Goal: Task Accomplishment & Management: Complete application form

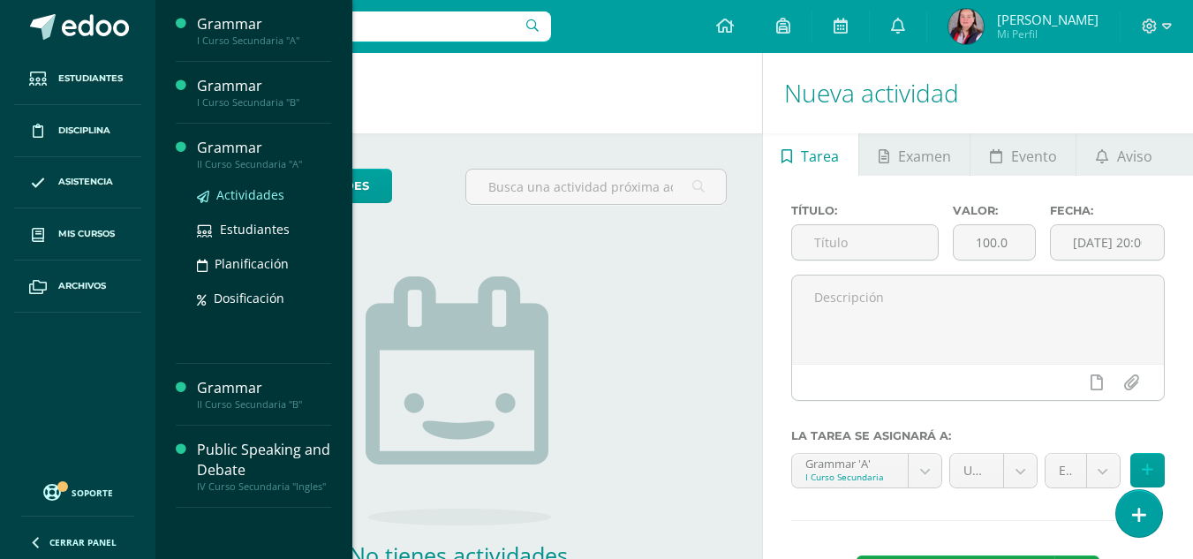
click at [231, 200] on span "Actividades" at bounding box center [250, 194] width 68 height 17
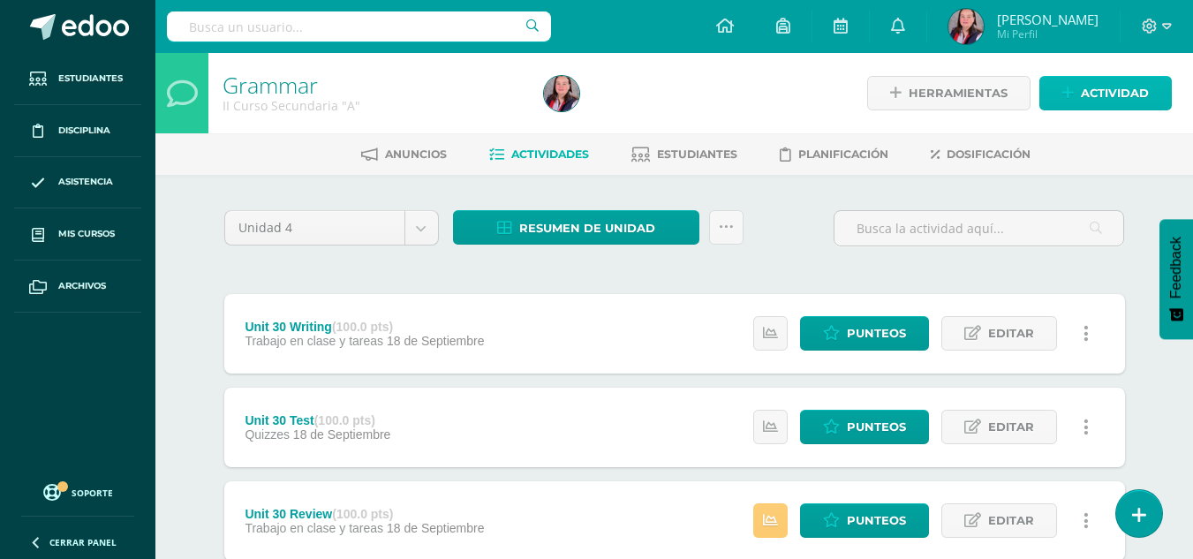
click at [1114, 86] on span "Actividad" at bounding box center [1115, 93] width 68 height 33
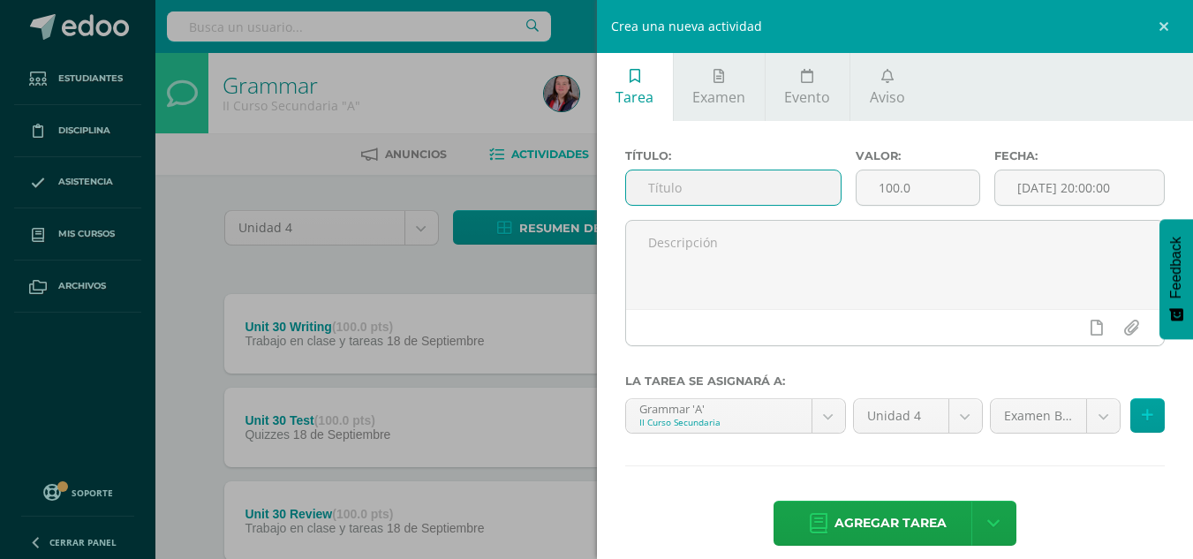
click at [749, 193] on input "text" at bounding box center [733, 187] width 215 height 34
type input "Unit 31 Reading Comprehension"
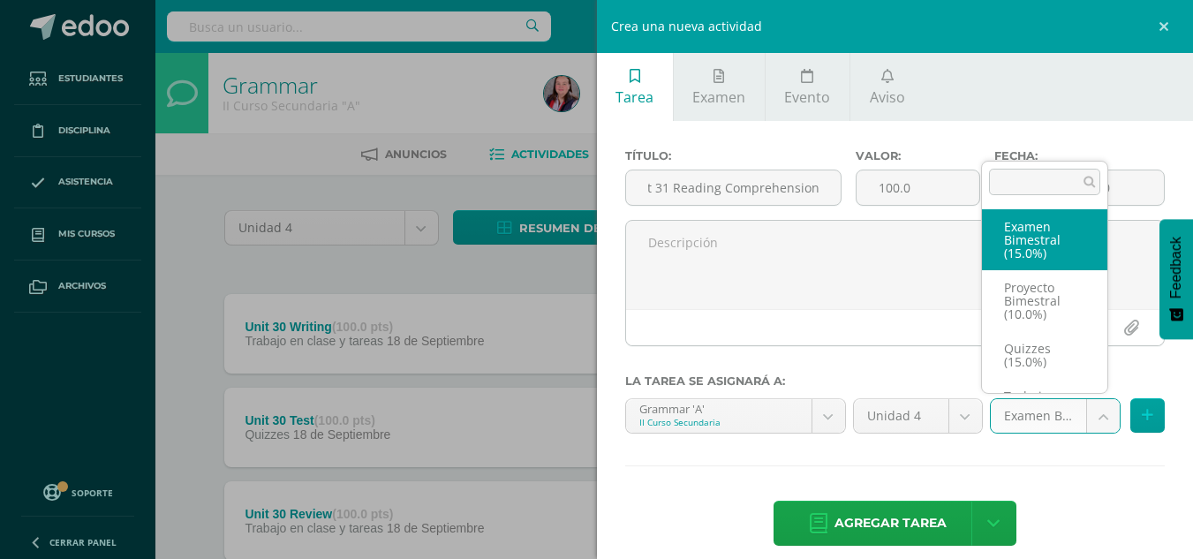
scroll to position [0, 0]
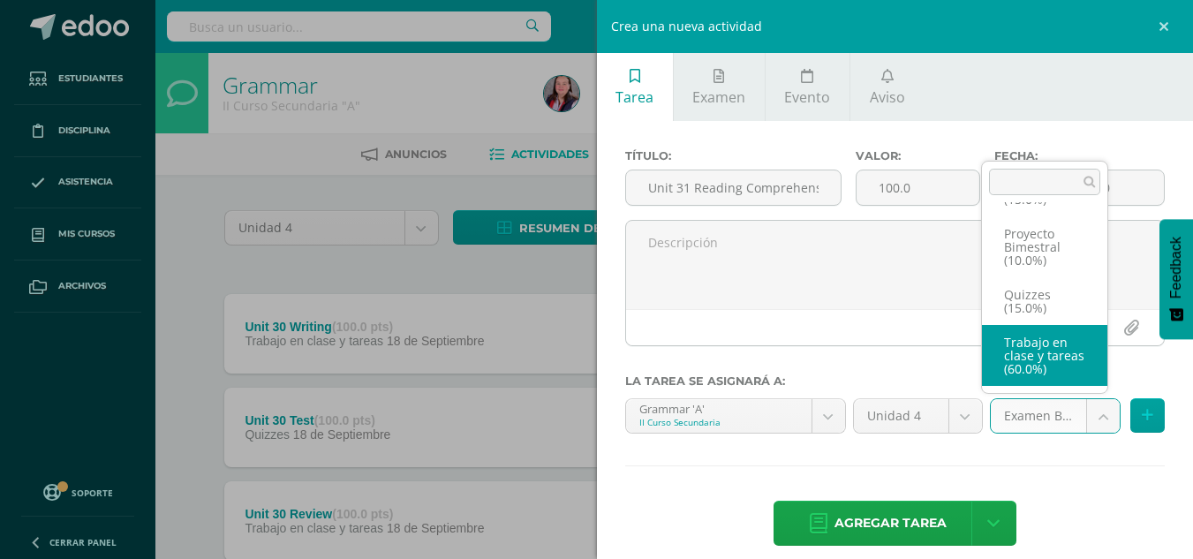
select select "235809"
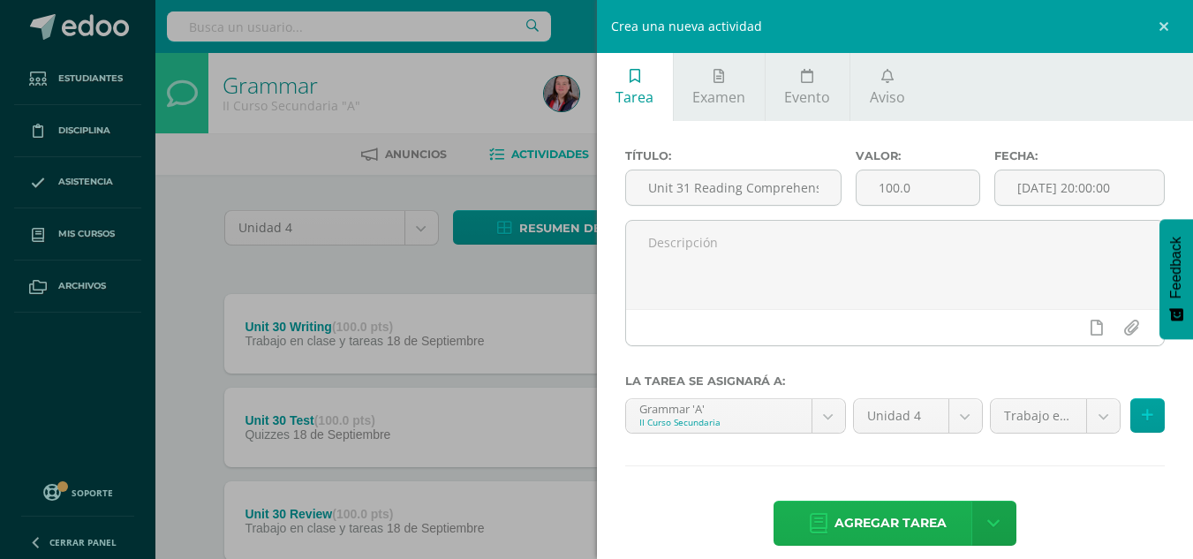
click at [851, 523] on span "Agregar tarea" at bounding box center [890, 523] width 112 height 43
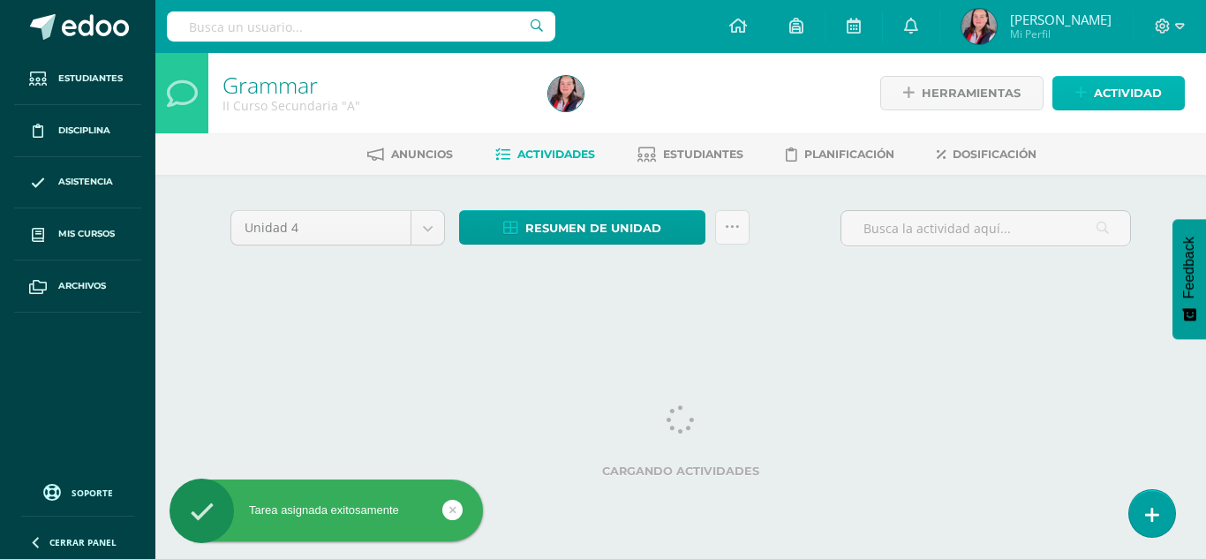
click at [1092, 94] on link "Actividad" at bounding box center [1119, 93] width 132 height 34
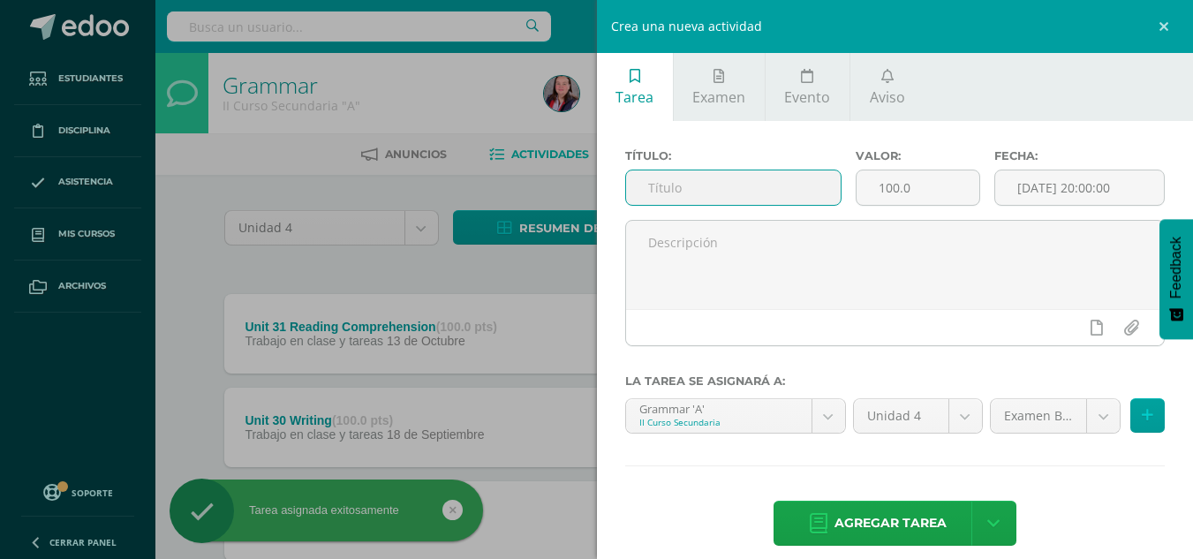
click at [789, 186] on input "text" at bounding box center [733, 187] width 215 height 34
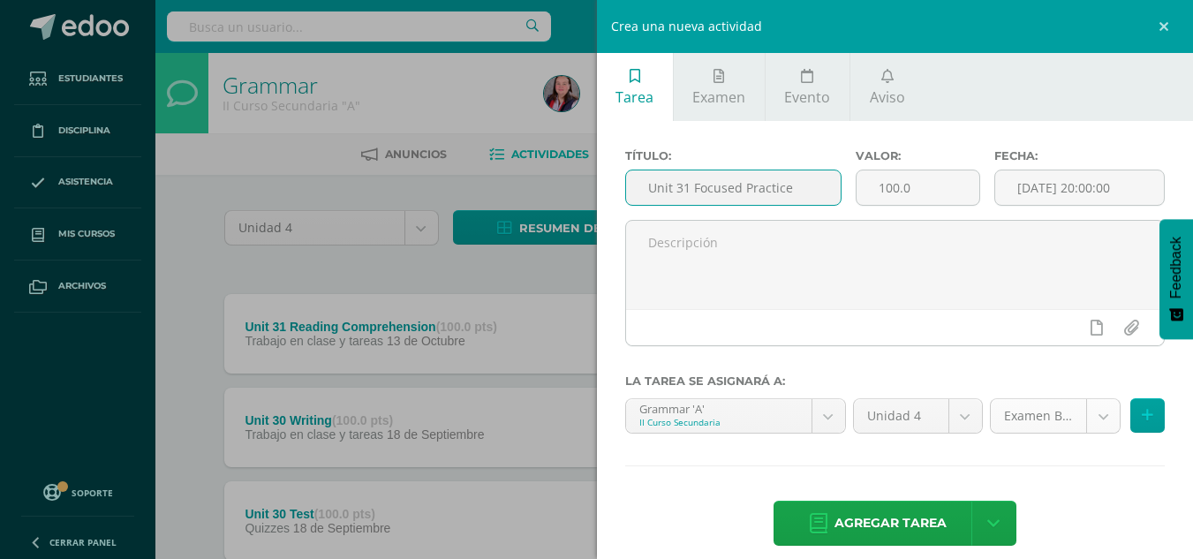
type input "Unit 31 Focused Practice"
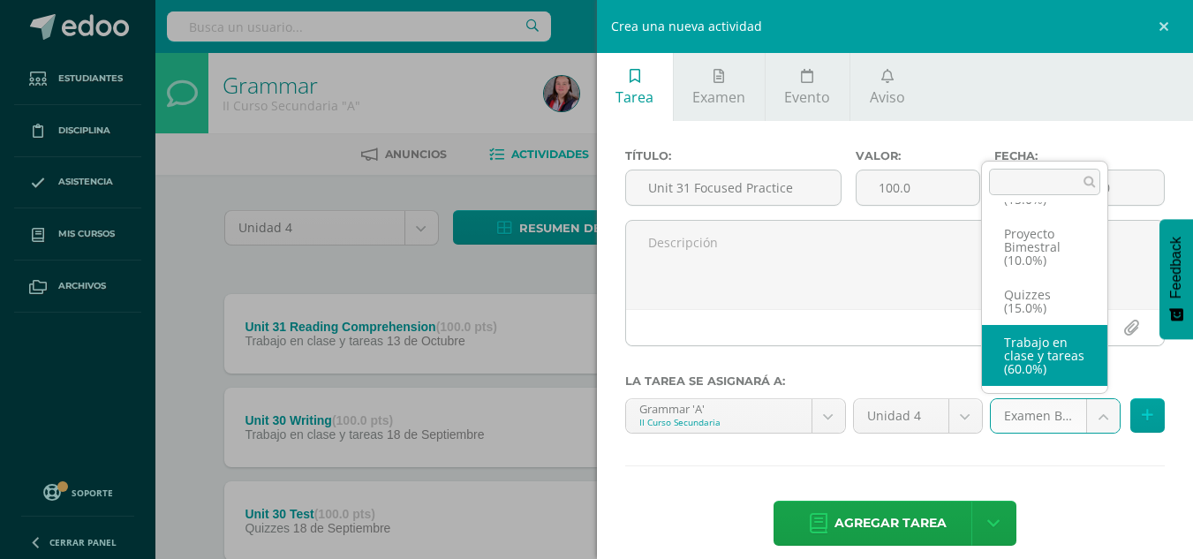
select select "235809"
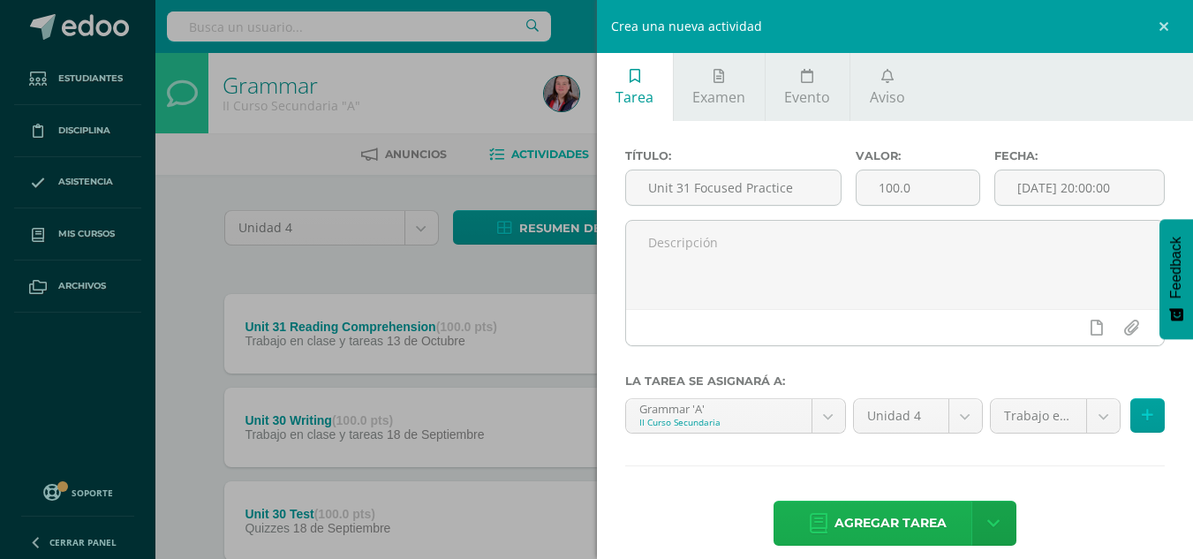
click at [872, 521] on span "Agregar tarea" at bounding box center [890, 523] width 112 height 43
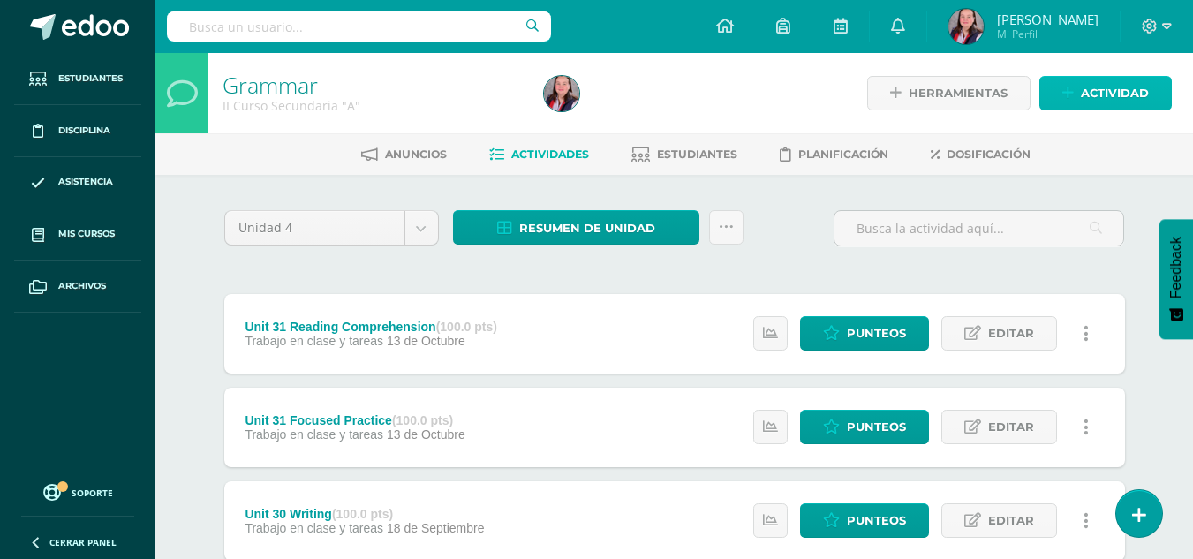
click at [1113, 94] on span "Actividad" at bounding box center [1115, 93] width 68 height 33
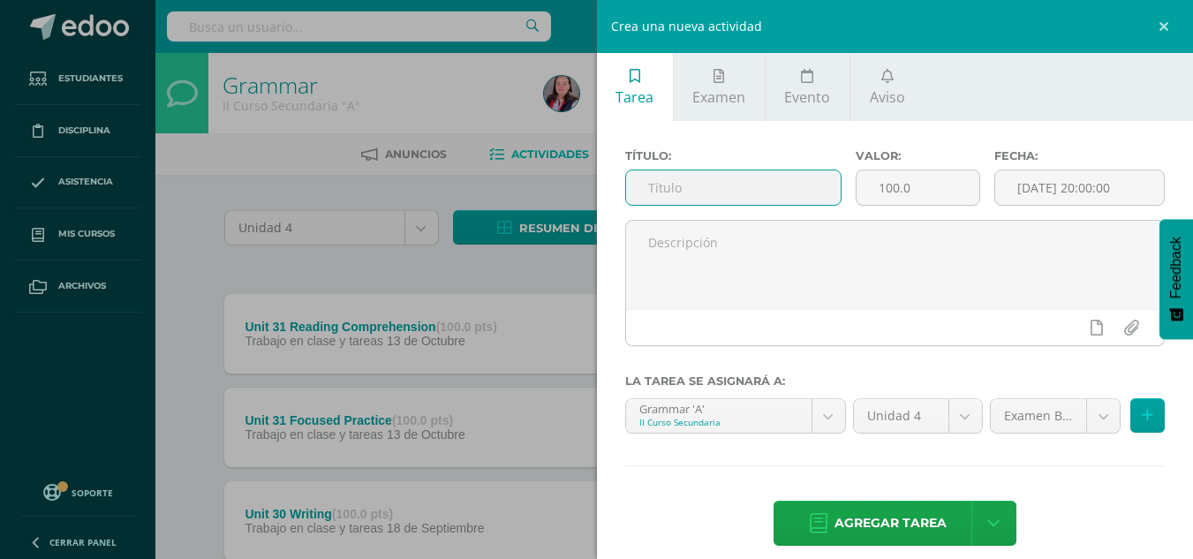
click at [751, 183] on input "text" at bounding box center [733, 187] width 215 height 34
type input "Unit 31 writing practice"
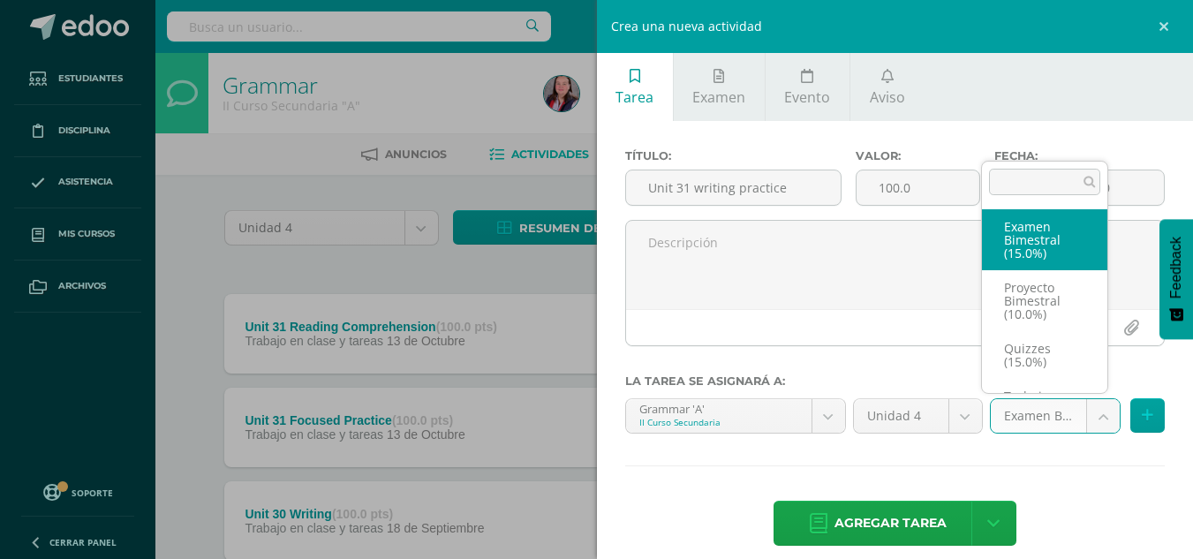
scroll to position [60, 0]
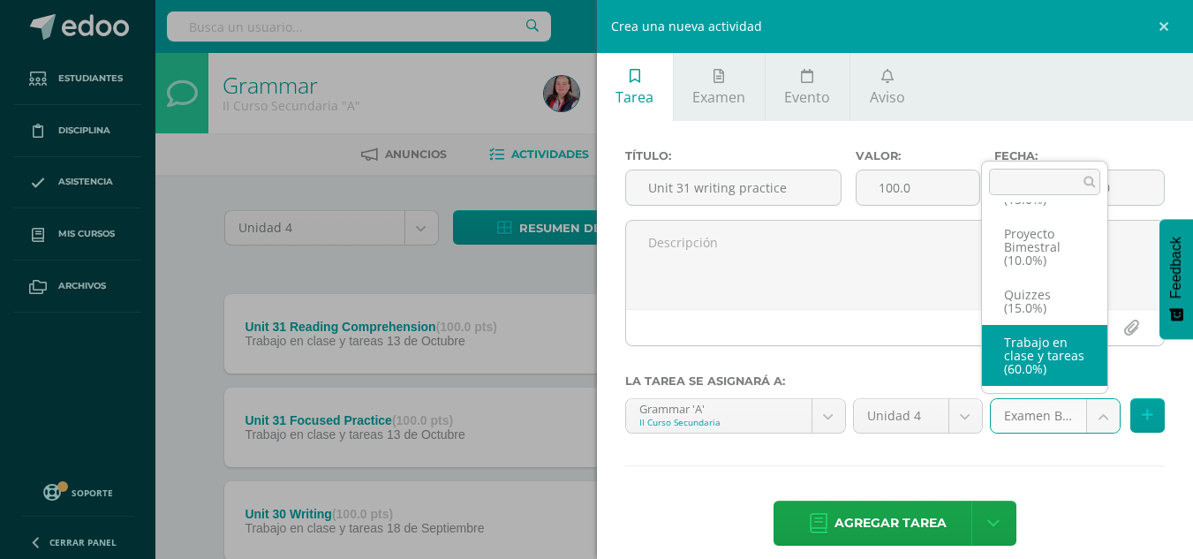
select select "235809"
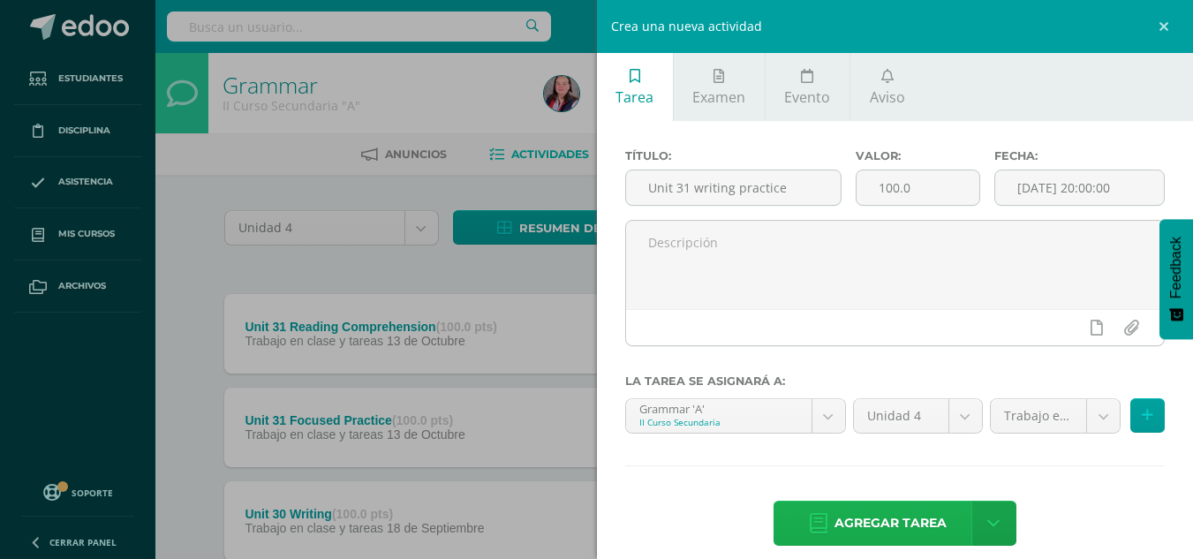
click at [917, 510] on span "Agregar tarea" at bounding box center [890, 523] width 112 height 43
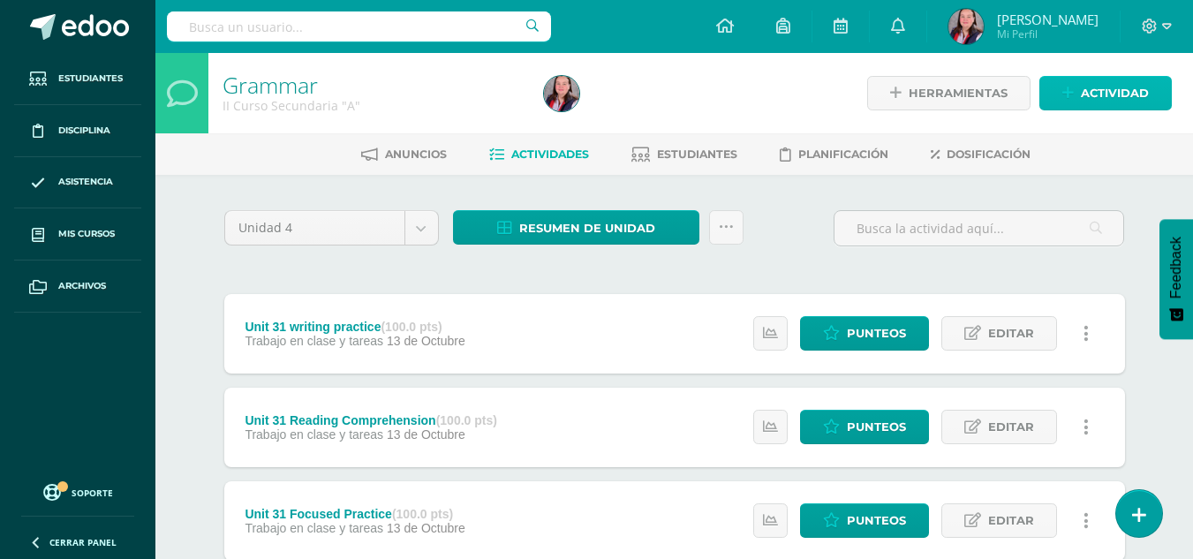
click at [1083, 89] on span "Actividad" at bounding box center [1115, 93] width 68 height 33
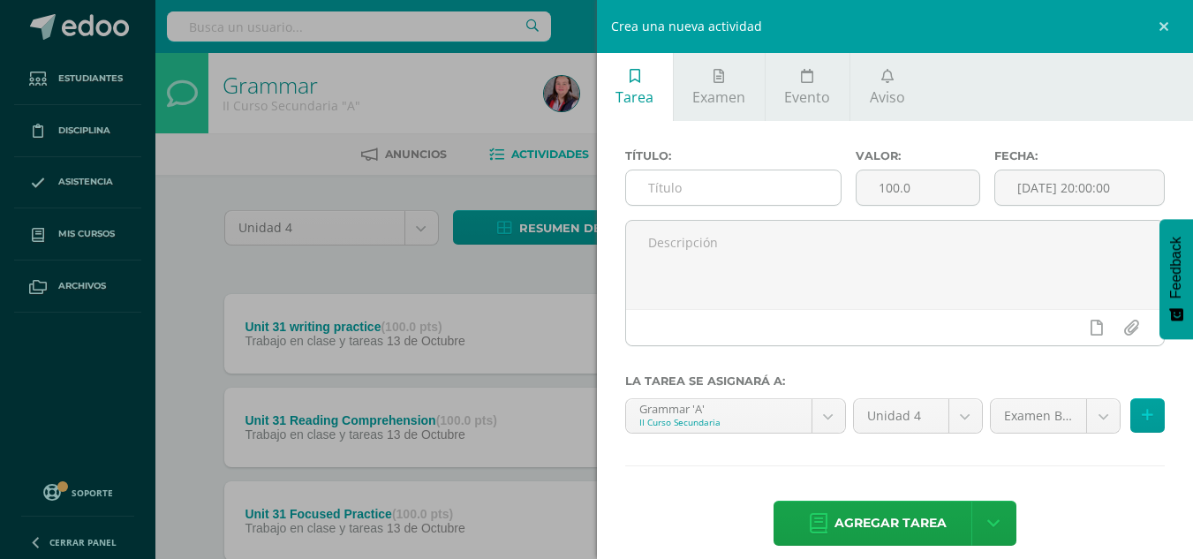
click at [740, 188] on input "text" at bounding box center [733, 187] width 215 height 34
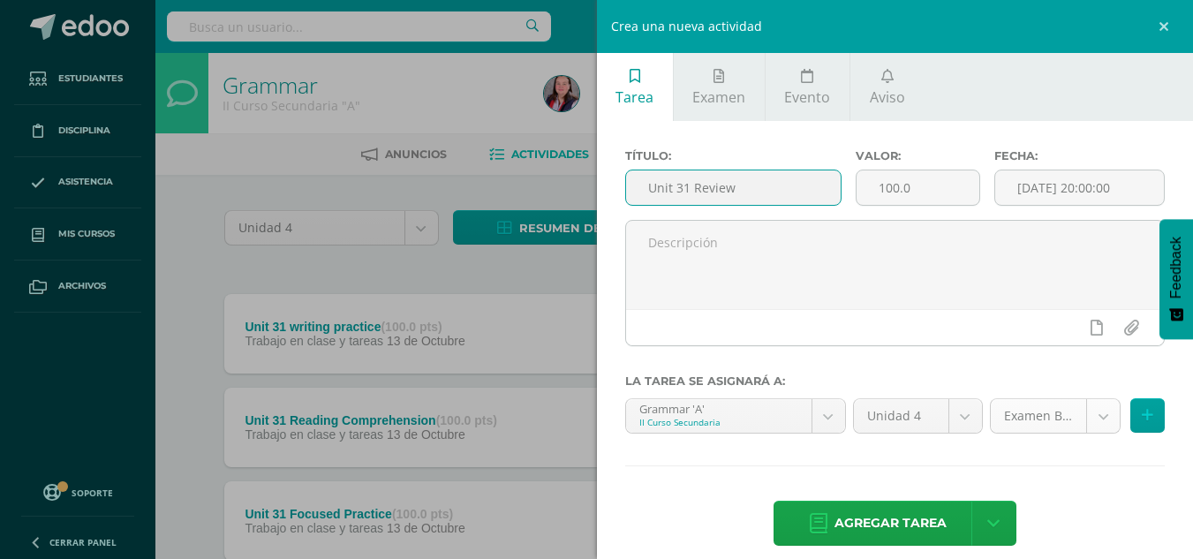
type input "Unit 31 Review"
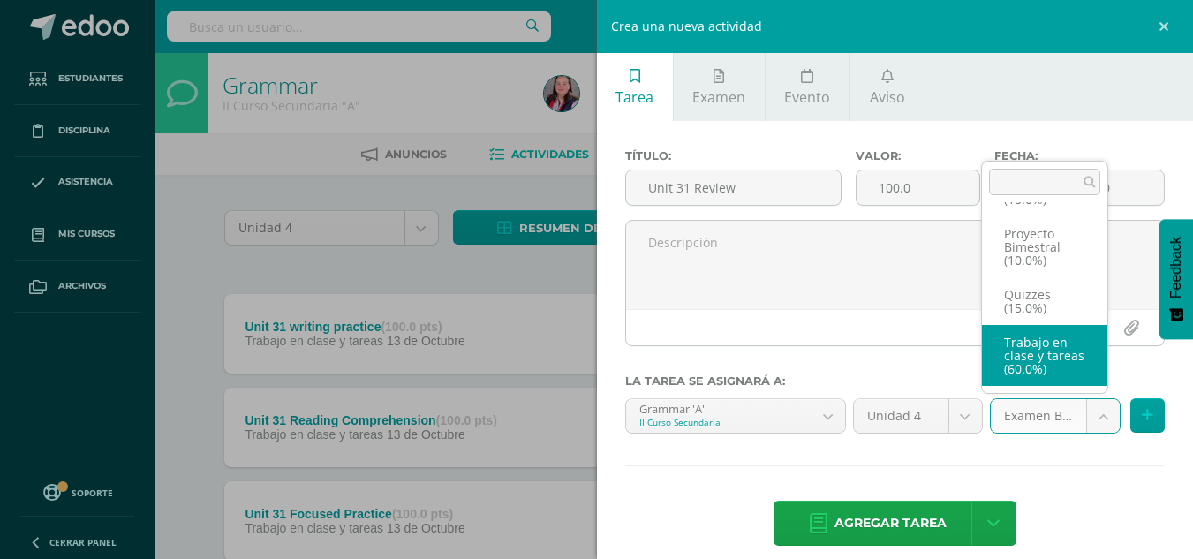
select select "235809"
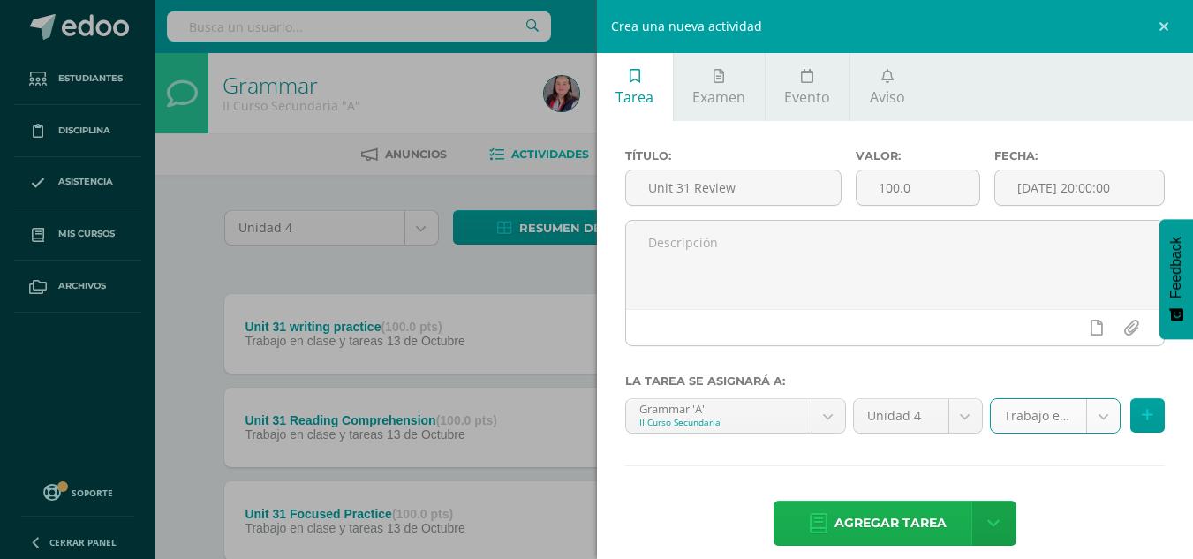
click at [863, 526] on span "Agregar tarea" at bounding box center [890, 523] width 112 height 43
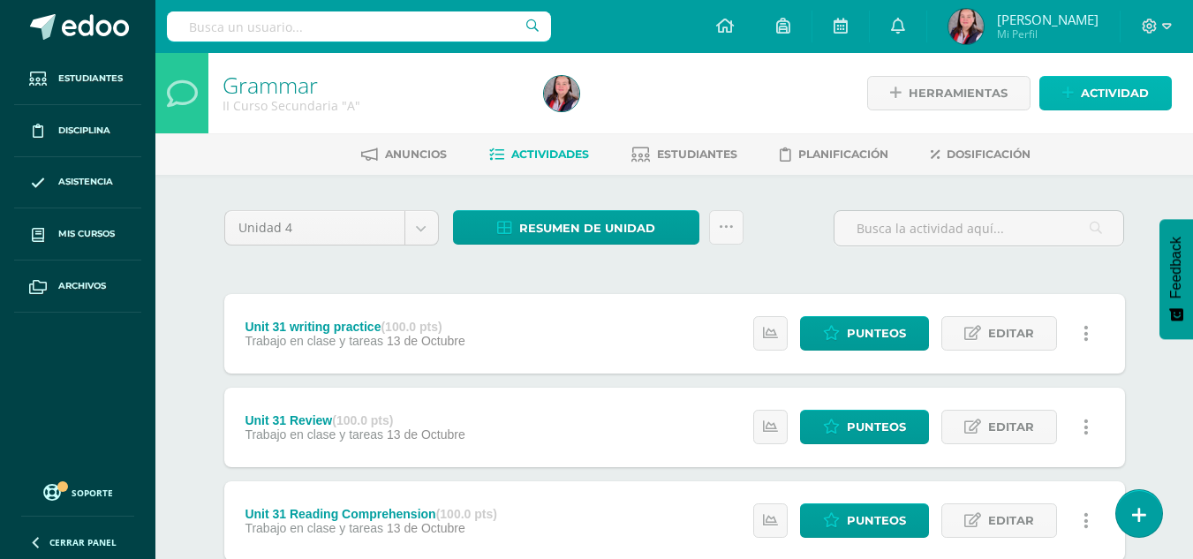
click at [1105, 89] on span "Actividad" at bounding box center [1115, 93] width 68 height 33
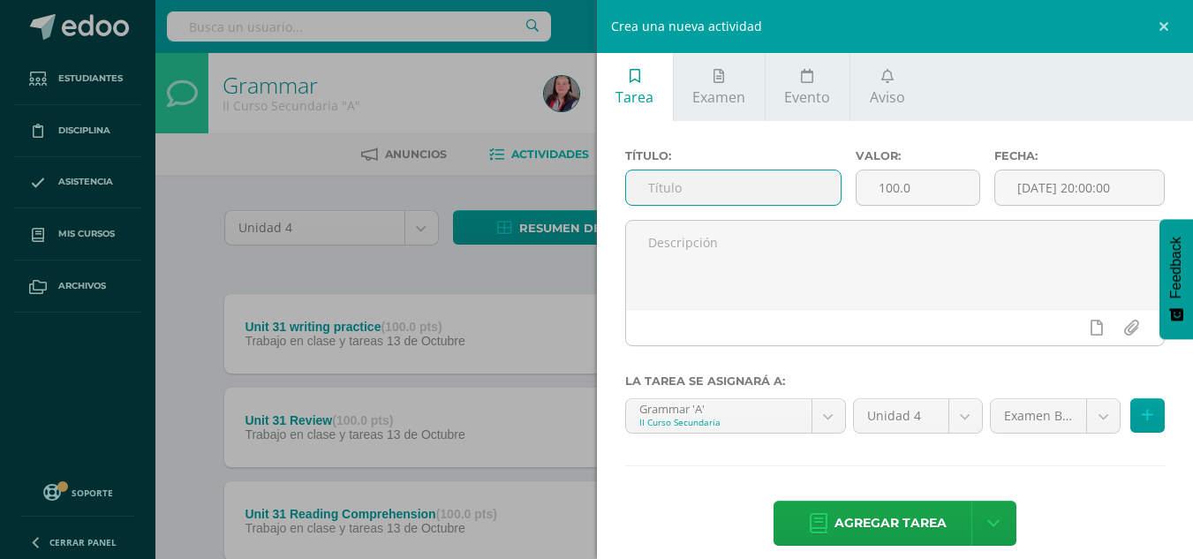
click at [736, 177] on input "text" at bounding box center [733, 187] width 215 height 34
type input "Unit 32 Reading Comprehension"
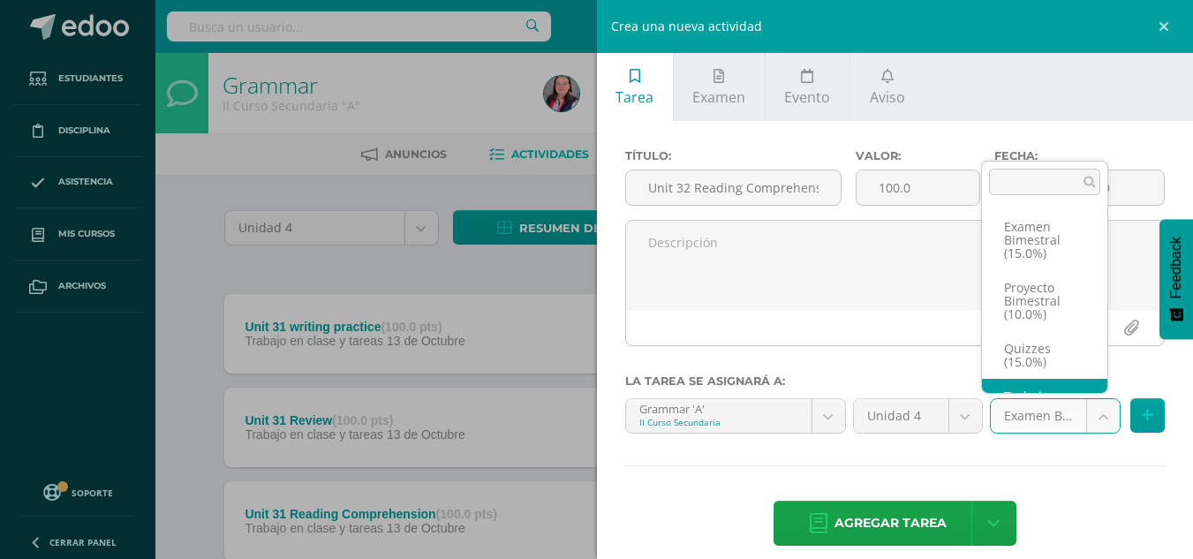
scroll to position [60, 0]
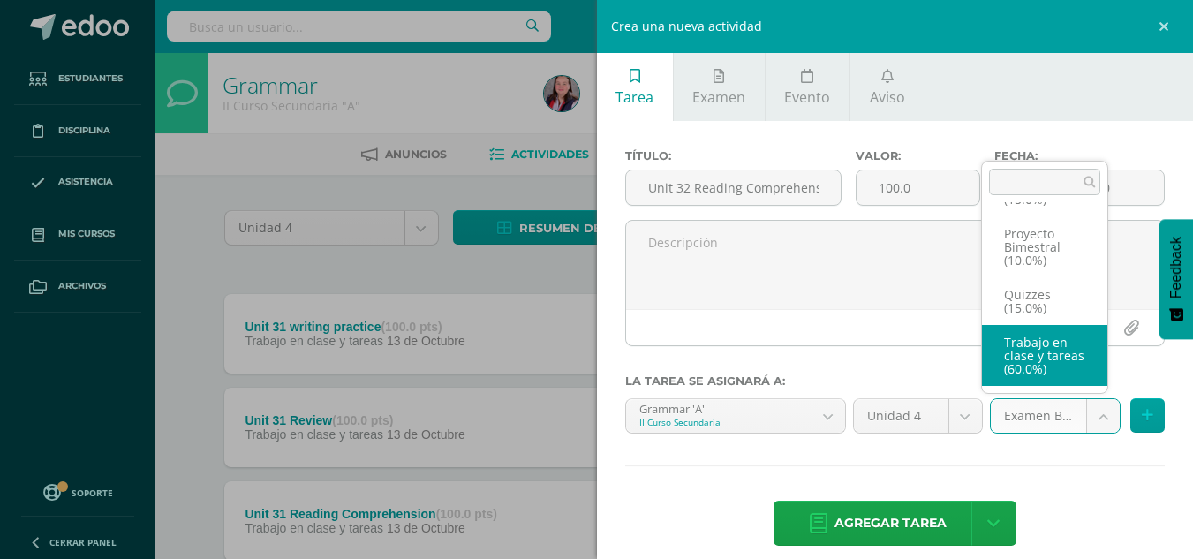
select select "235809"
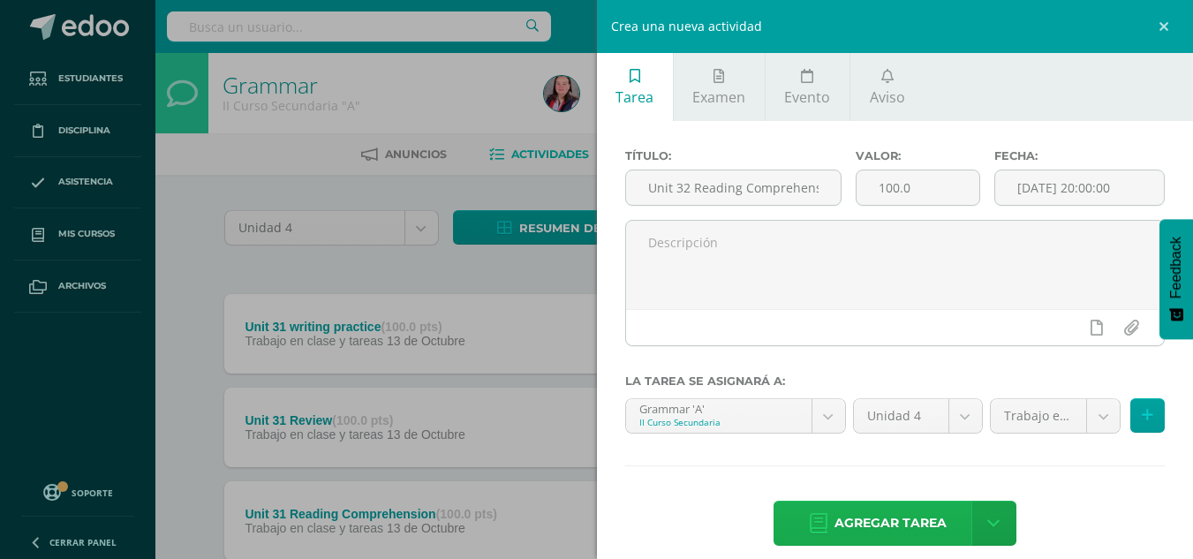
click at [810, 525] on icon at bounding box center [819, 523] width 18 height 19
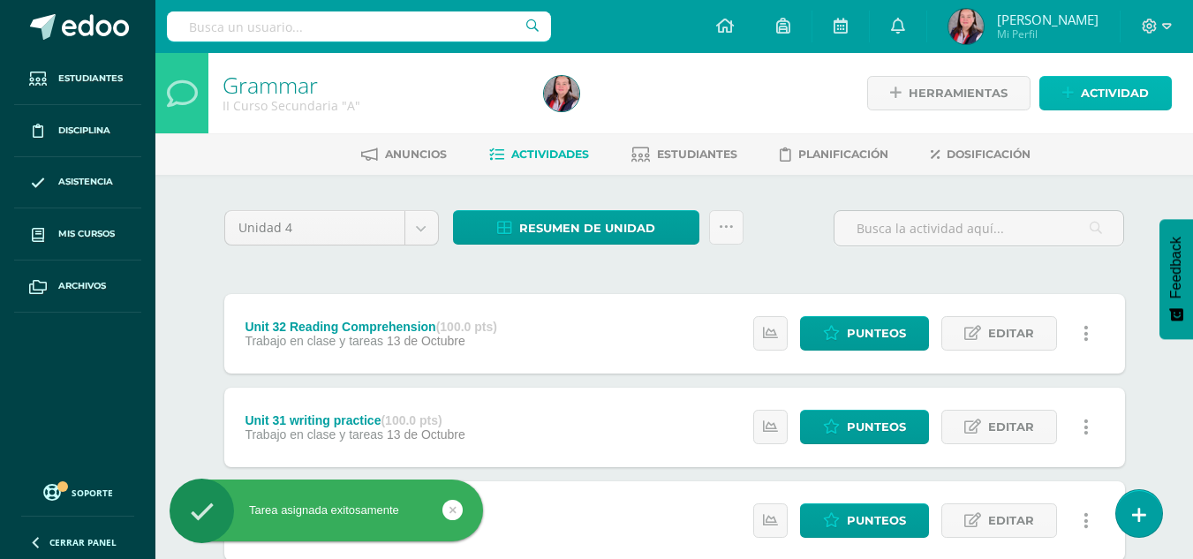
click at [1066, 99] on icon at bounding box center [1067, 93] width 11 height 15
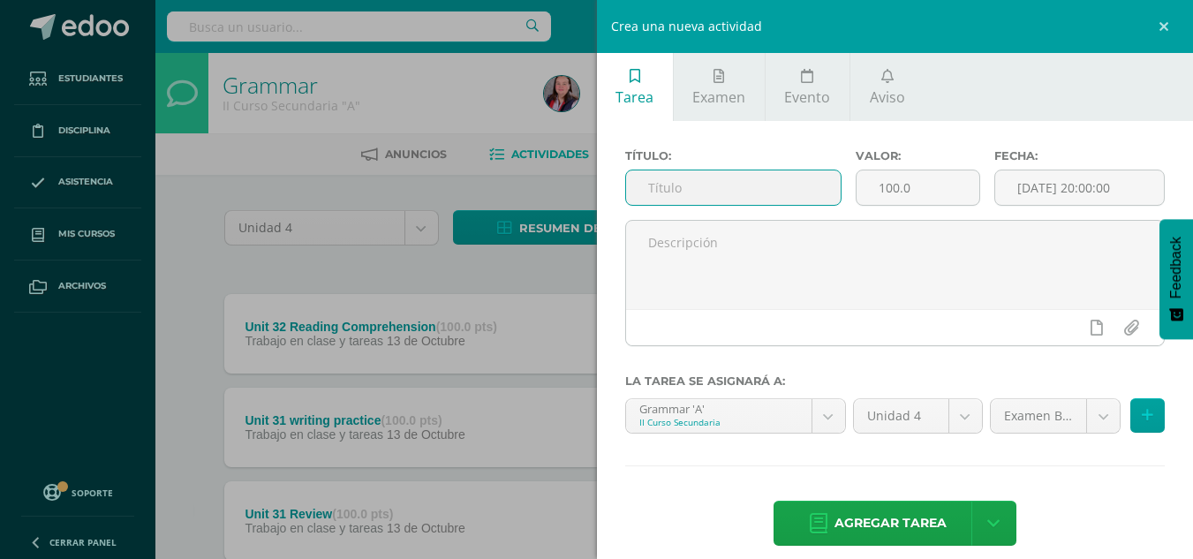
click at [723, 201] on input "text" at bounding box center [733, 187] width 215 height 34
type input "Unit 32 Focused Practice"
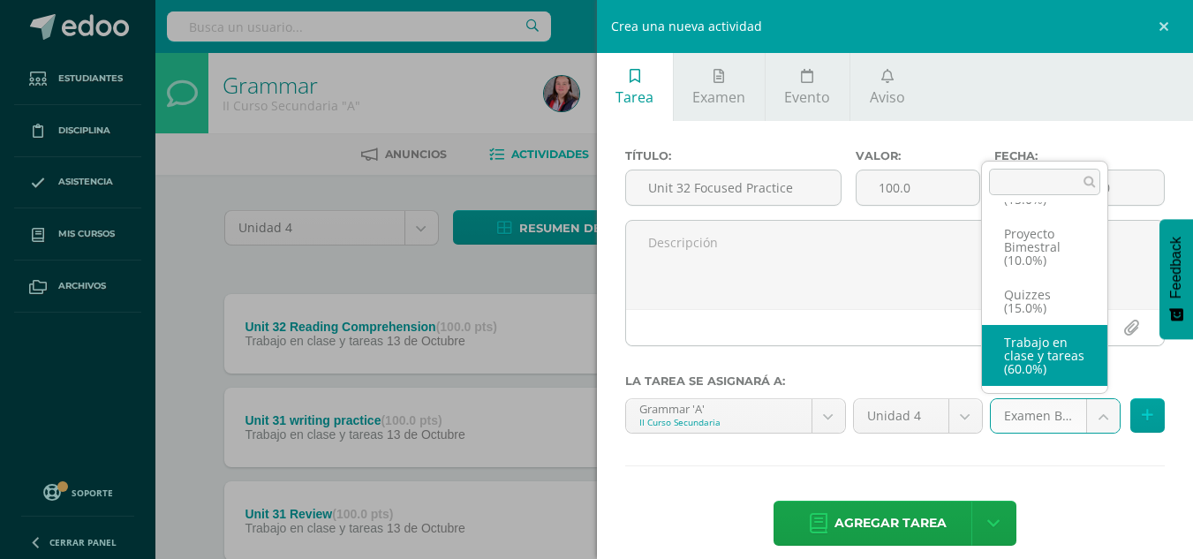
select select "235809"
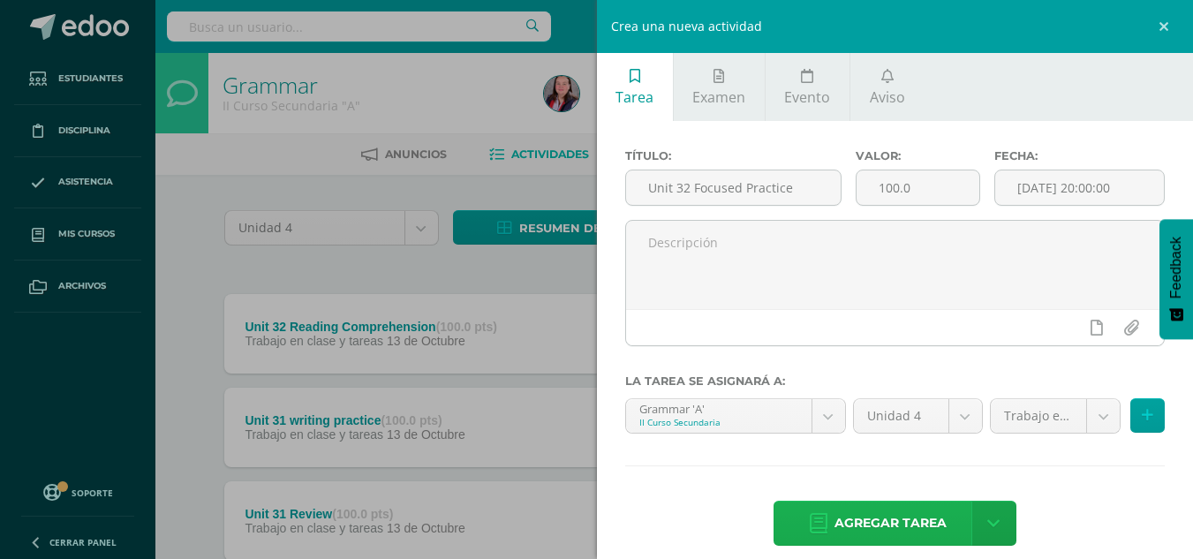
click at [864, 522] on span "Agregar tarea" at bounding box center [890, 523] width 112 height 43
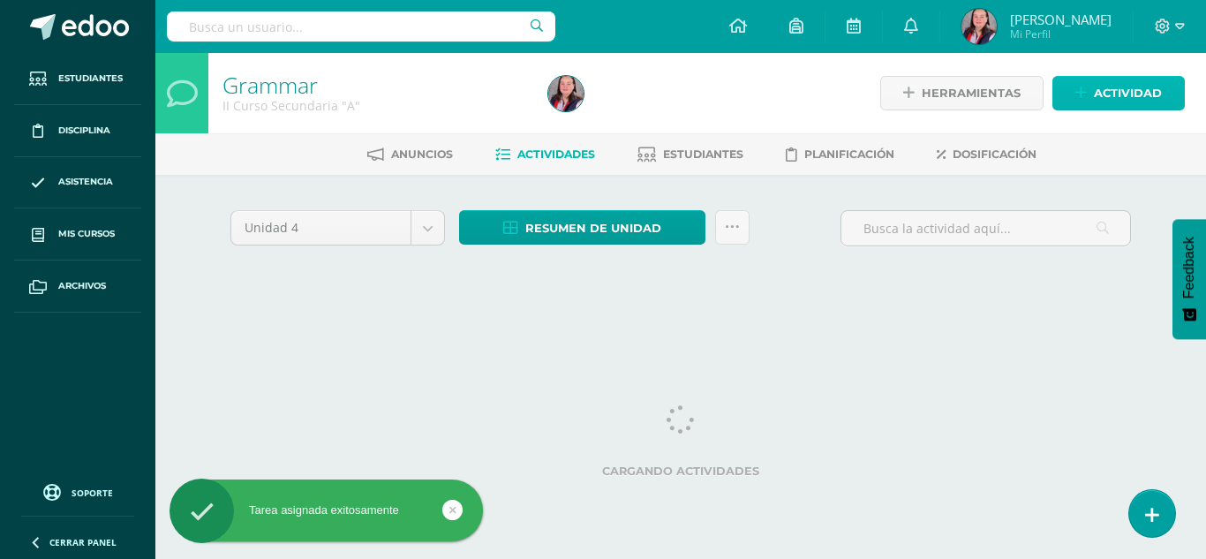
click at [1090, 98] on link "Actividad" at bounding box center [1119, 93] width 132 height 34
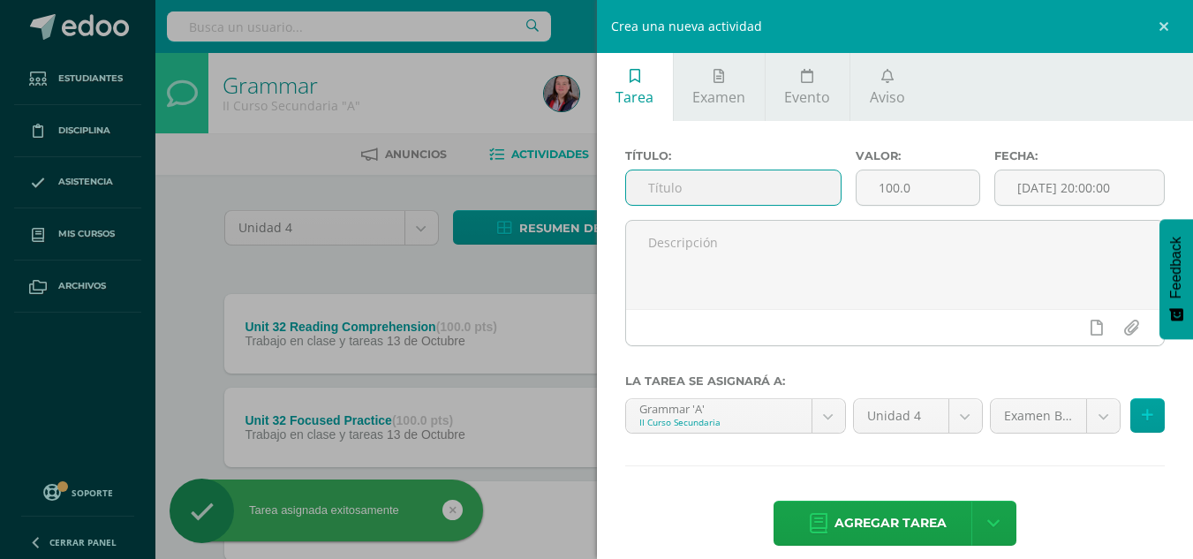
click at [784, 184] on input "text" at bounding box center [733, 187] width 215 height 34
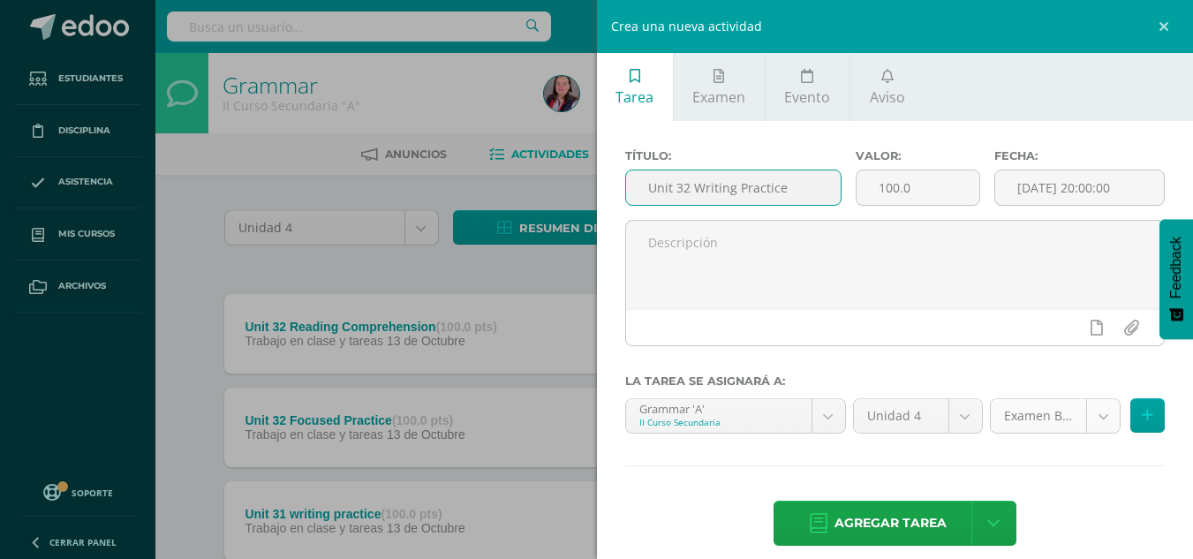
type input "Unit 32 Writing Practice"
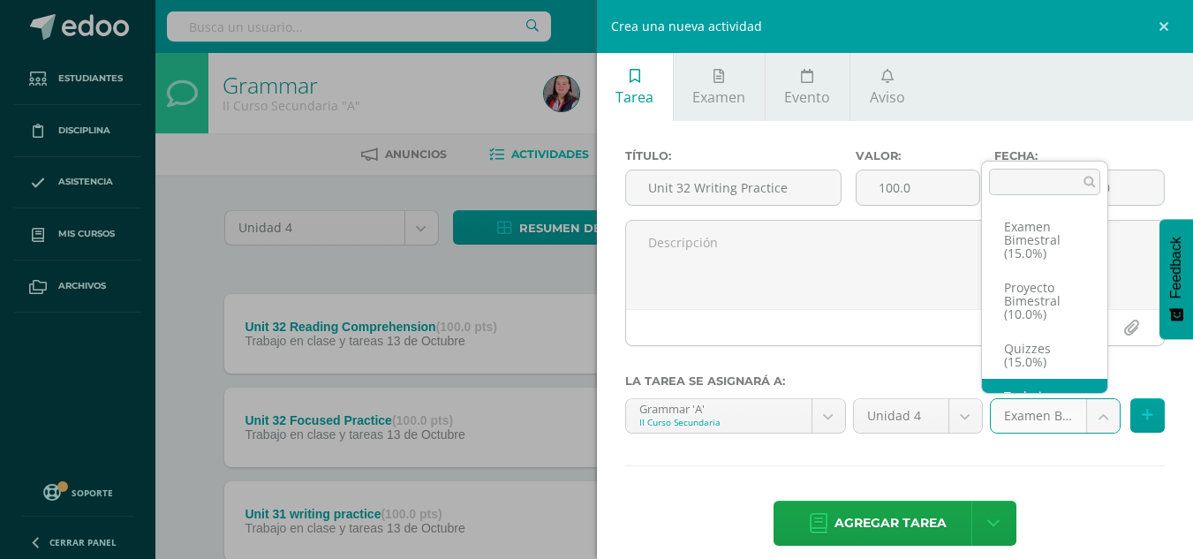
scroll to position [60, 0]
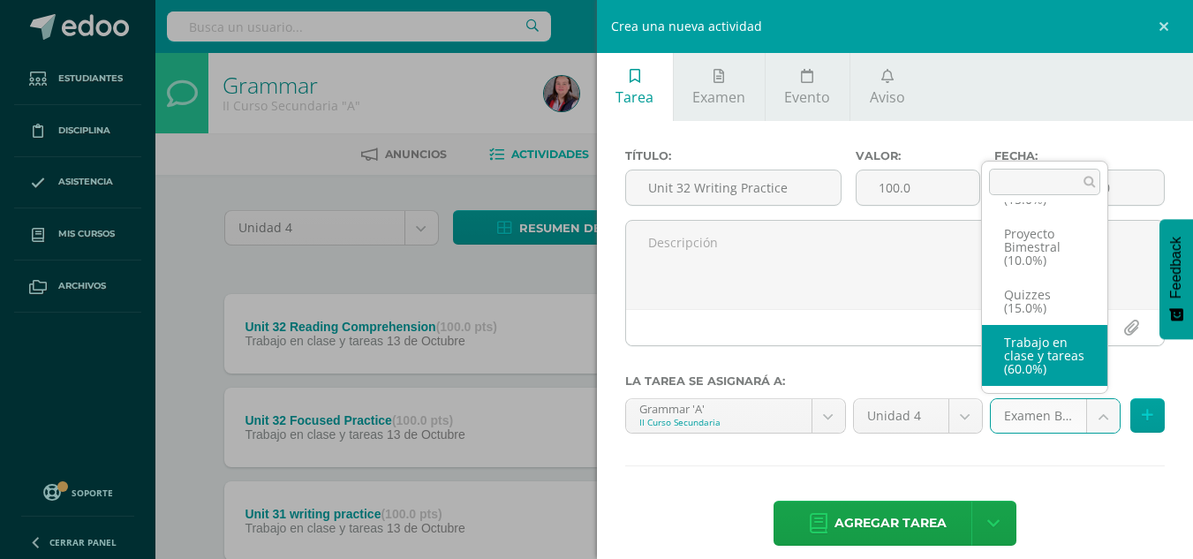
select select "235809"
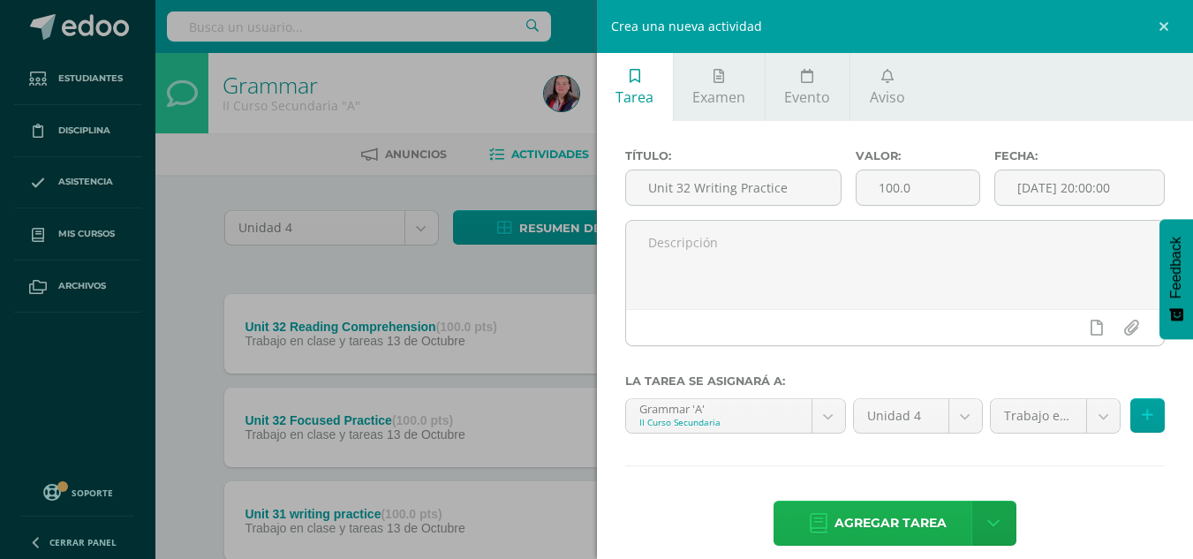
click at [862, 514] on span "Agregar tarea" at bounding box center [890, 523] width 112 height 43
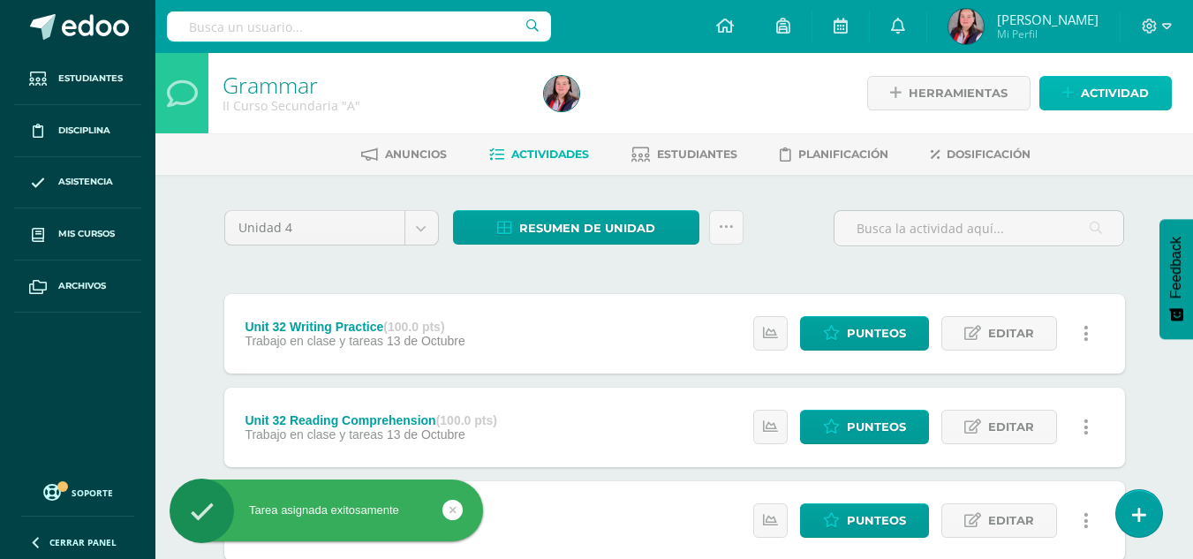
click at [1099, 79] on span "Actividad" at bounding box center [1115, 93] width 68 height 33
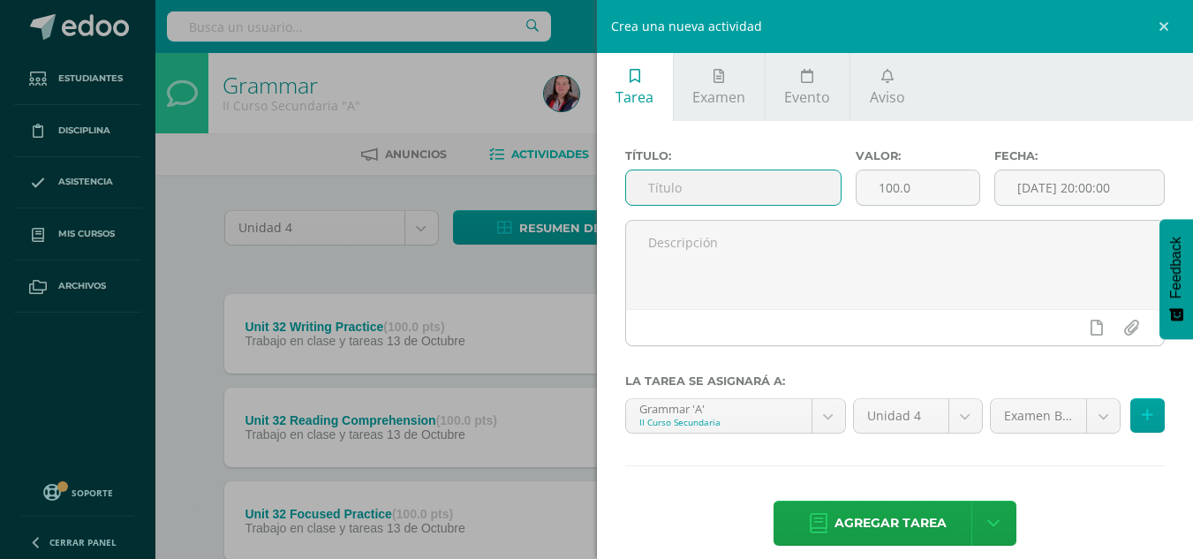
click at [705, 186] on input "text" at bounding box center [733, 187] width 215 height 34
type input "Unit 32 Review"
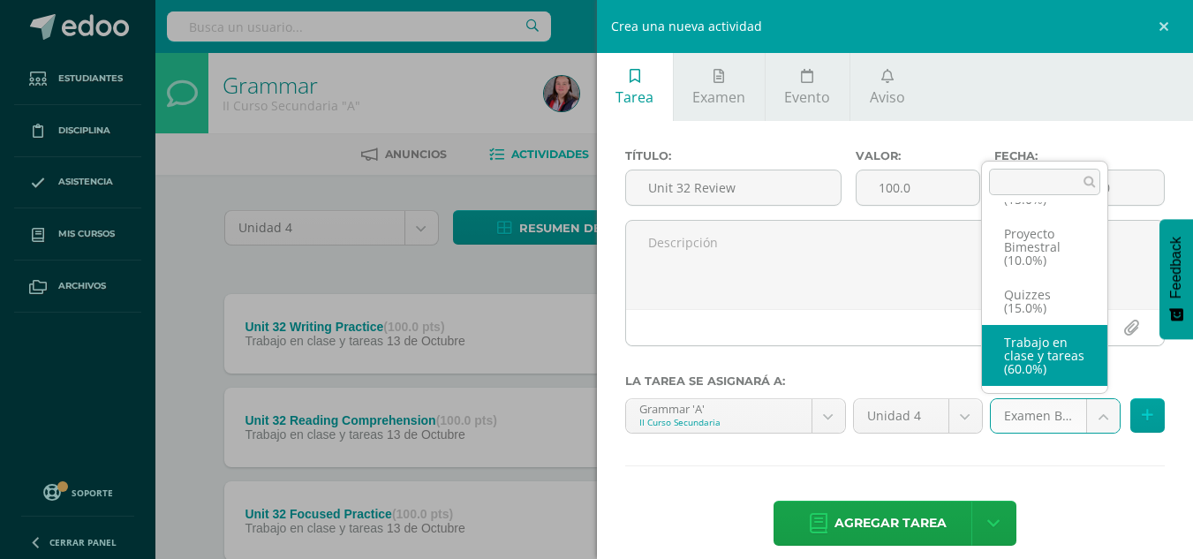
select select "235809"
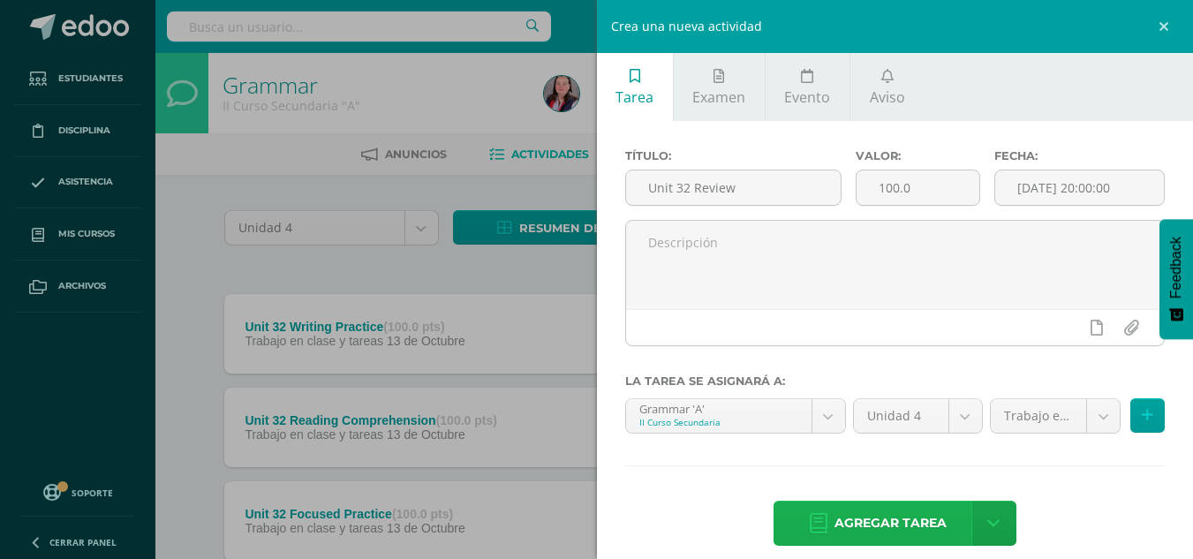
click at [884, 517] on span "Agregar tarea" at bounding box center [890, 523] width 112 height 43
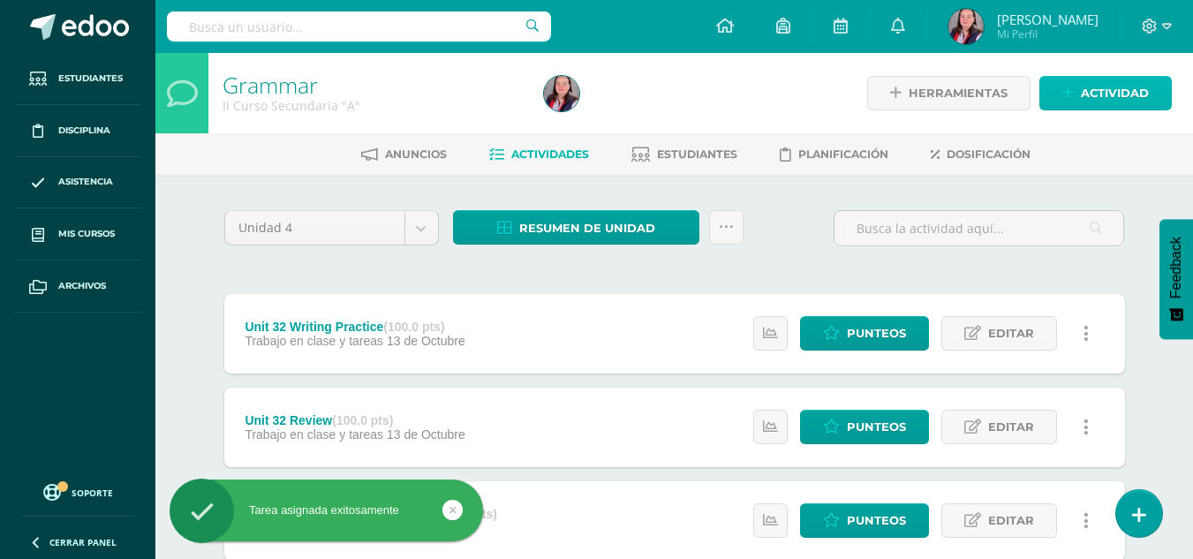
click at [1084, 102] on span "Actividad" at bounding box center [1115, 93] width 68 height 33
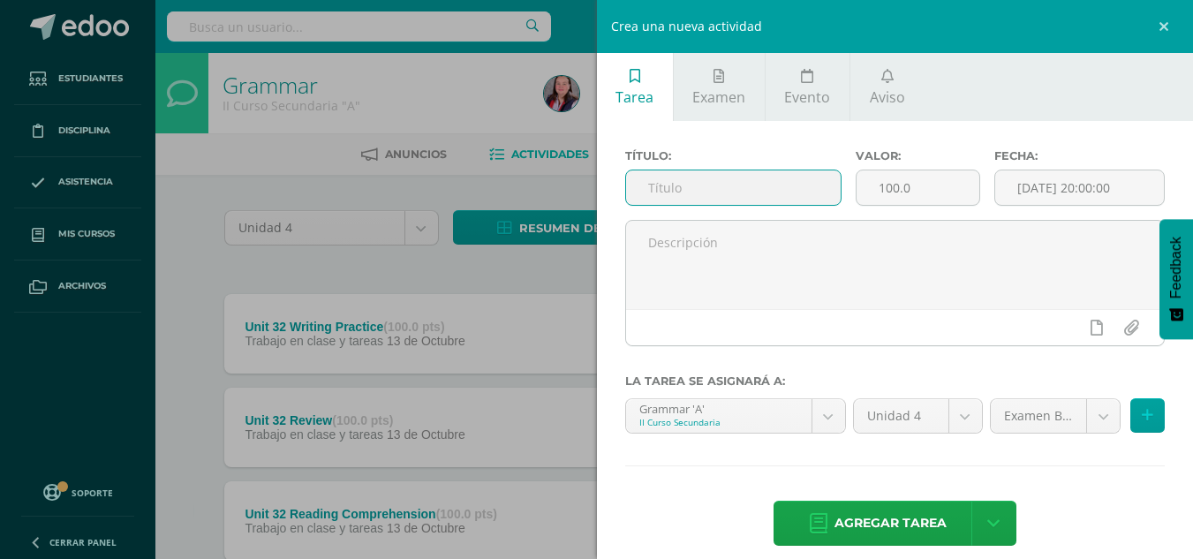
click at [697, 186] on input "text" at bounding box center [733, 187] width 215 height 34
type input "Unit 31 test"
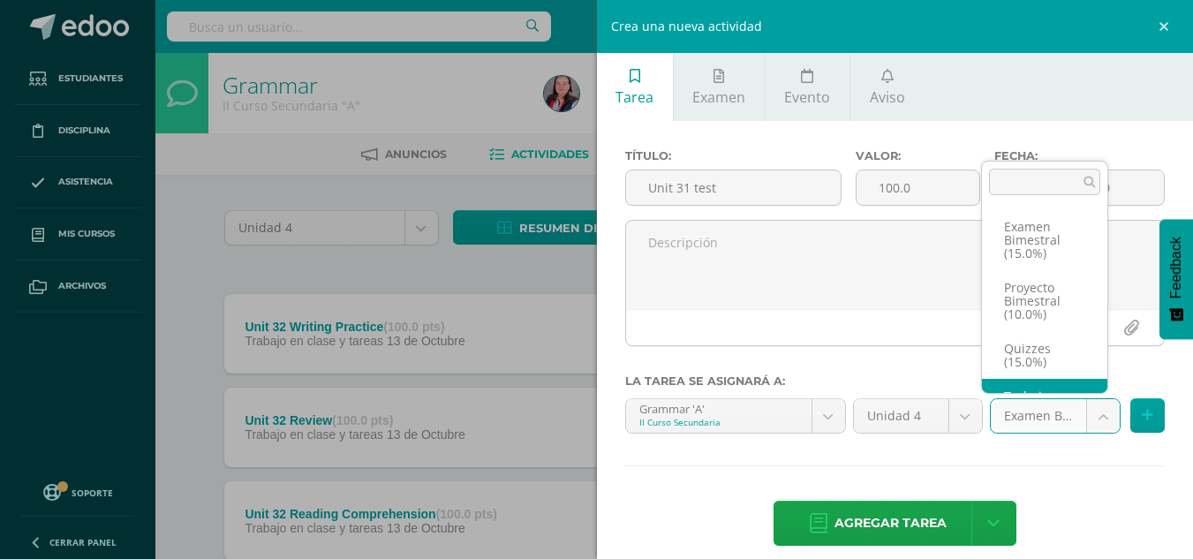
scroll to position [60, 0]
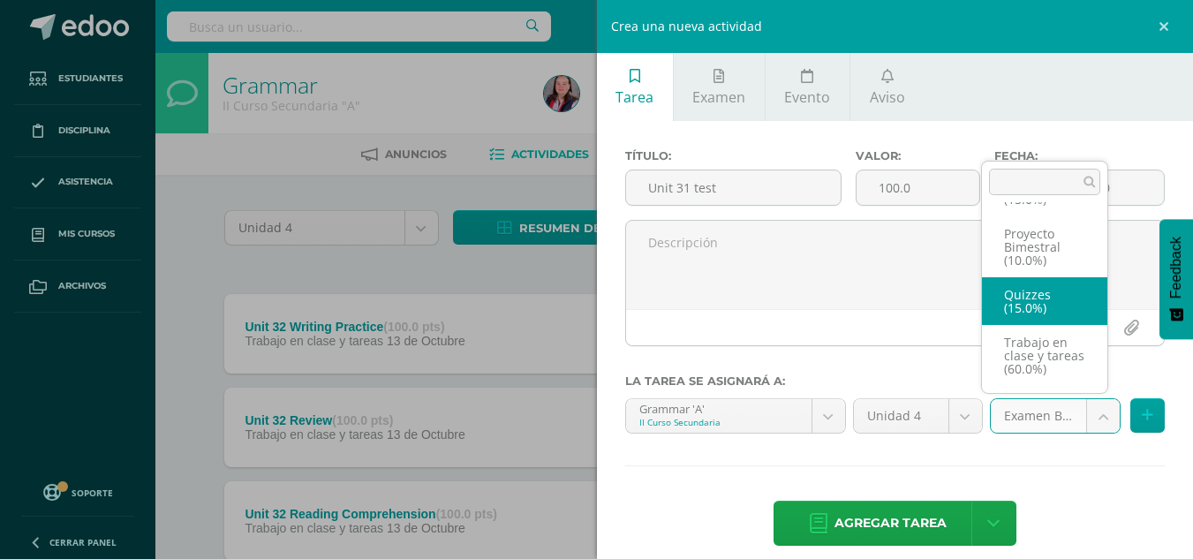
select select "235811"
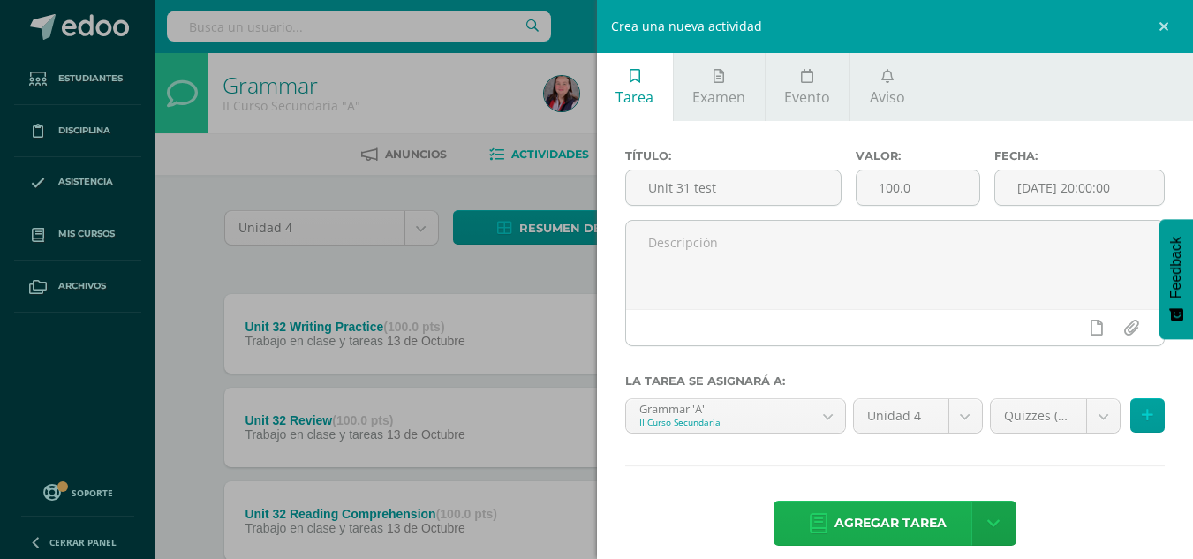
click at [849, 518] on span "Agregar tarea" at bounding box center [890, 523] width 112 height 43
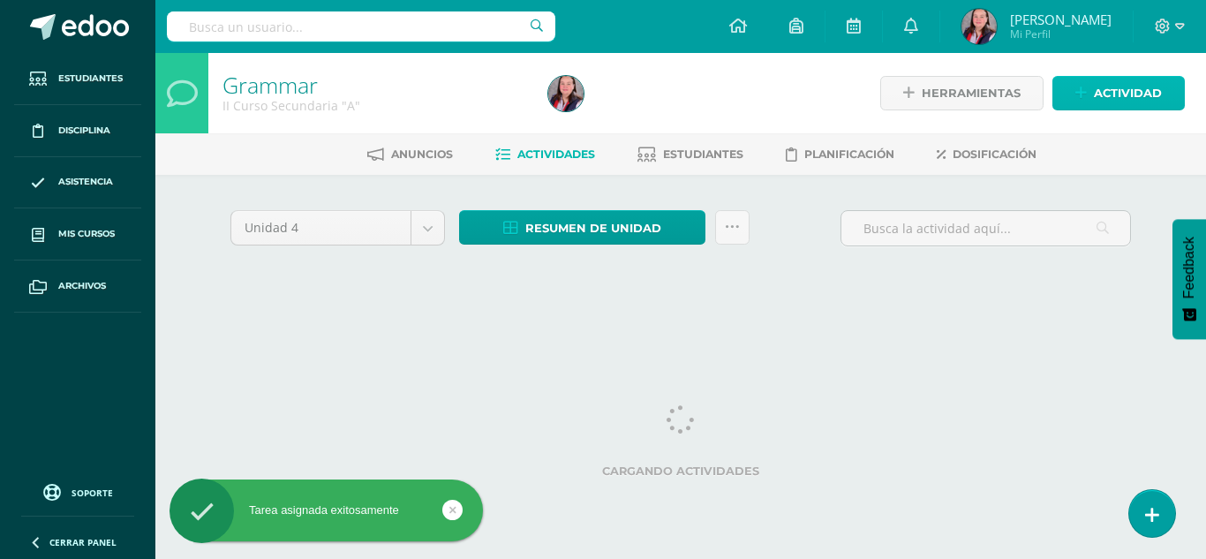
click at [1083, 93] on icon at bounding box center [1081, 93] width 11 height 15
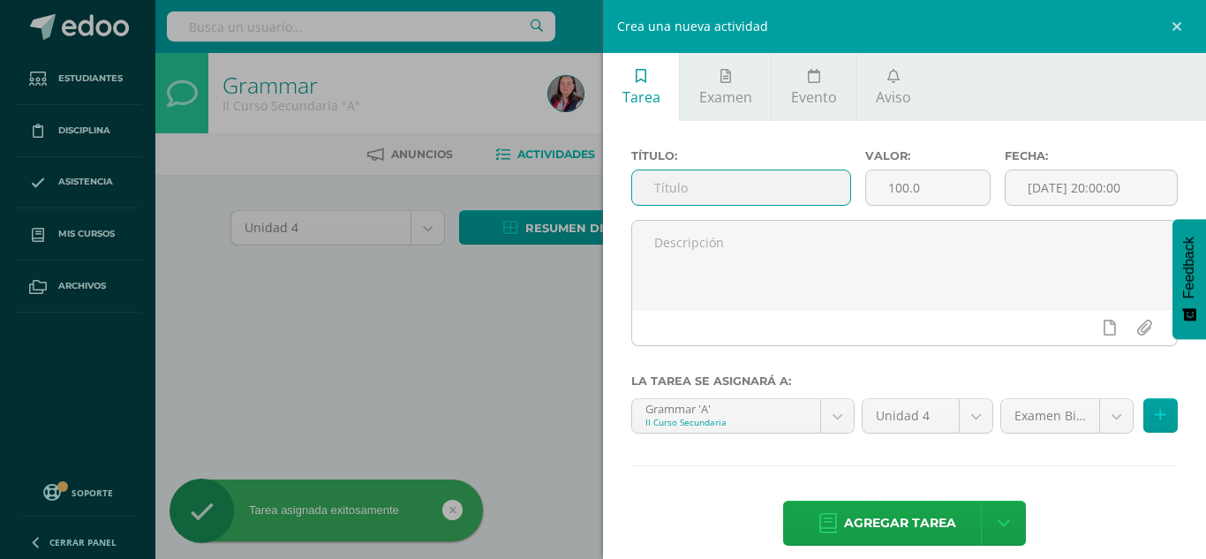
click at [744, 194] on input "text" at bounding box center [741, 187] width 218 height 34
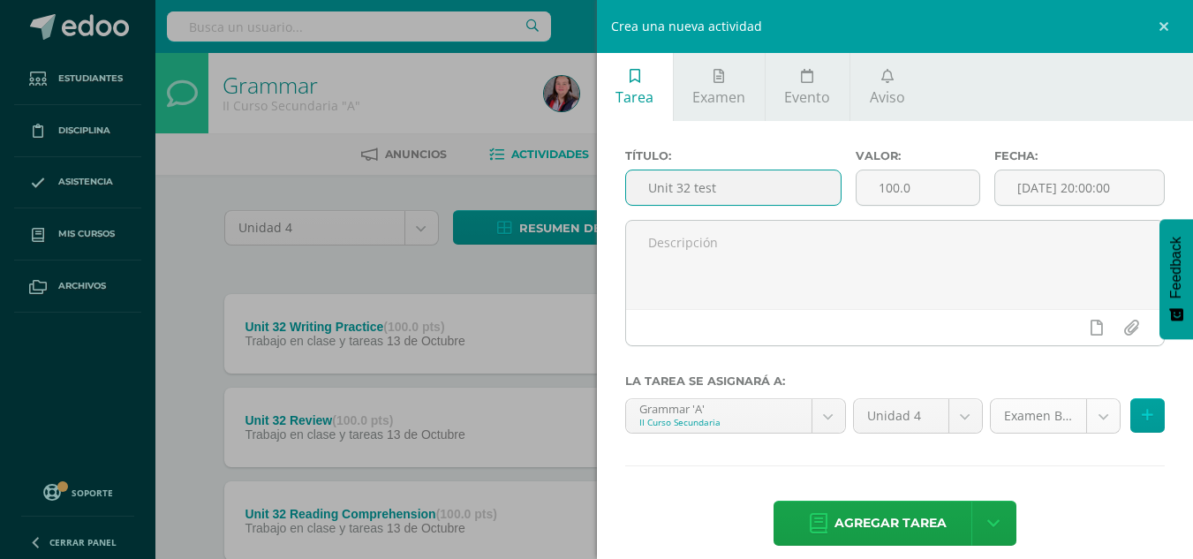
type input "Unit 32 test"
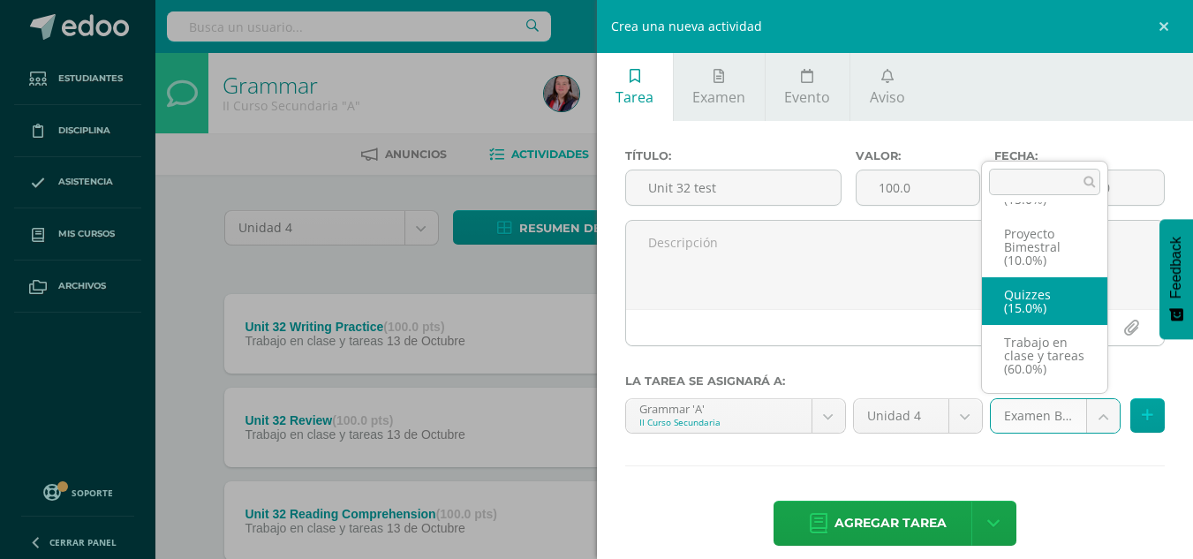
select select "235811"
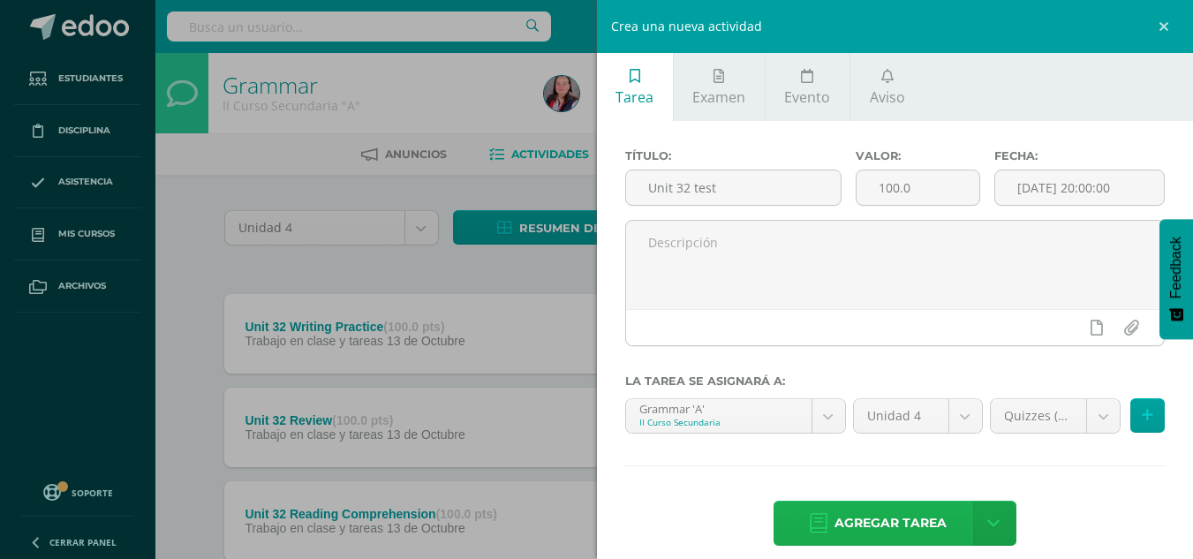
click at [853, 514] on span "Agregar tarea" at bounding box center [890, 523] width 112 height 43
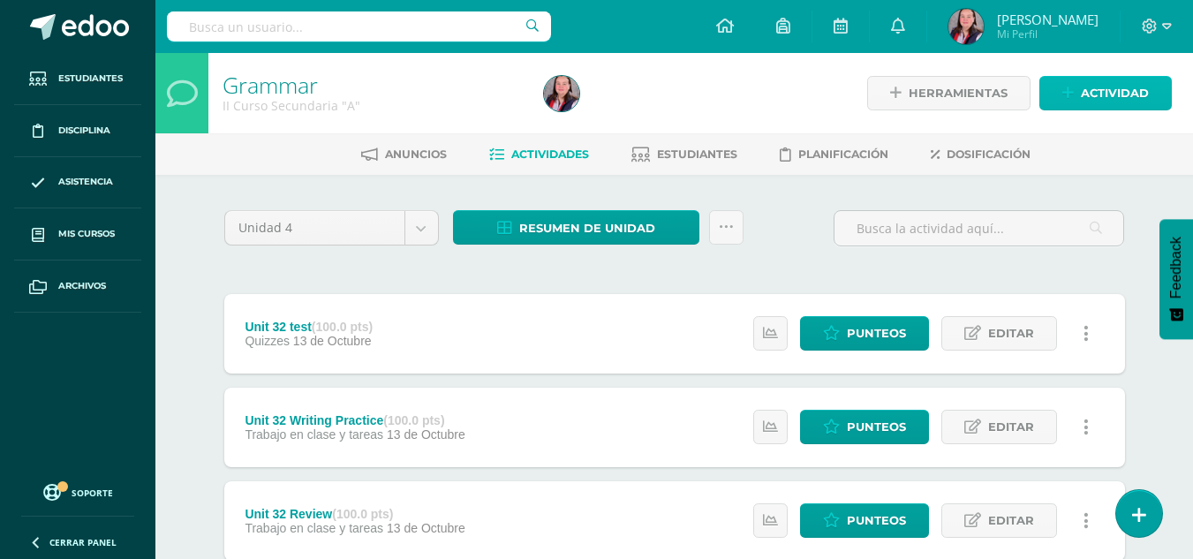
click at [1076, 94] on link "Actividad" at bounding box center [1105, 93] width 132 height 34
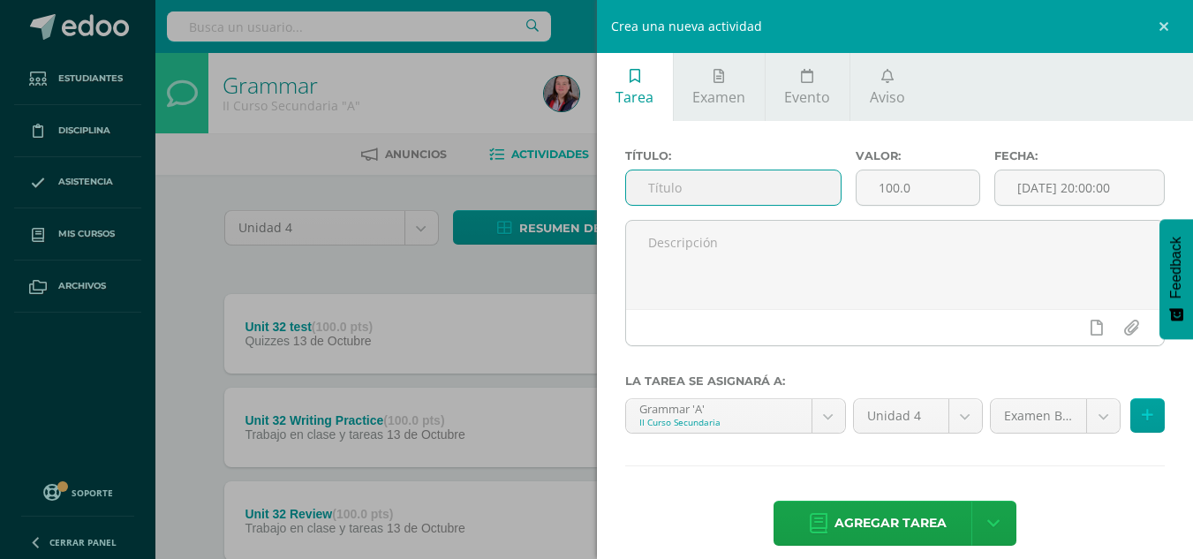
click at [732, 196] on input "text" at bounding box center [733, 187] width 215 height 34
type input "Bimonthly Project "The red-headed league""
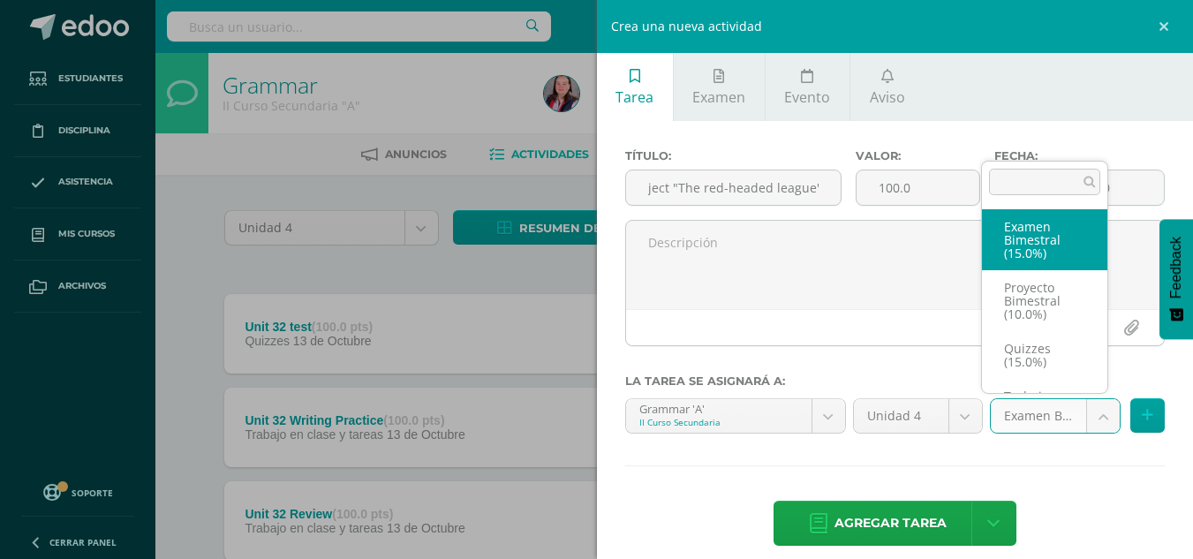
scroll to position [0, 0]
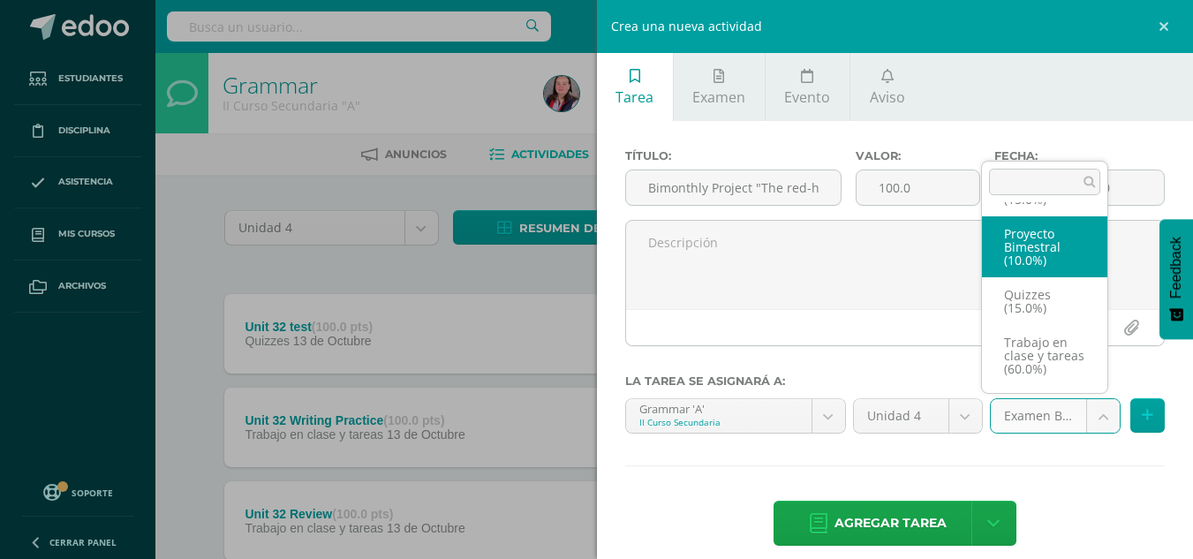
select select "235812"
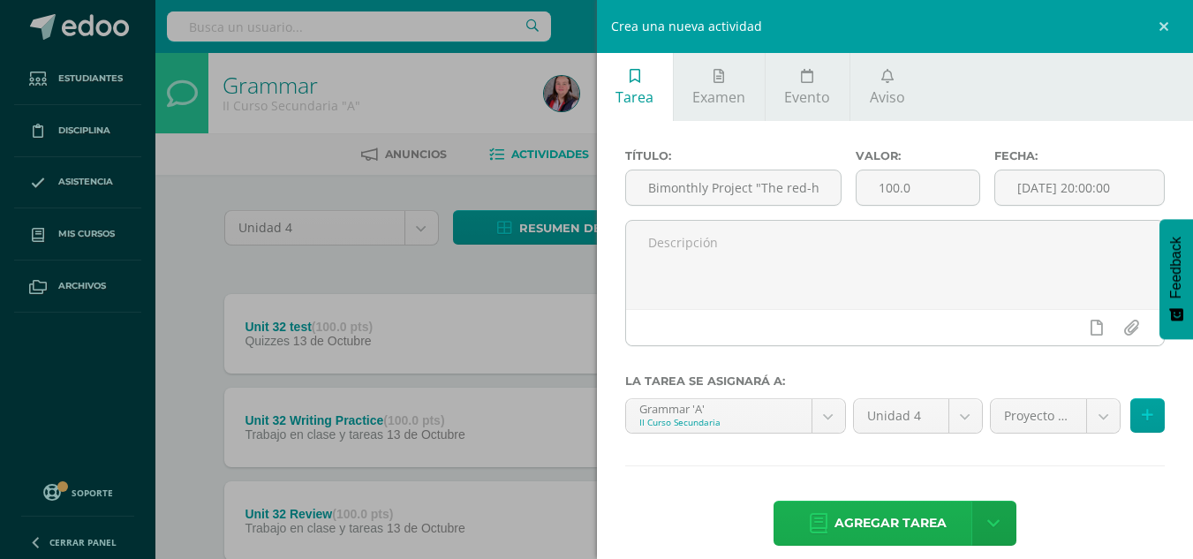
click at [870, 527] on span "Agregar tarea" at bounding box center [890, 523] width 112 height 43
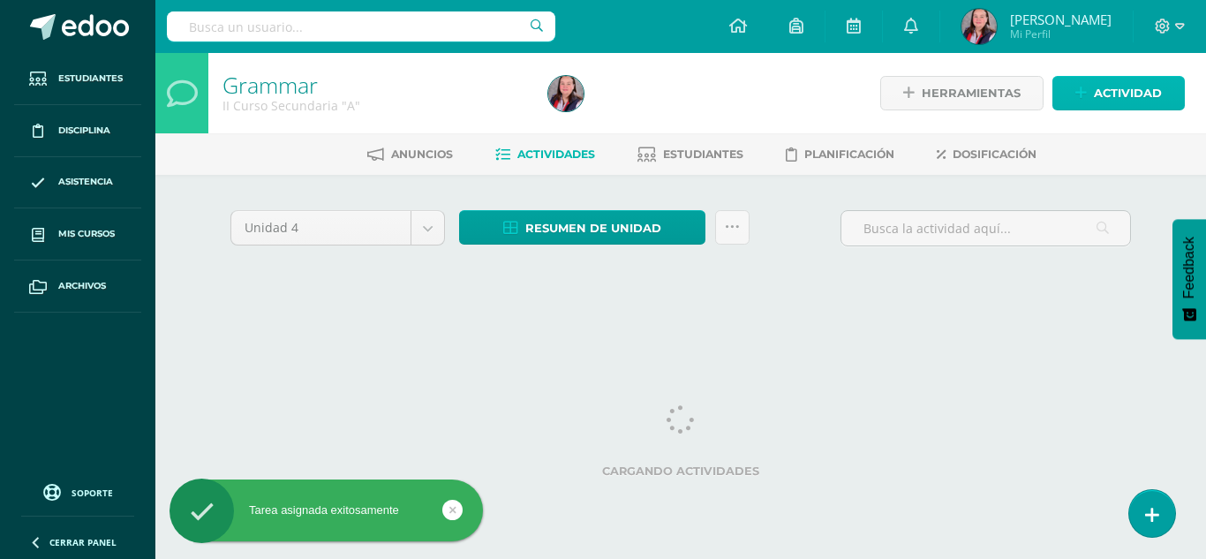
click at [1084, 89] on icon at bounding box center [1081, 93] width 11 height 15
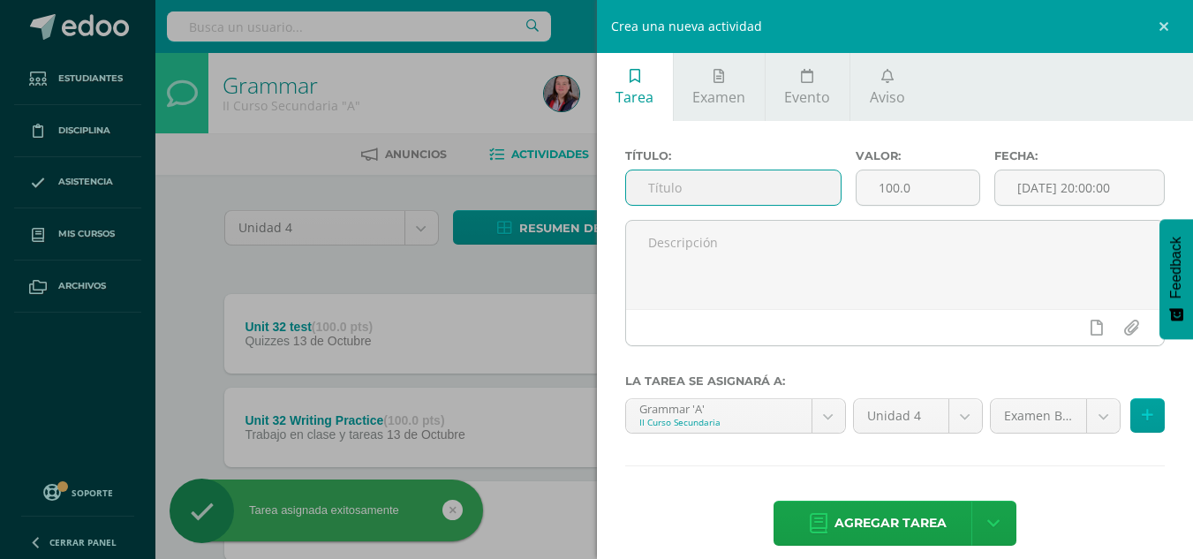
click at [759, 181] on input "text" at bounding box center [733, 187] width 215 height 34
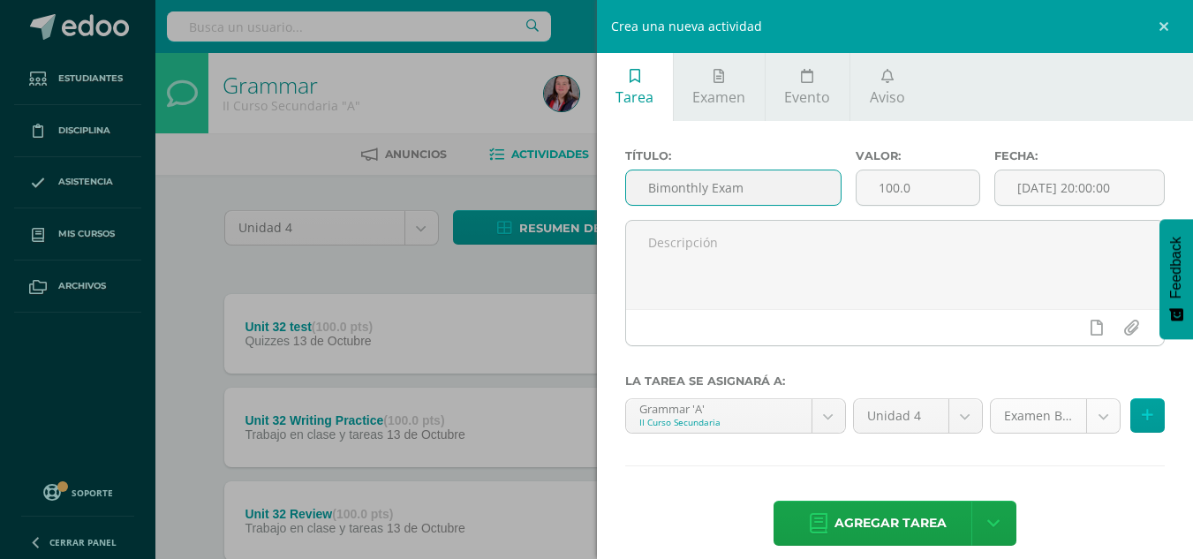
type input "Bimonthly Exam"
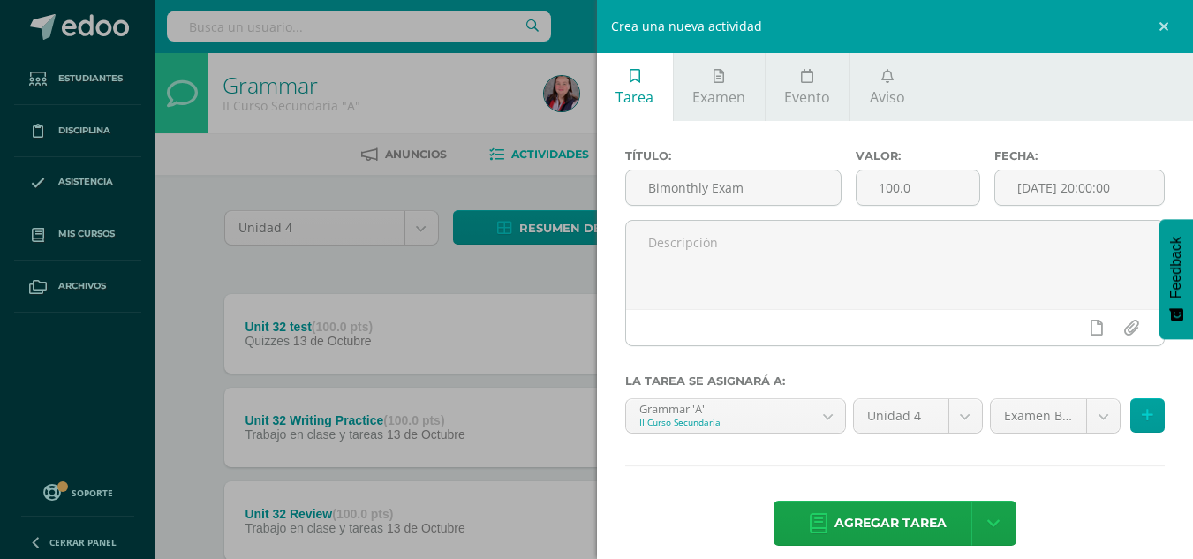
click at [857, 512] on span "Agregar tarea" at bounding box center [890, 523] width 112 height 43
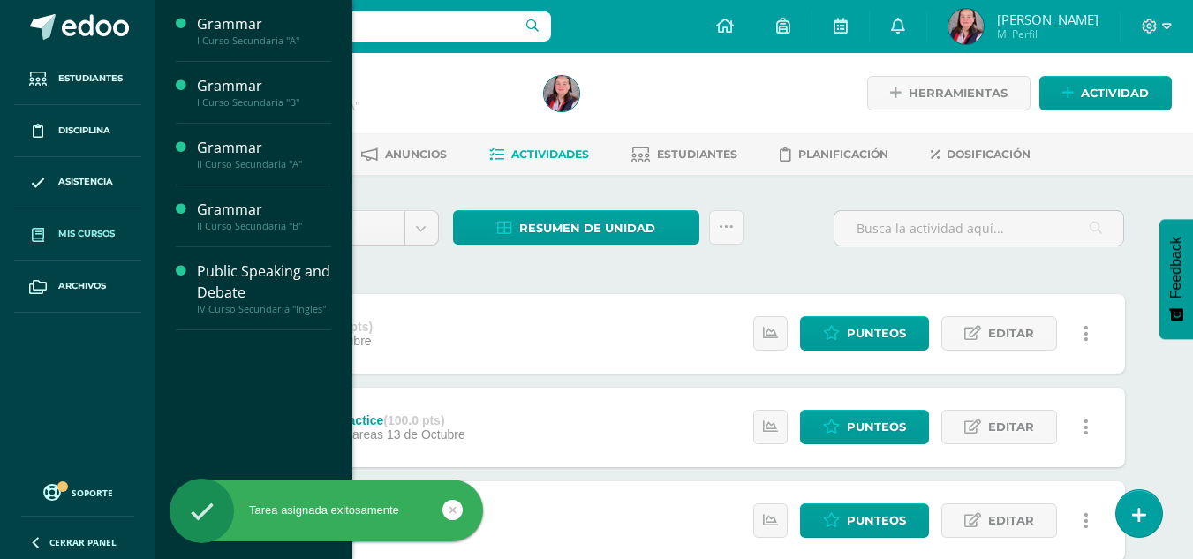
click at [94, 238] on span "Mis cursos" at bounding box center [86, 234] width 57 height 14
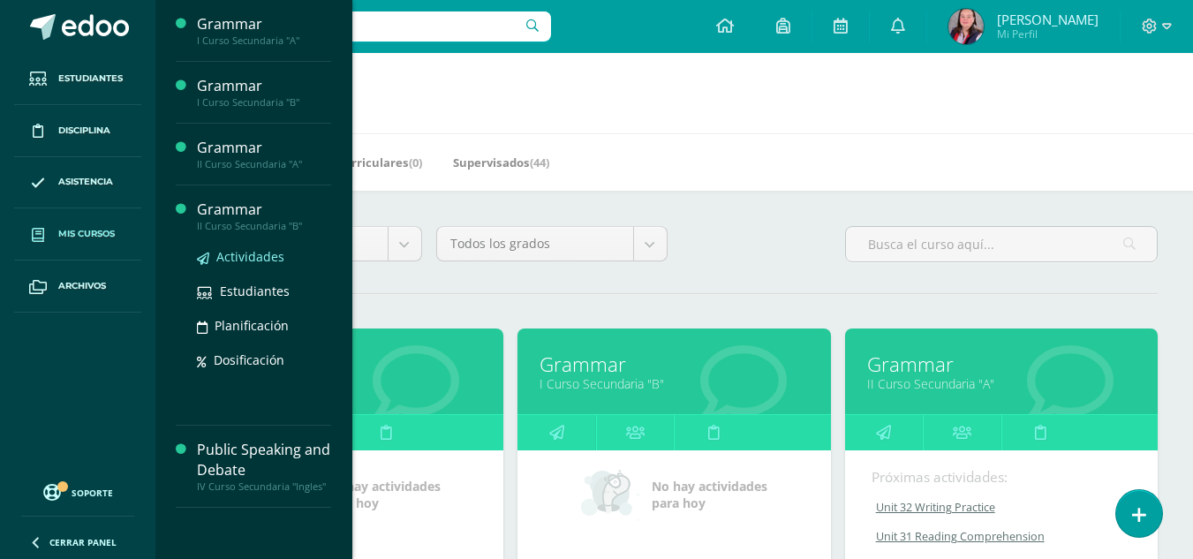
click at [230, 262] on span "Actividades" at bounding box center [250, 256] width 68 height 17
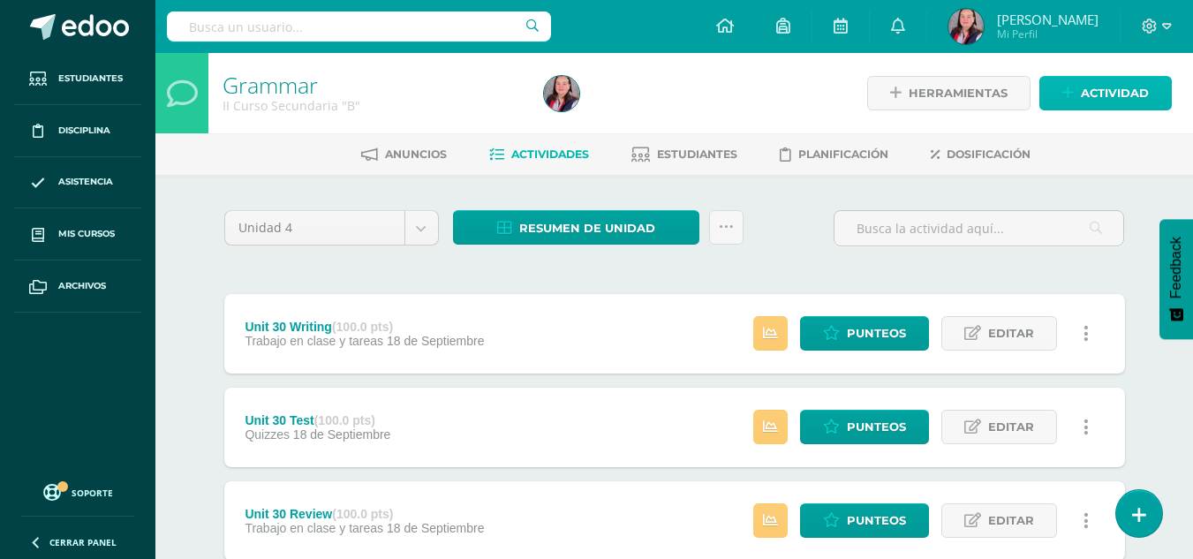
click at [1073, 79] on link "Actividad" at bounding box center [1105, 93] width 132 height 34
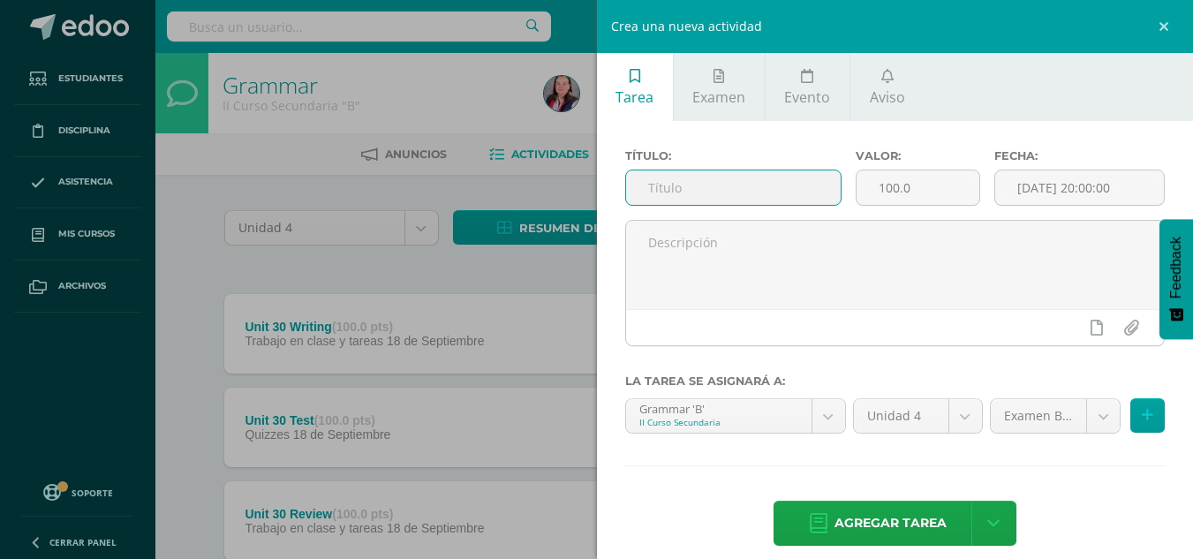
click at [668, 176] on input "text" at bounding box center [733, 187] width 215 height 34
type input "Unit 31 Reading comprehension"
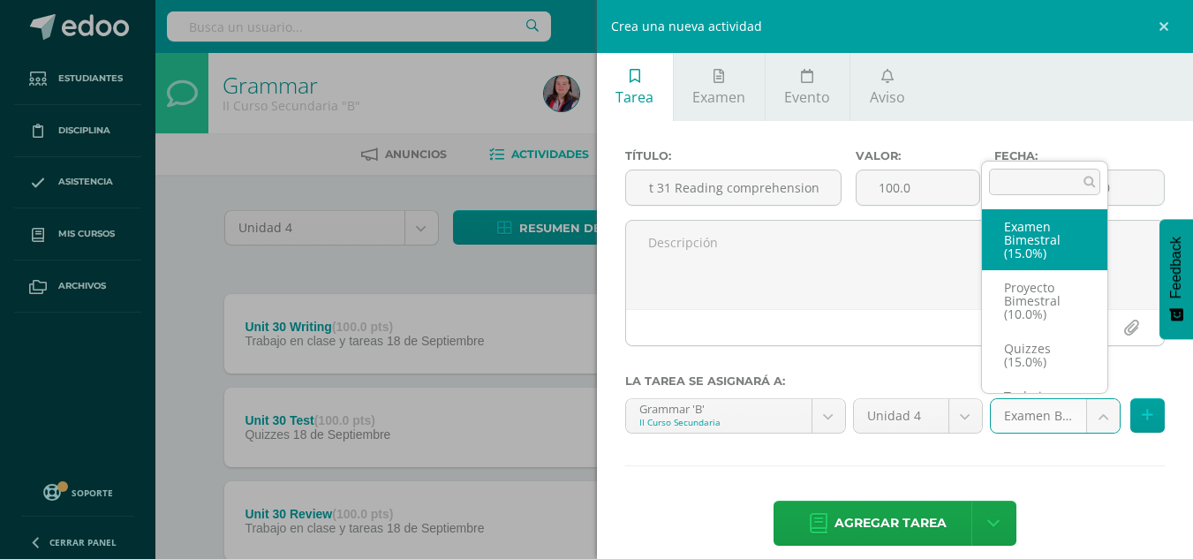
scroll to position [0, 0]
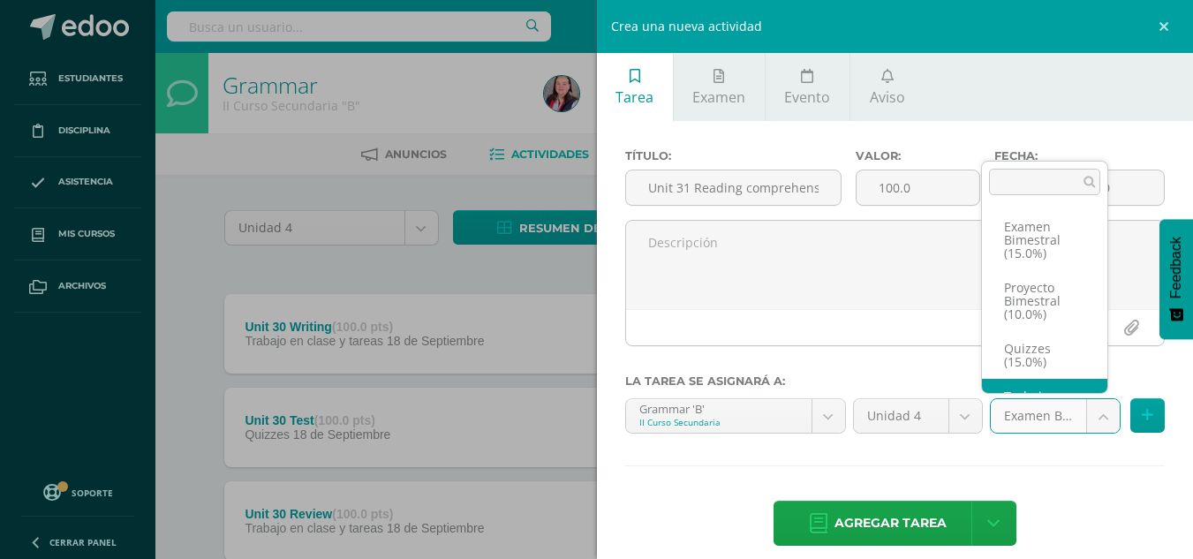
scroll to position [60, 0]
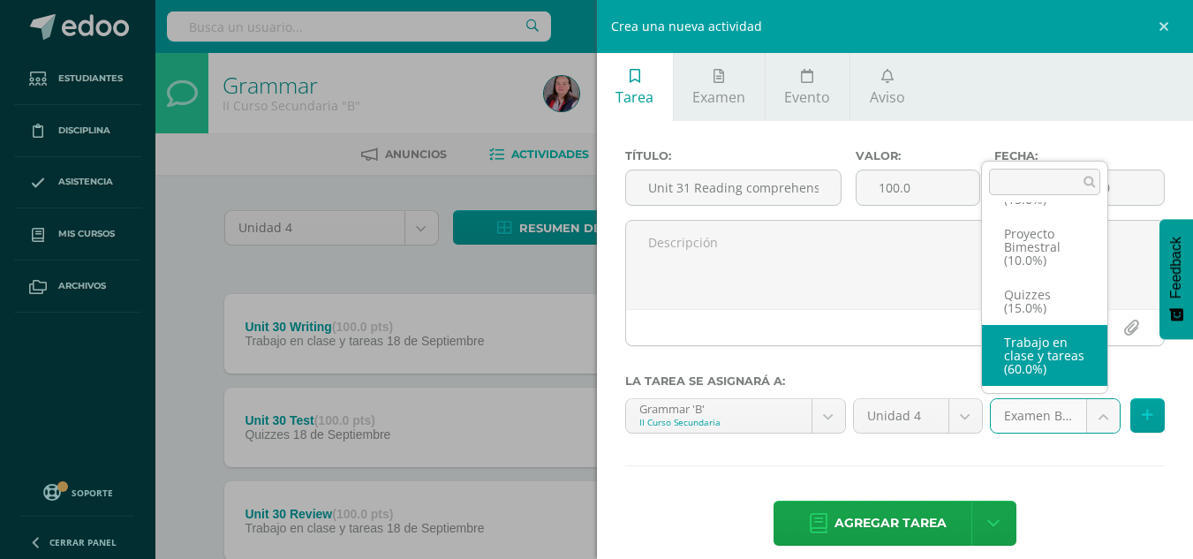
select select "235850"
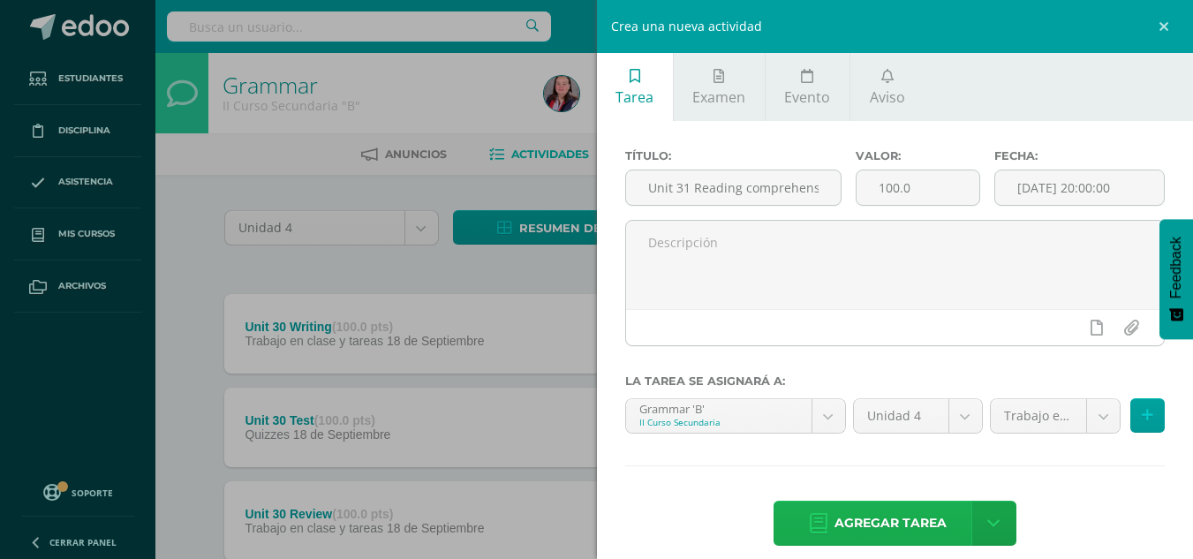
click at [846, 543] on span "Agregar tarea" at bounding box center [890, 523] width 112 height 43
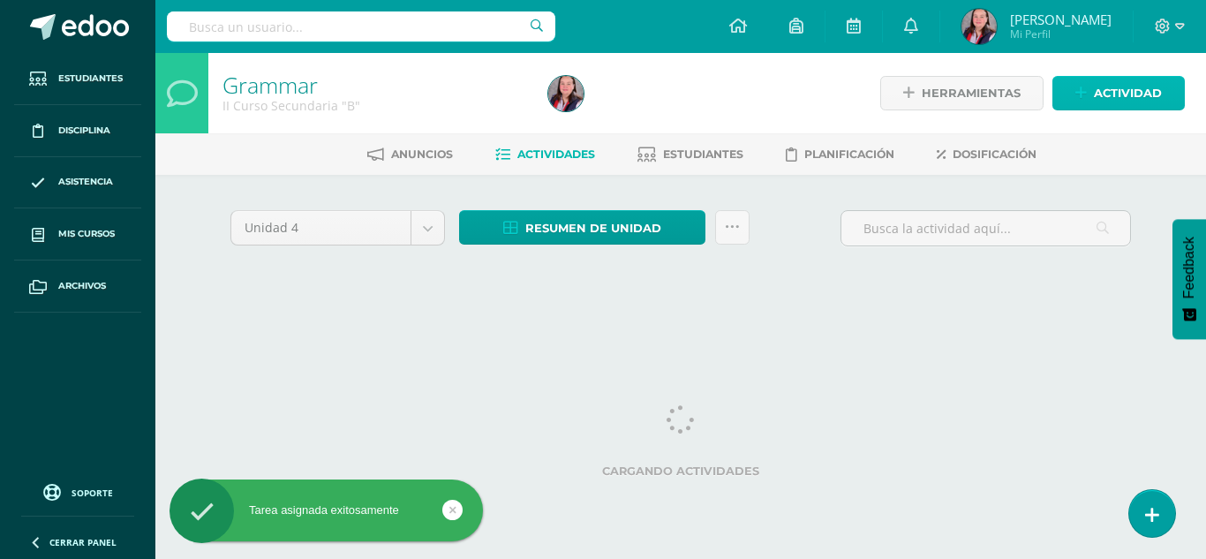
click at [1104, 101] on span "Actividad" at bounding box center [1128, 93] width 68 height 33
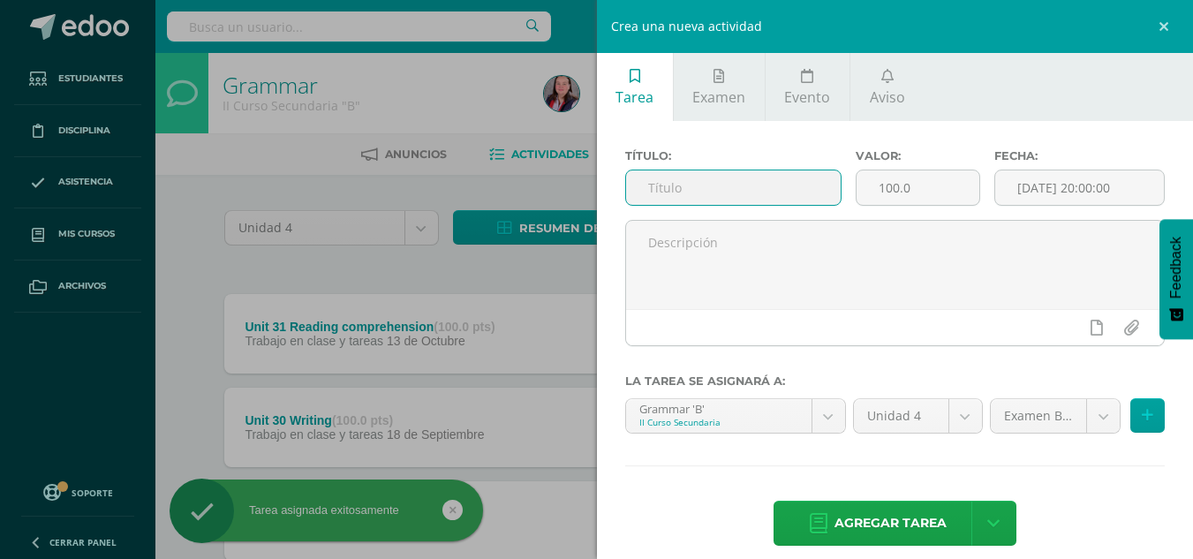
click at [771, 197] on input "text" at bounding box center [733, 187] width 215 height 34
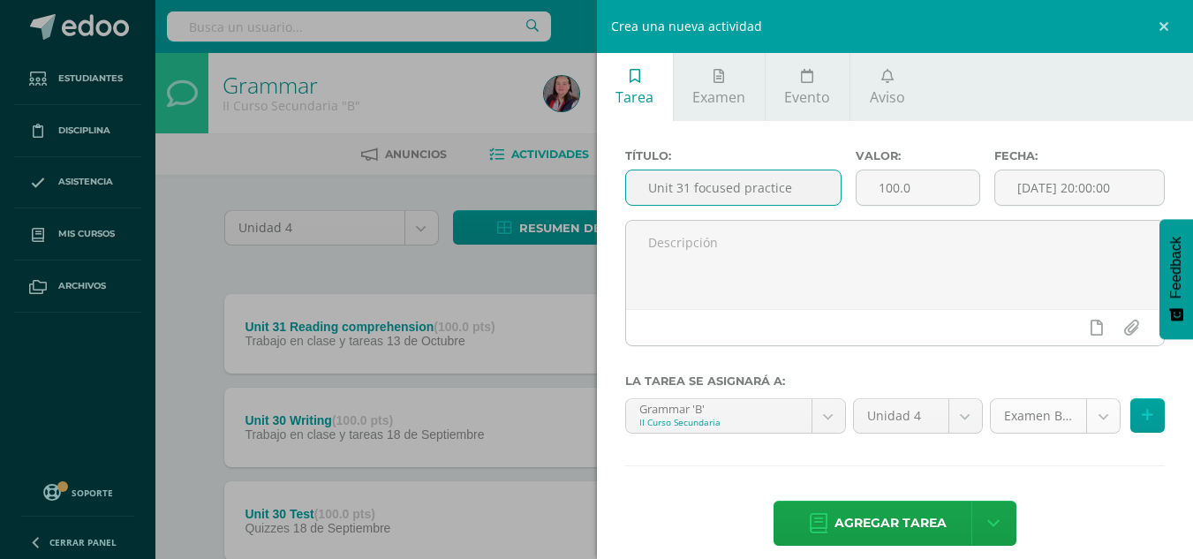
type input "Unit 31 focused practice"
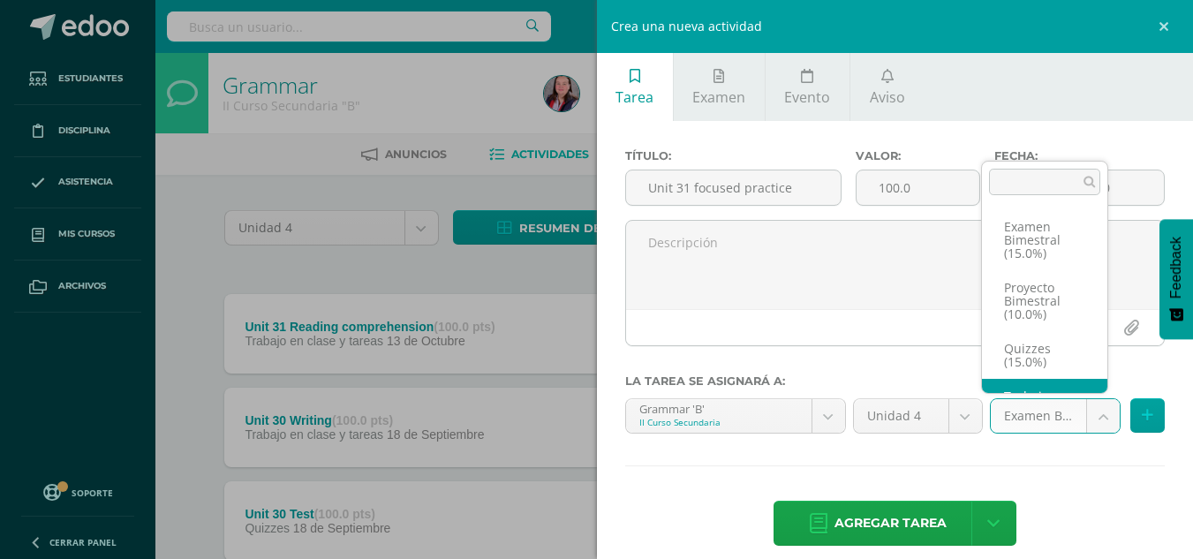
scroll to position [60, 0]
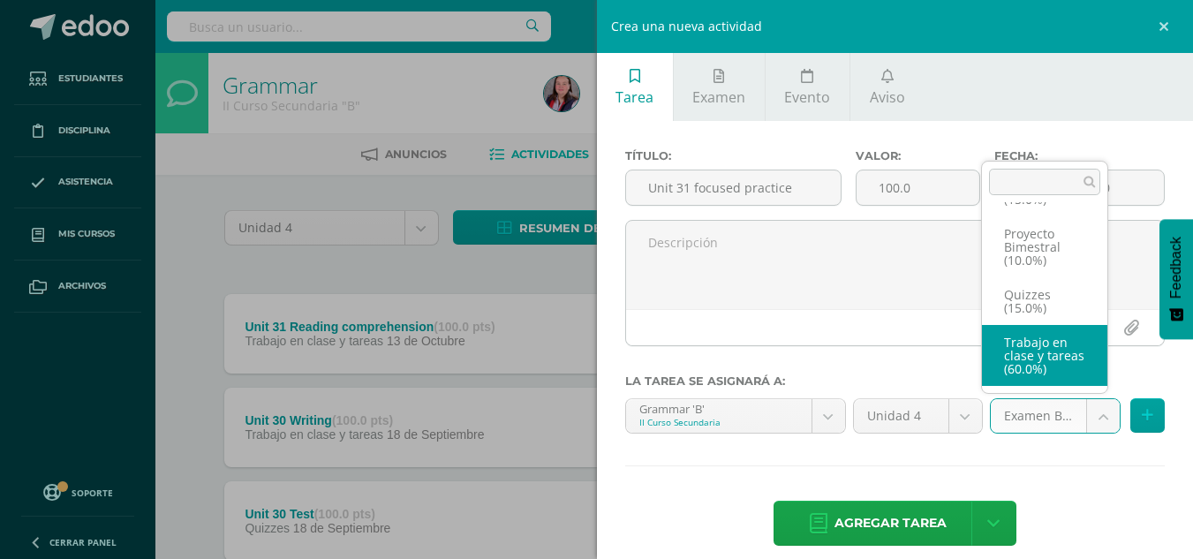
select select "235850"
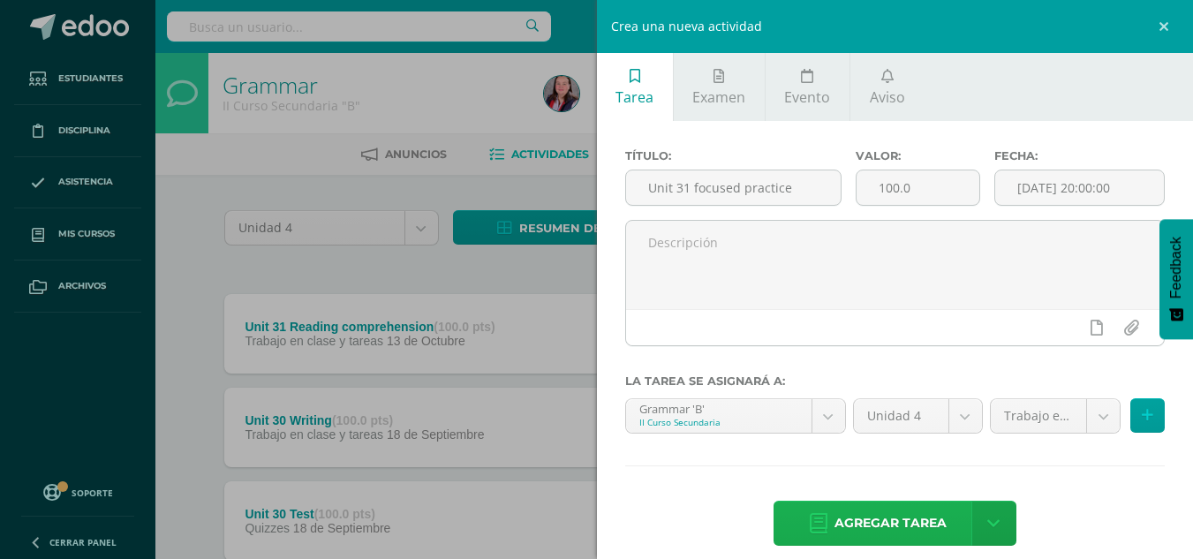
click at [872, 516] on span "Agregar tarea" at bounding box center [890, 523] width 112 height 43
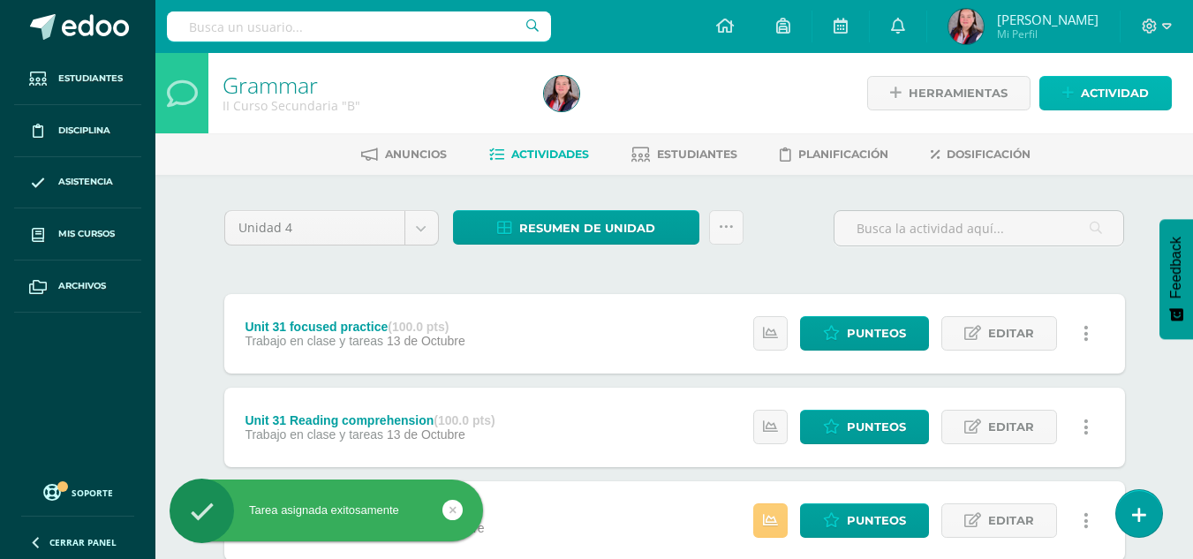
click at [1118, 87] on span "Actividad" at bounding box center [1115, 93] width 68 height 33
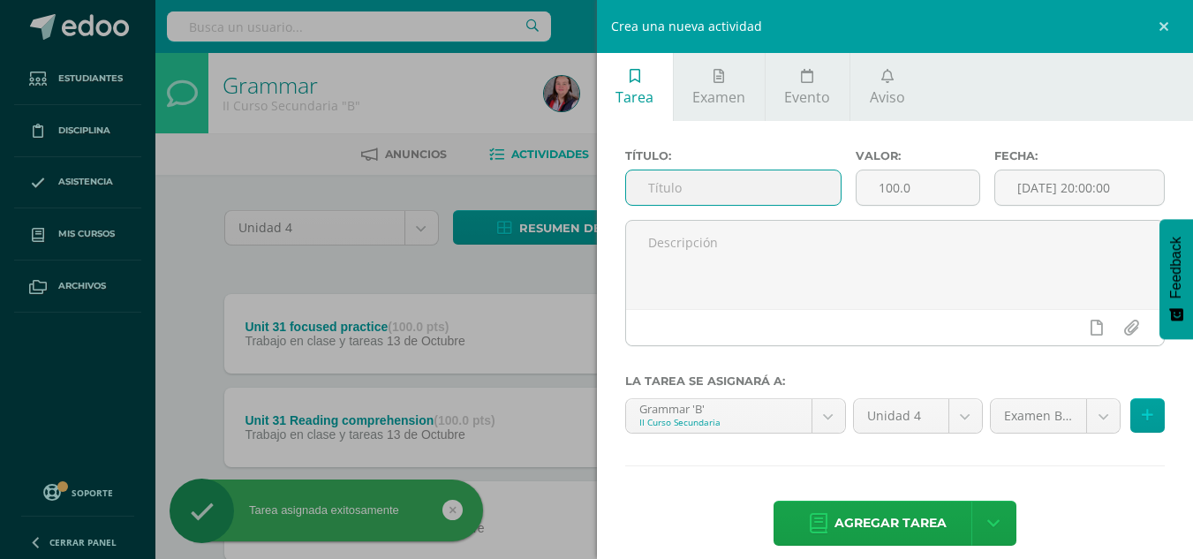
click at [706, 186] on input "text" at bounding box center [733, 187] width 215 height 34
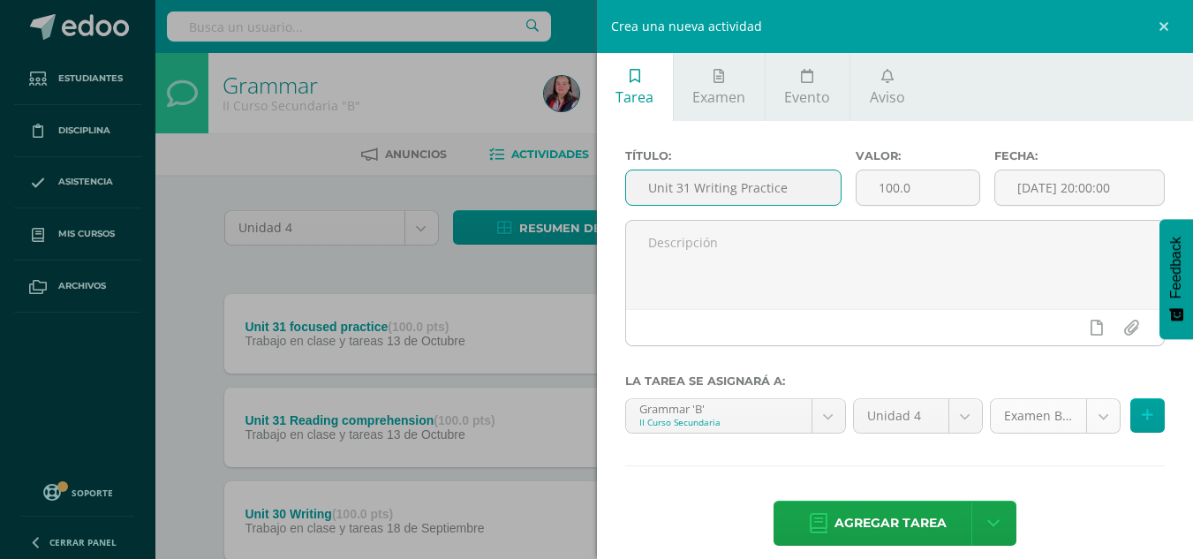
type input "Unit 31 Writing Practice"
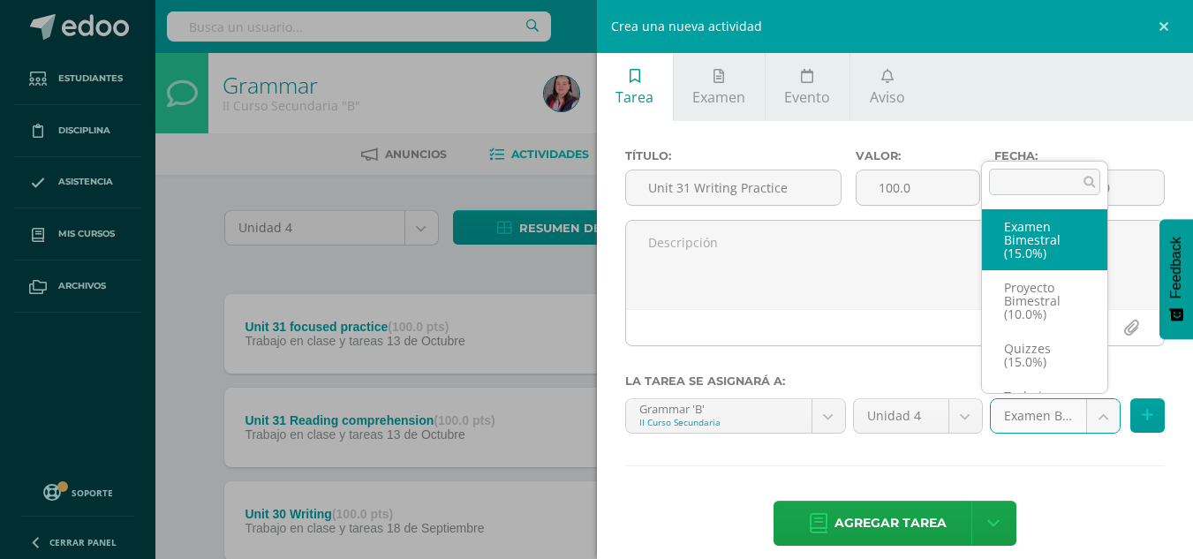
scroll to position [60, 0]
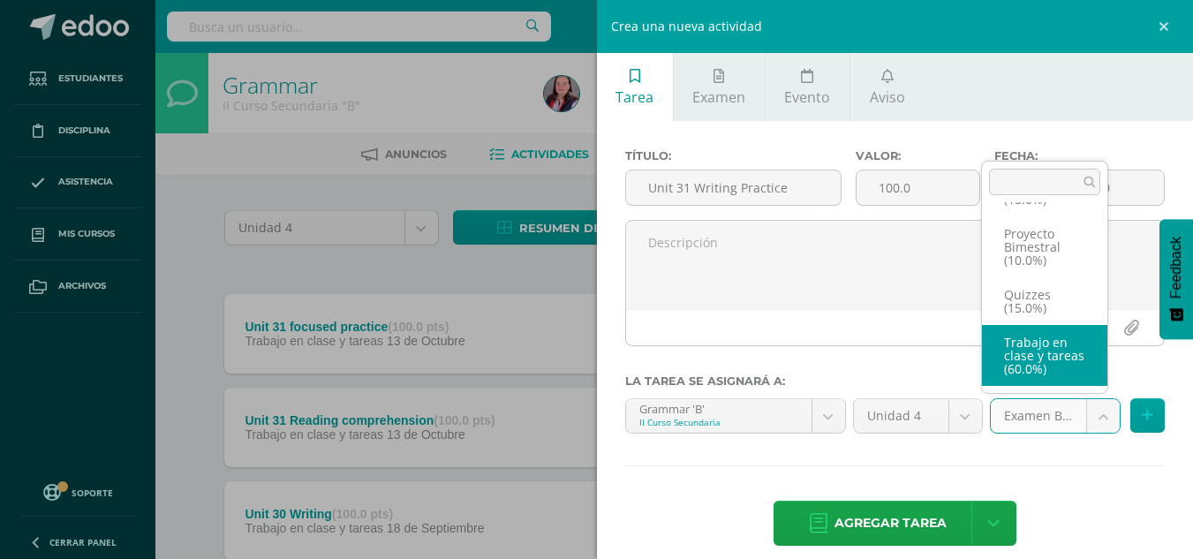
select select "235850"
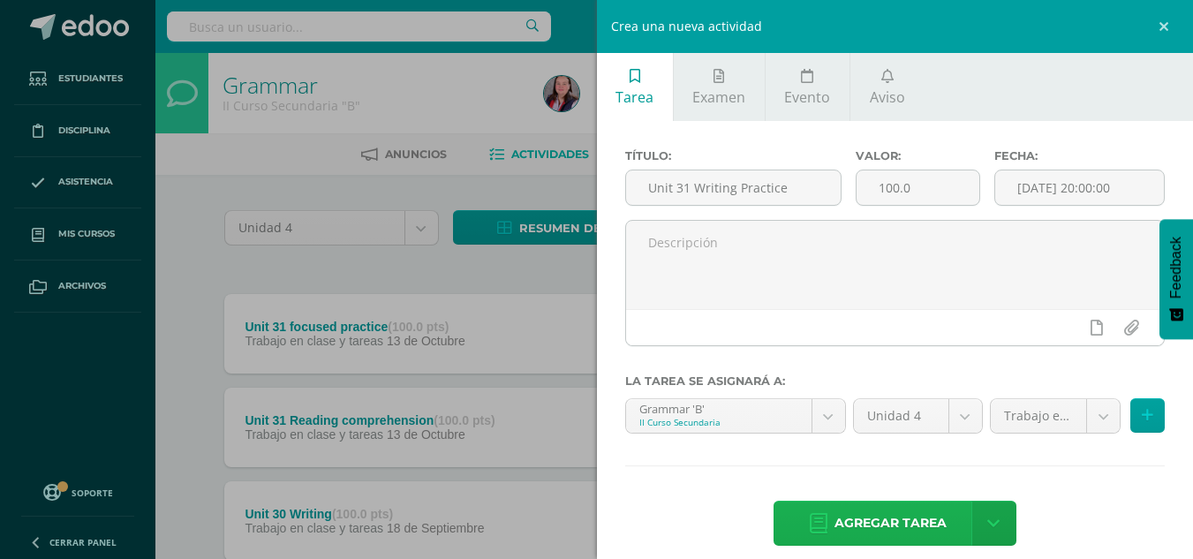
click at [863, 506] on span "Agregar tarea" at bounding box center [890, 523] width 112 height 43
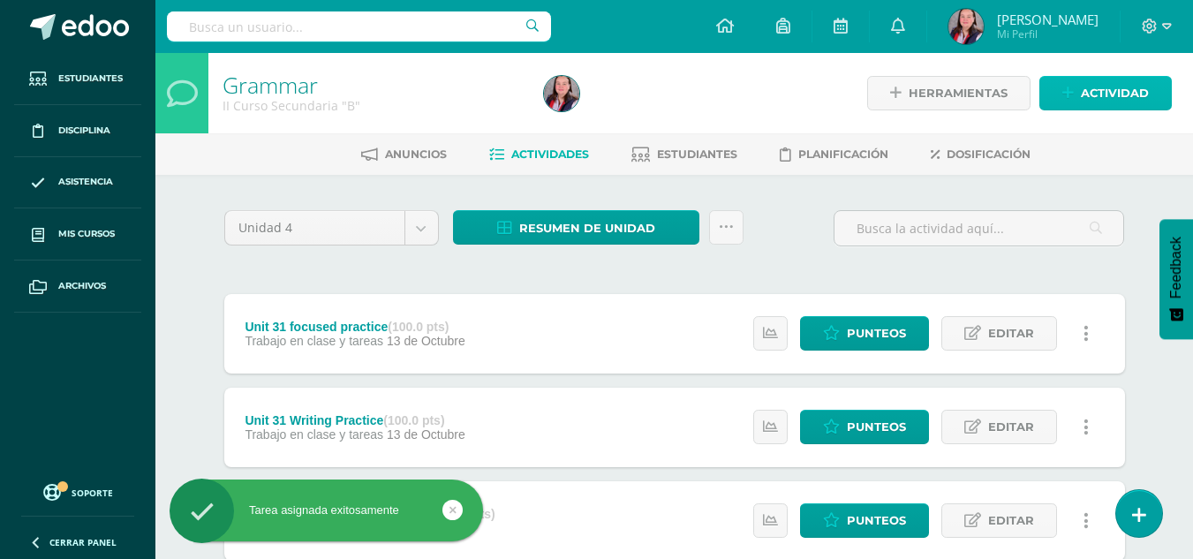
click at [1100, 94] on span "Actividad" at bounding box center [1115, 93] width 68 height 33
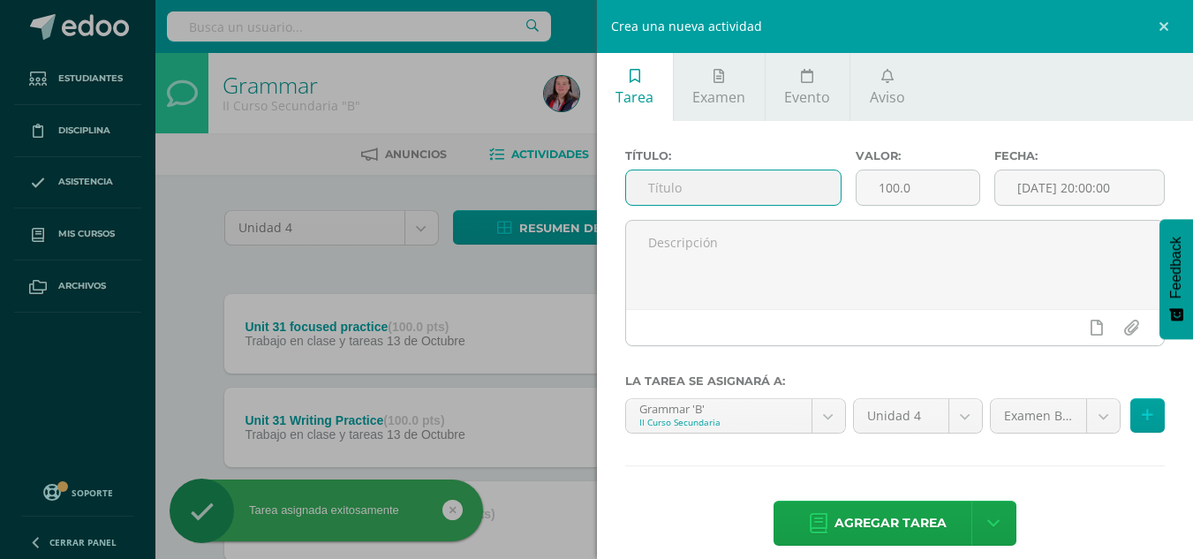
click at [708, 186] on input "text" at bounding box center [733, 187] width 215 height 34
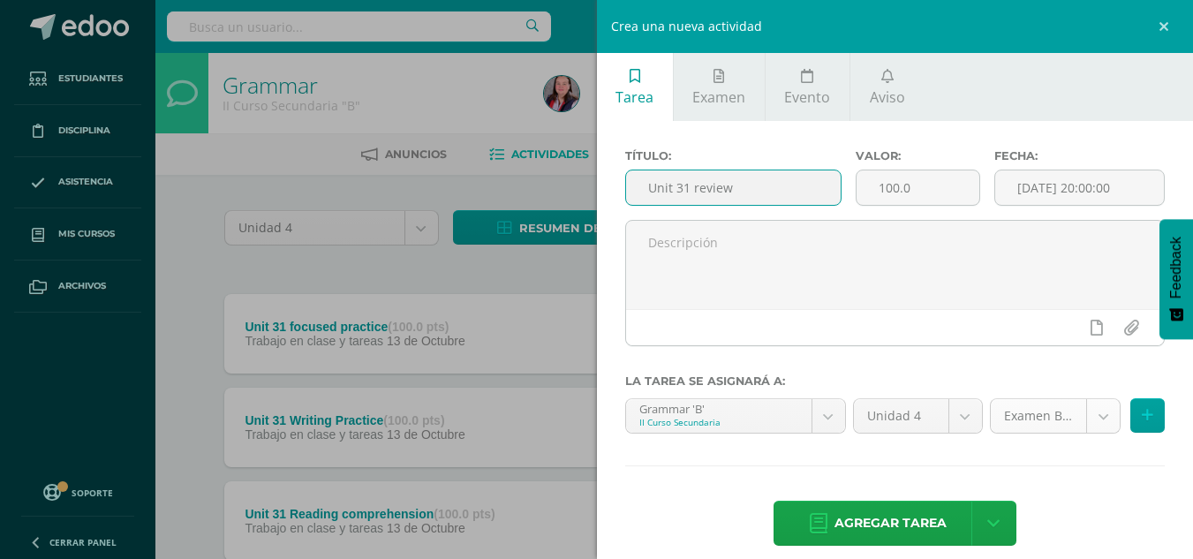
type input "Unit 31 review"
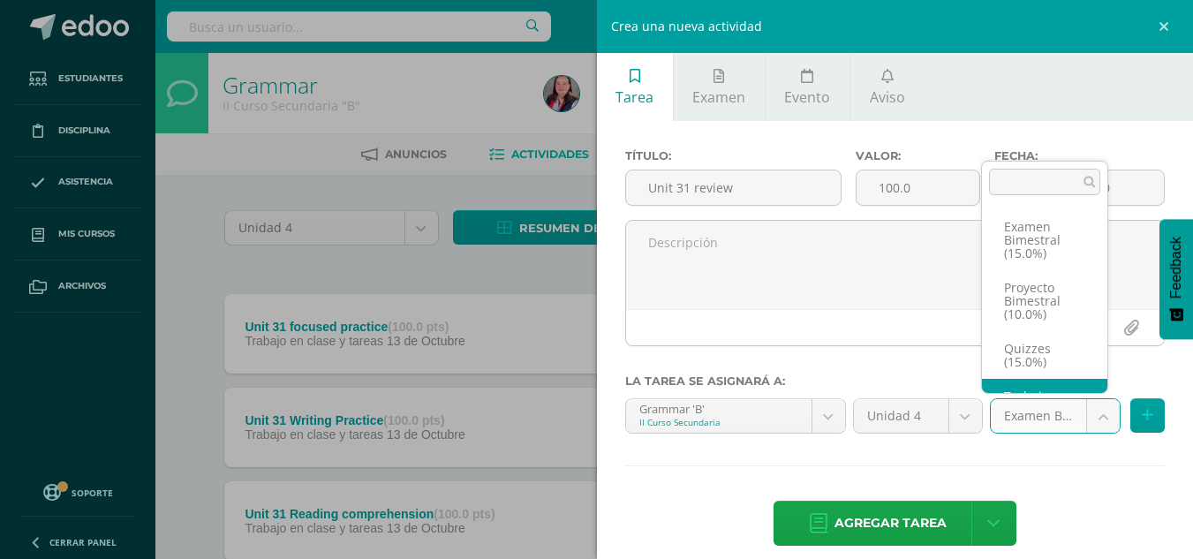
scroll to position [60, 0]
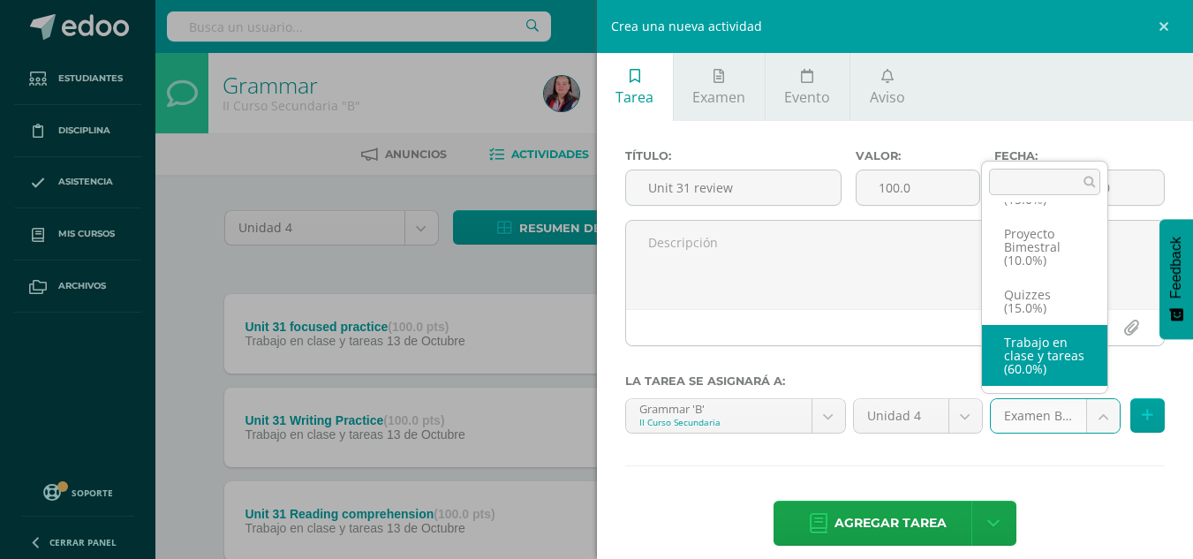
select select "235850"
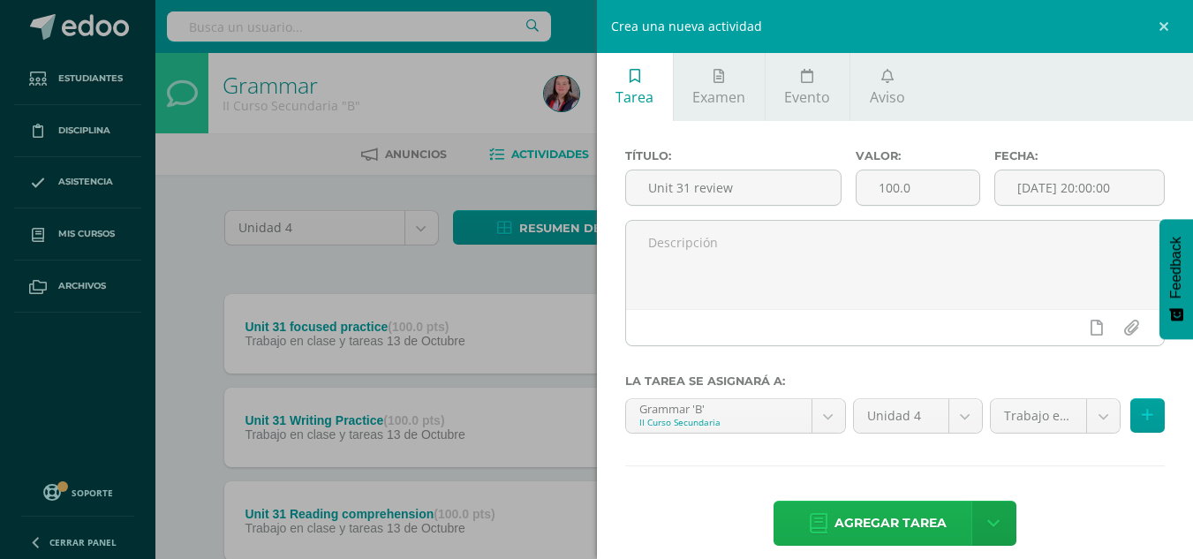
click at [868, 515] on span "Agregar tarea" at bounding box center [890, 523] width 112 height 43
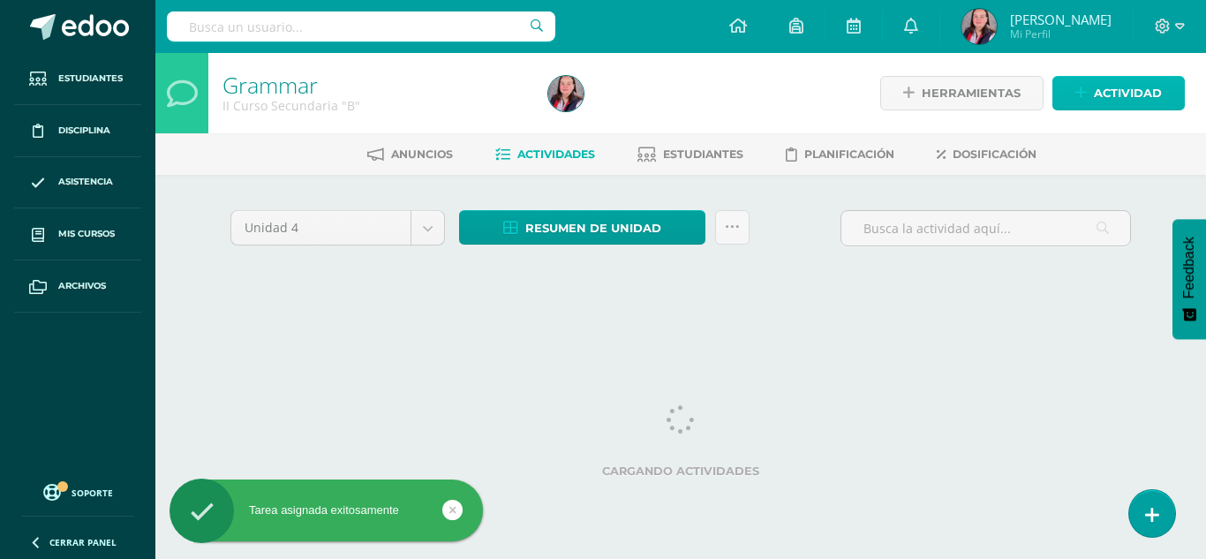
click at [1135, 84] on span "Actividad" at bounding box center [1128, 93] width 68 height 33
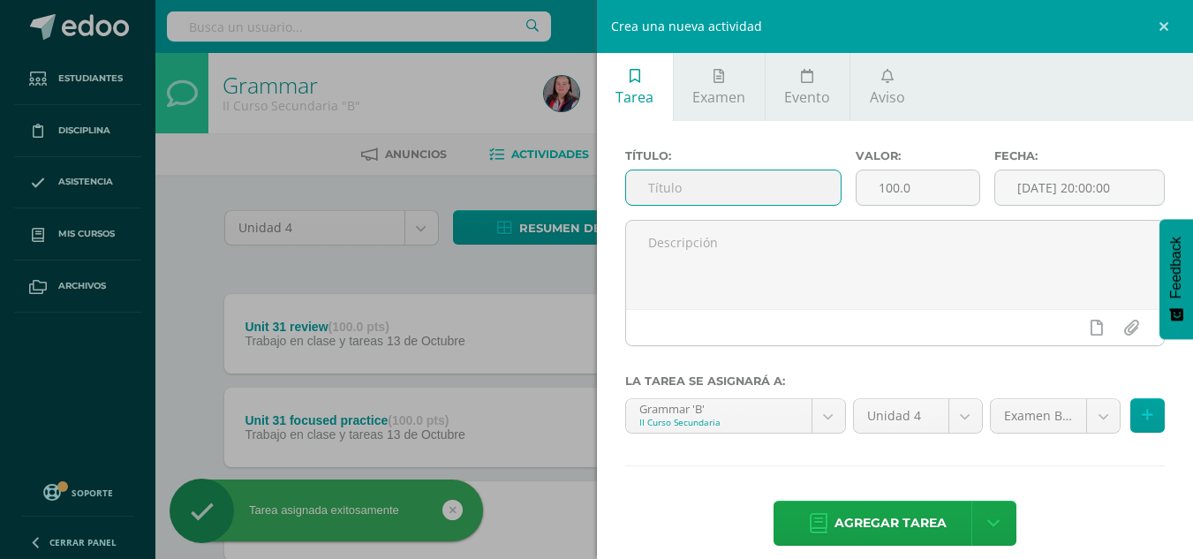
click at [697, 185] on input "text" at bounding box center [733, 187] width 215 height 34
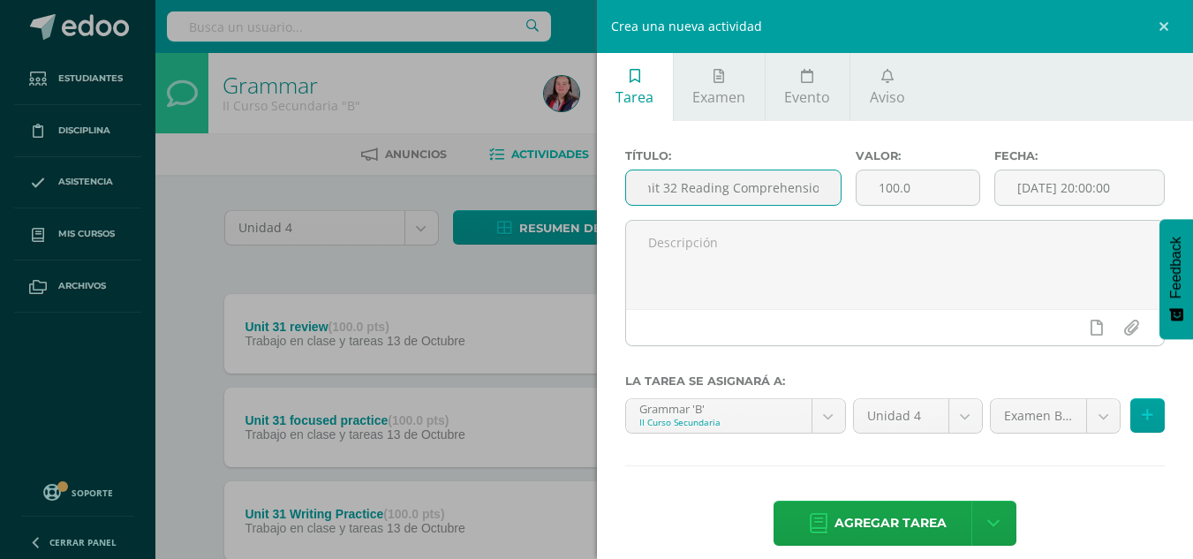
scroll to position [0, 21]
type input "Unit 32 Reading Comprehension"
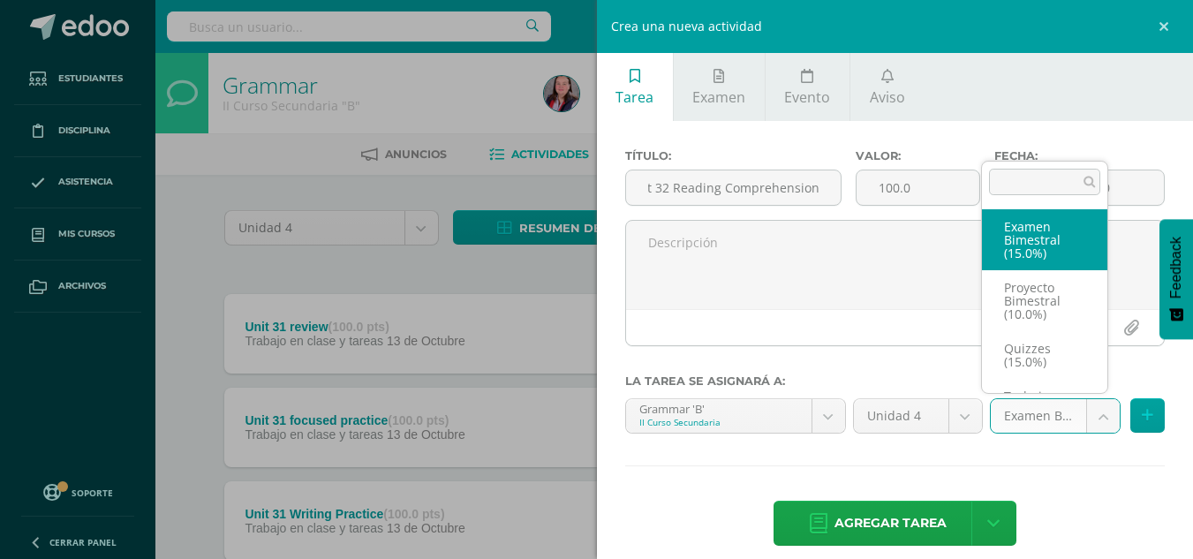
scroll to position [0, 0]
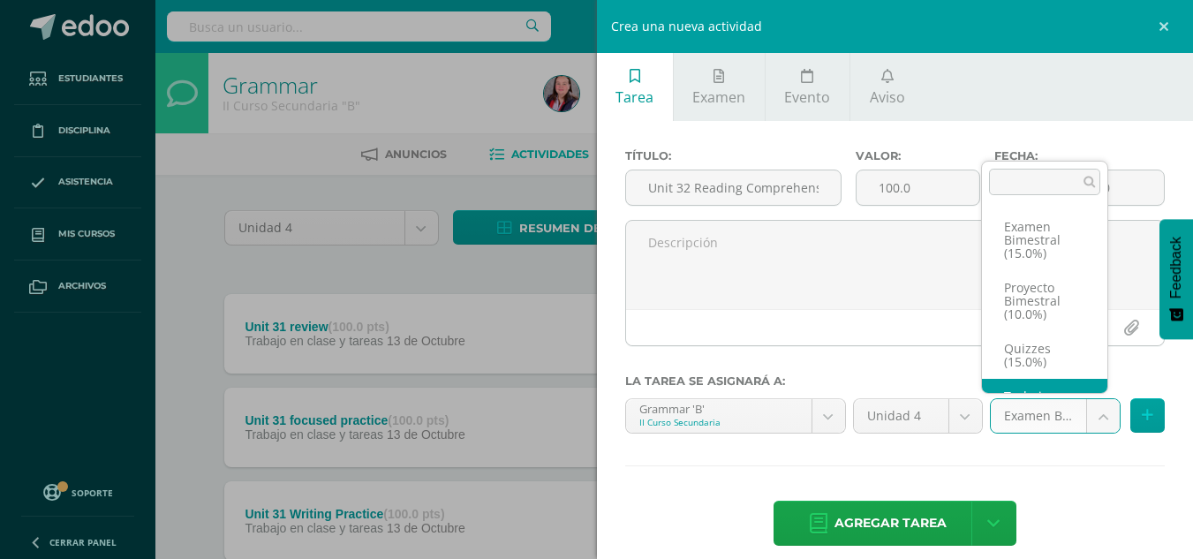
scroll to position [60, 0]
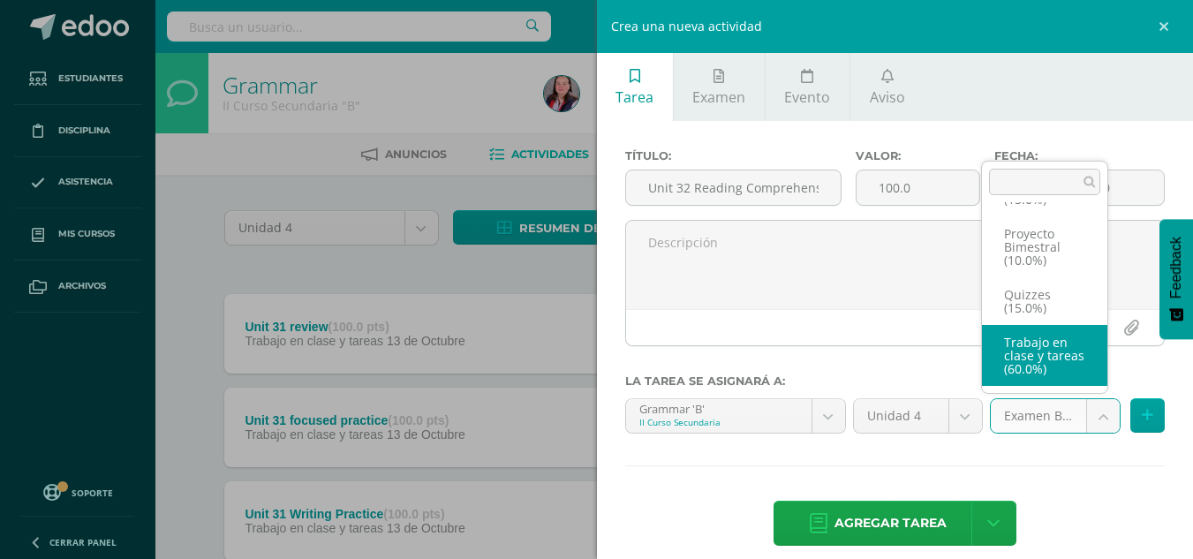
select select "235850"
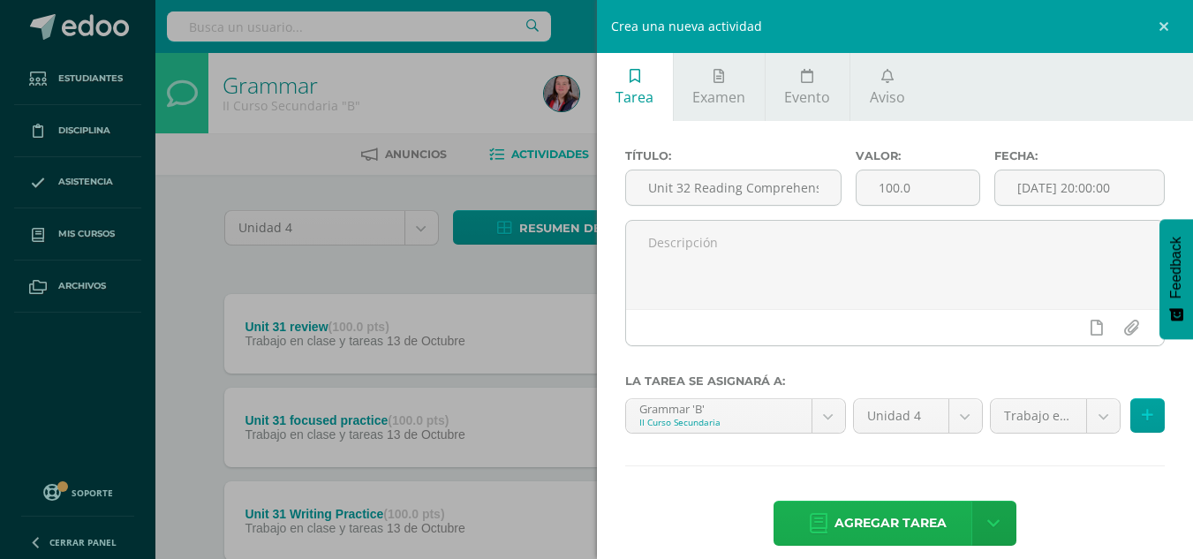
click at [873, 512] on span "Agregar tarea" at bounding box center [890, 523] width 112 height 43
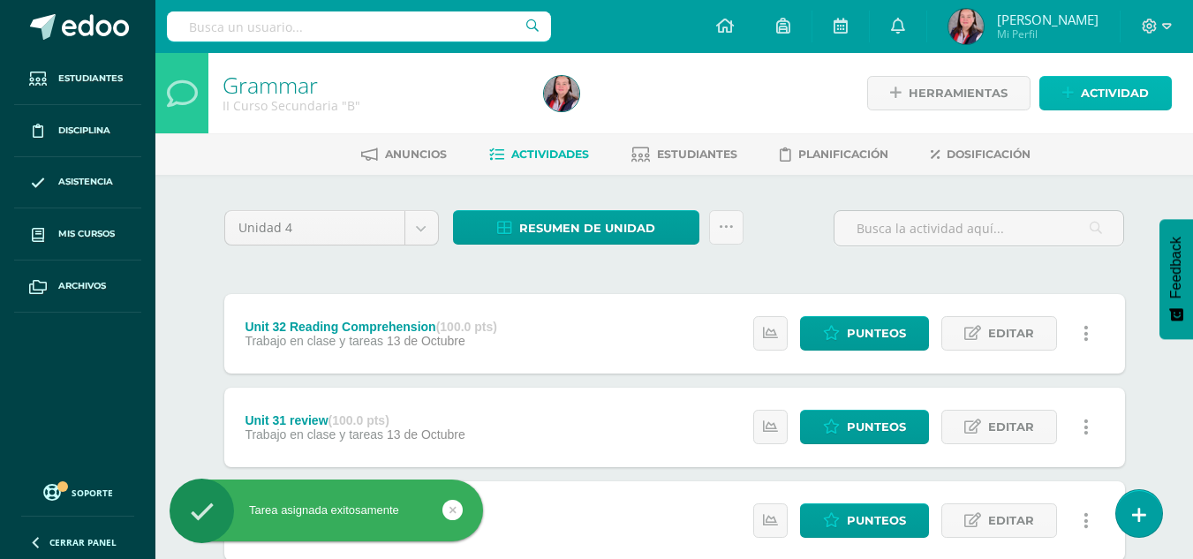
click at [1091, 93] on span "Actividad" at bounding box center [1115, 93] width 68 height 33
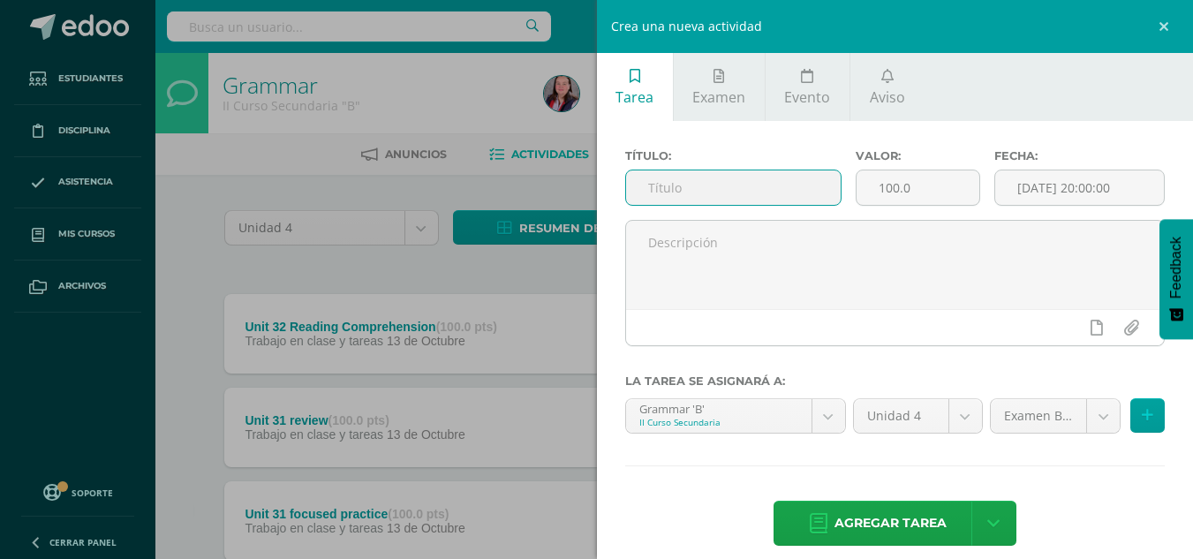
click at [743, 187] on input "text" at bounding box center [733, 187] width 215 height 34
type input "Unit 32 Focused Practice"
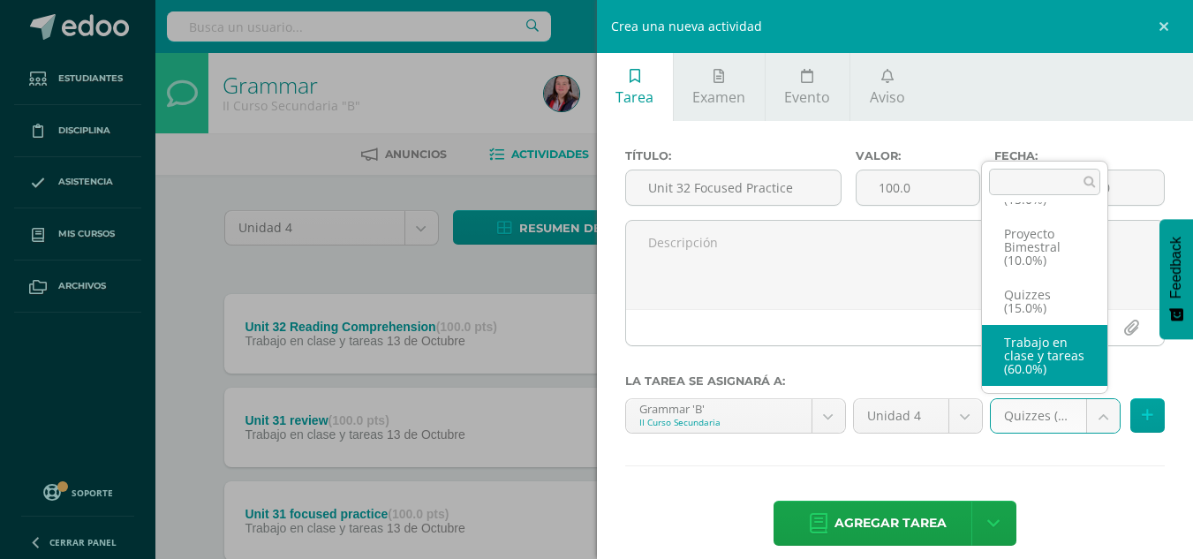
select select "235850"
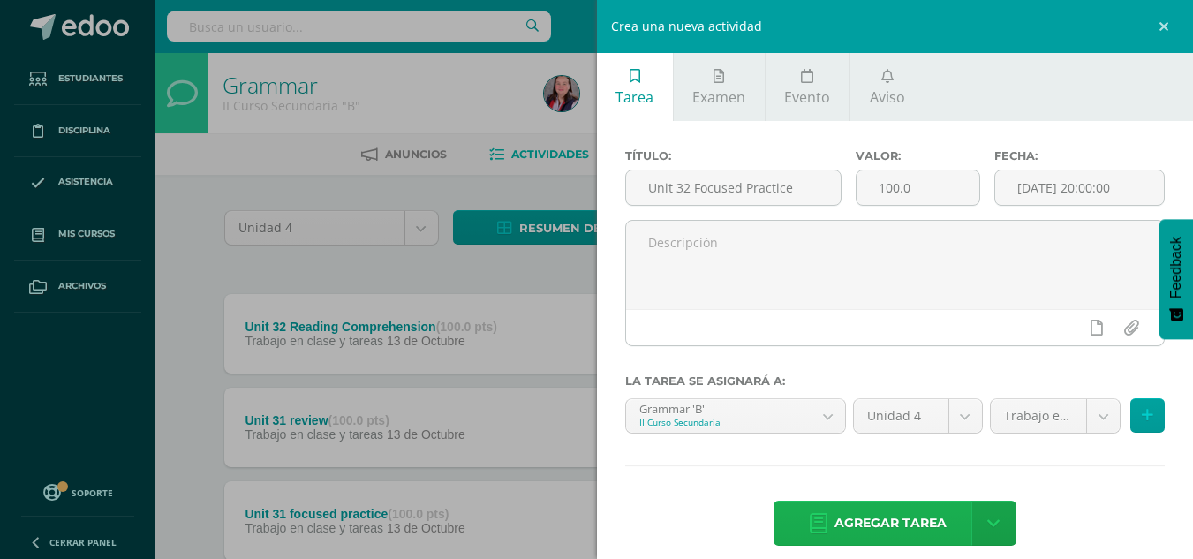
click at [899, 527] on span "Agregar tarea" at bounding box center [890, 523] width 112 height 43
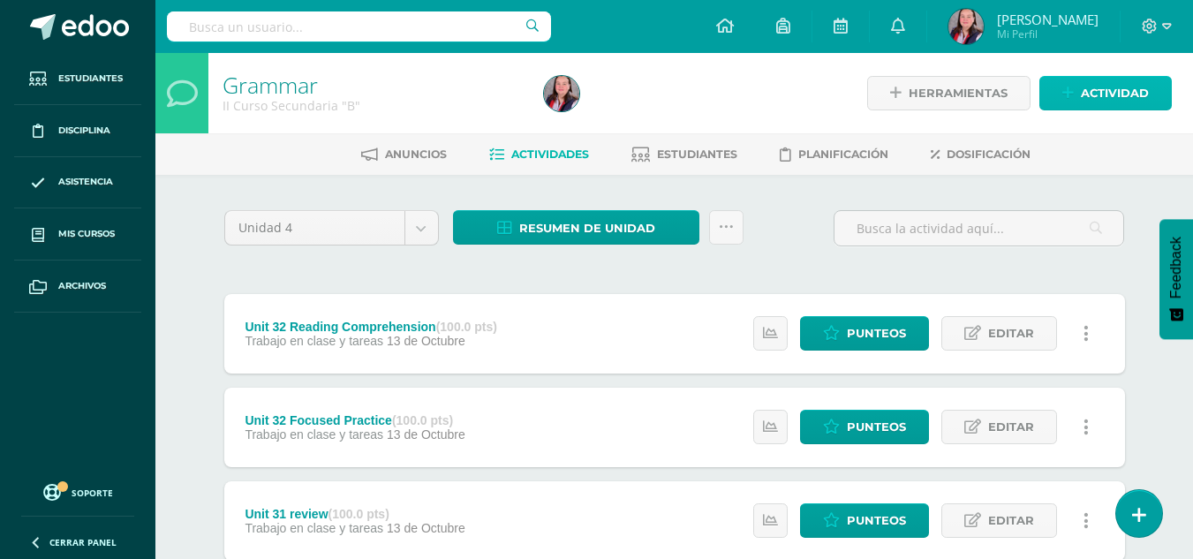
click at [1106, 105] on span "Actividad" at bounding box center [1115, 93] width 68 height 33
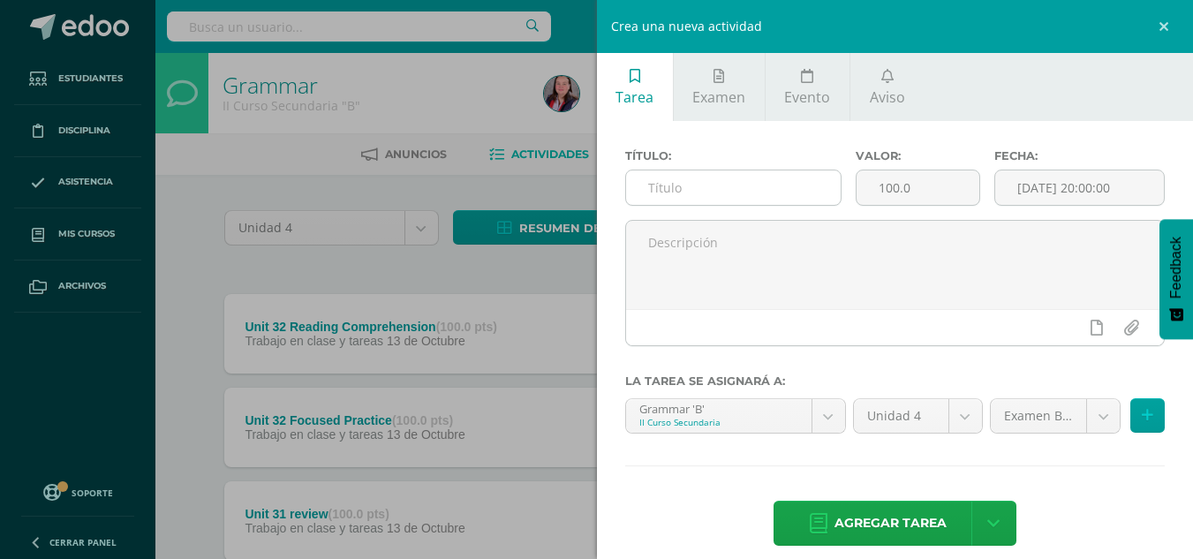
click at [757, 185] on input "text" at bounding box center [733, 187] width 215 height 34
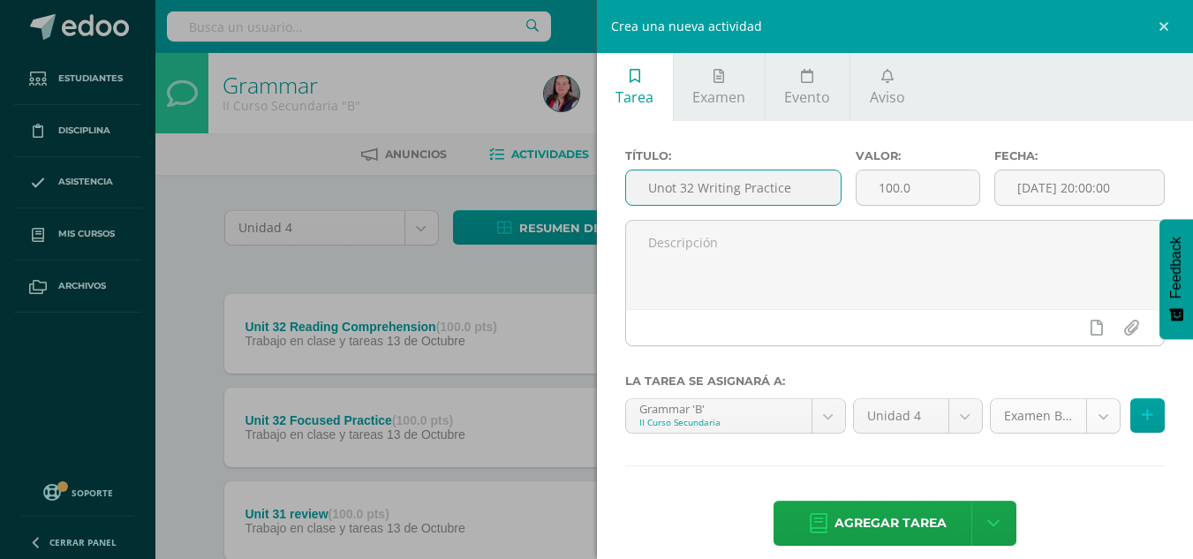
type input "Unot 32 Writing Practice"
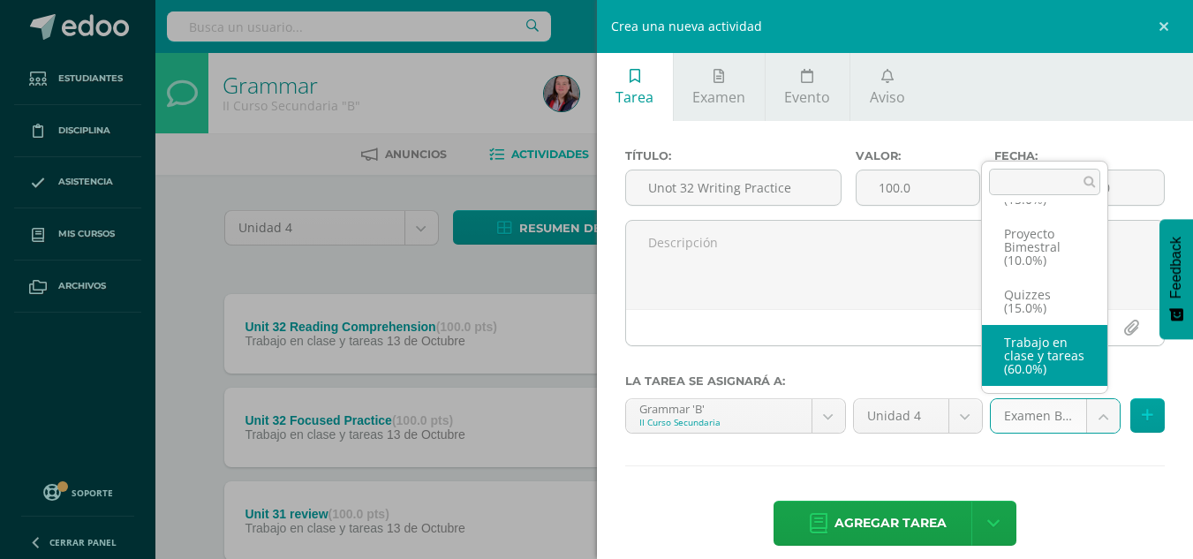
select select "235850"
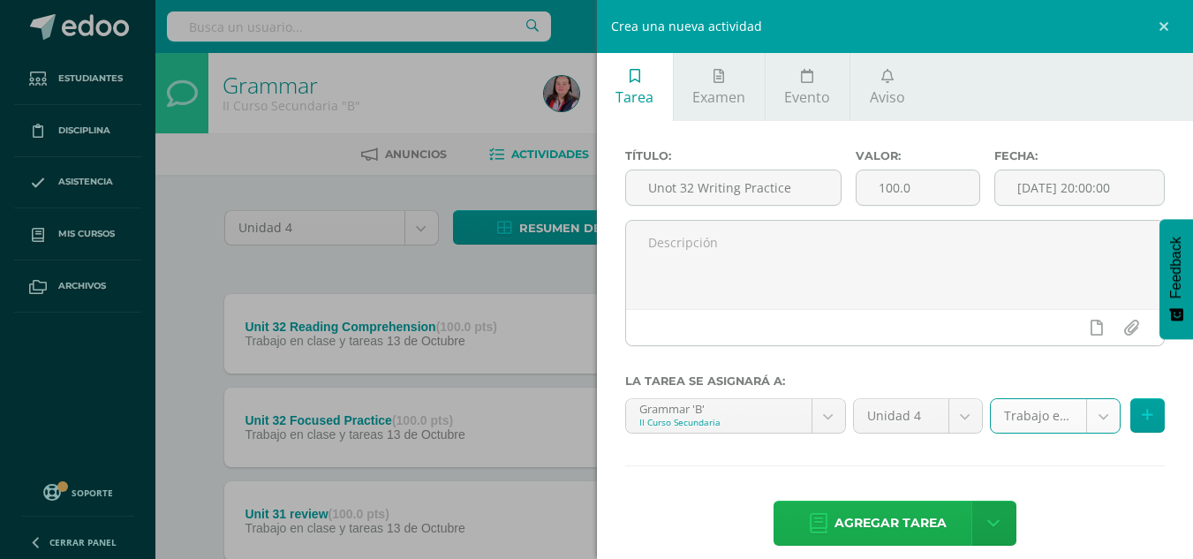
click at [865, 524] on span "Agregar tarea" at bounding box center [890, 523] width 112 height 43
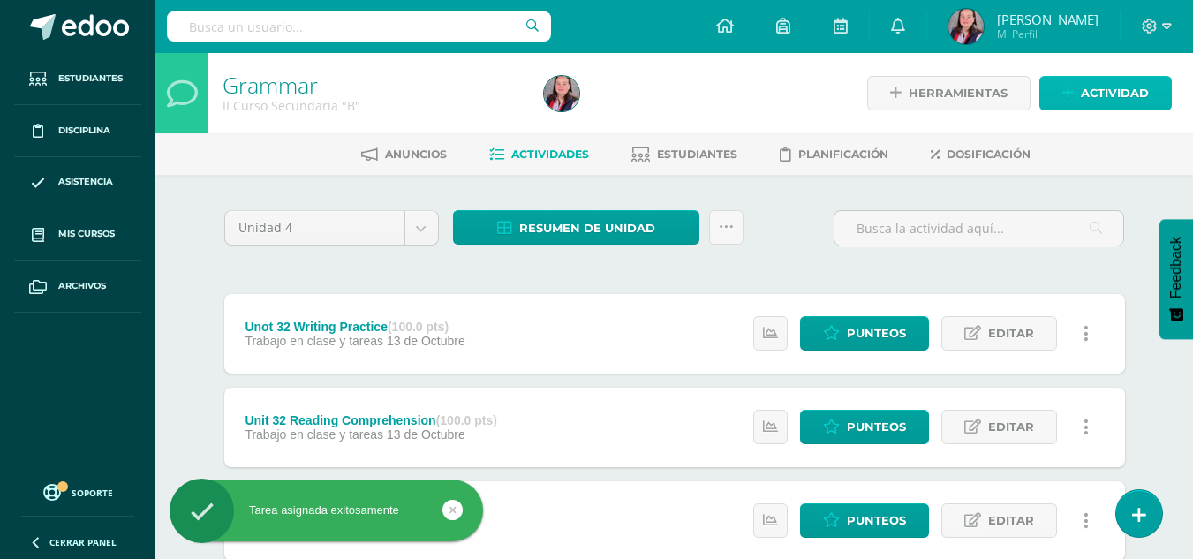
click at [1112, 95] on span "Actividad" at bounding box center [1115, 93] width 68 height 33
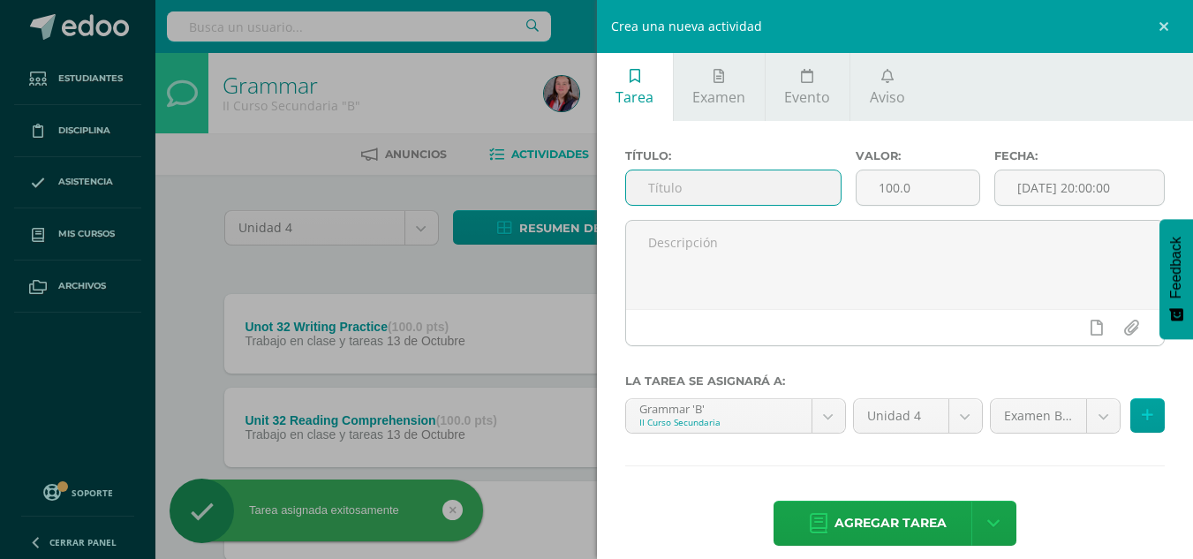
click at [736, 193] on input "text" at bounding box center [733, 187] width 215 height 34
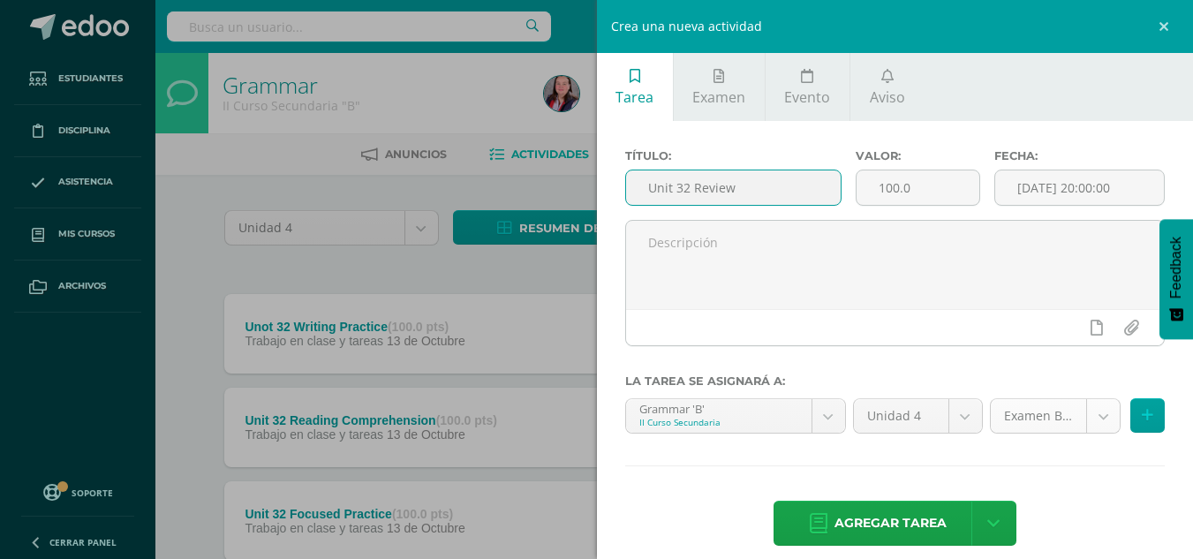
type input "Unit 32 Review"
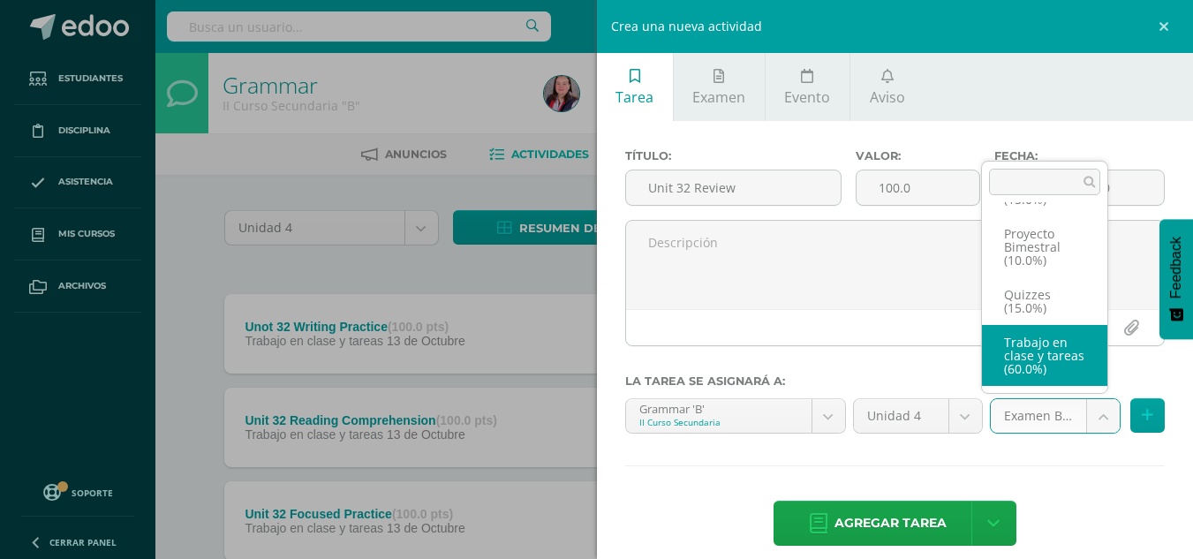
select select "235850"
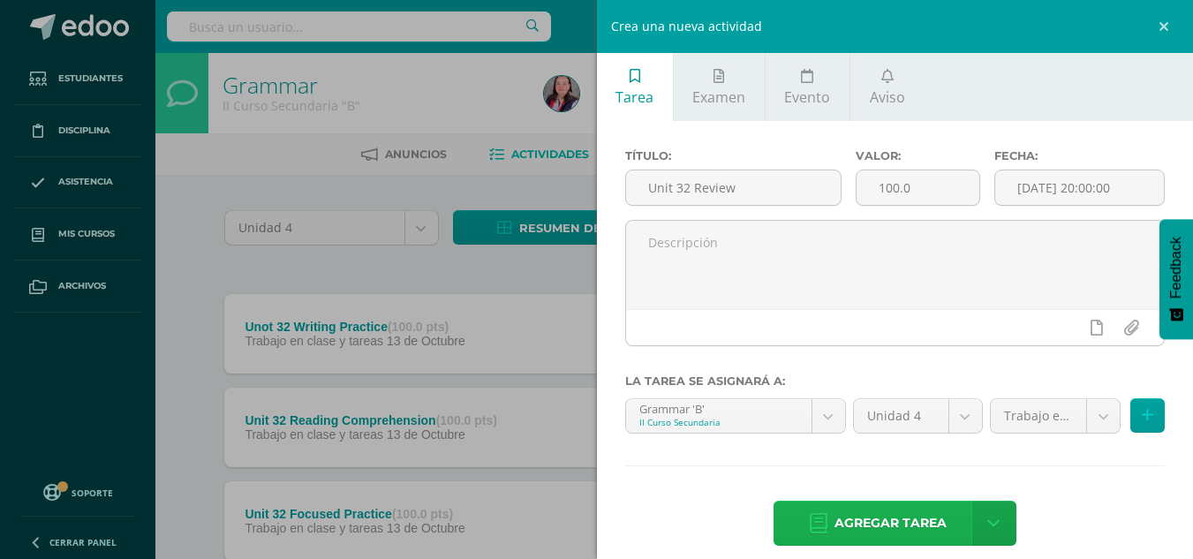
click at [855, 517] on span "Agregar tarea" at bounding box center [890, 523] width 112 height 43
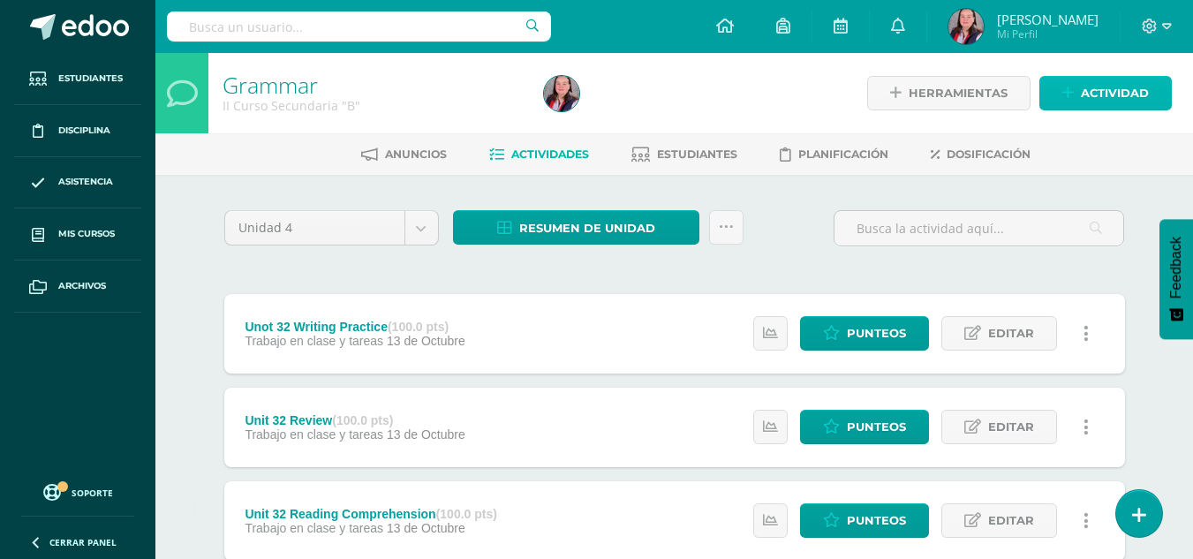
click at [1101, 81] on span "Actividad" at bounding box center [1115, 93] width 68 height 33
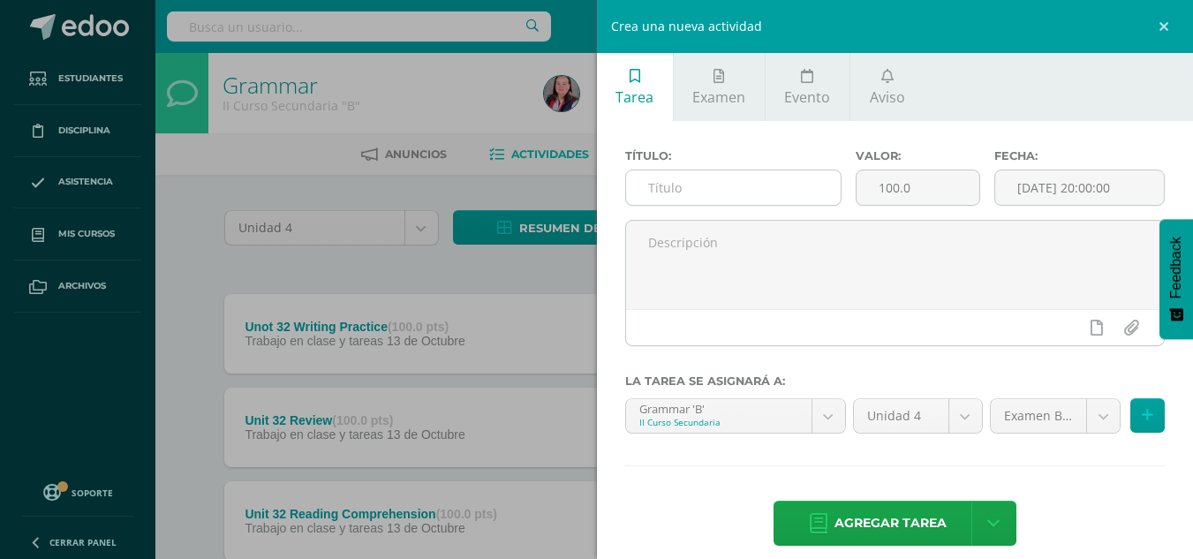
click at [733, 185] on input "text" at bounding box center [733, 187] width 215 height 34
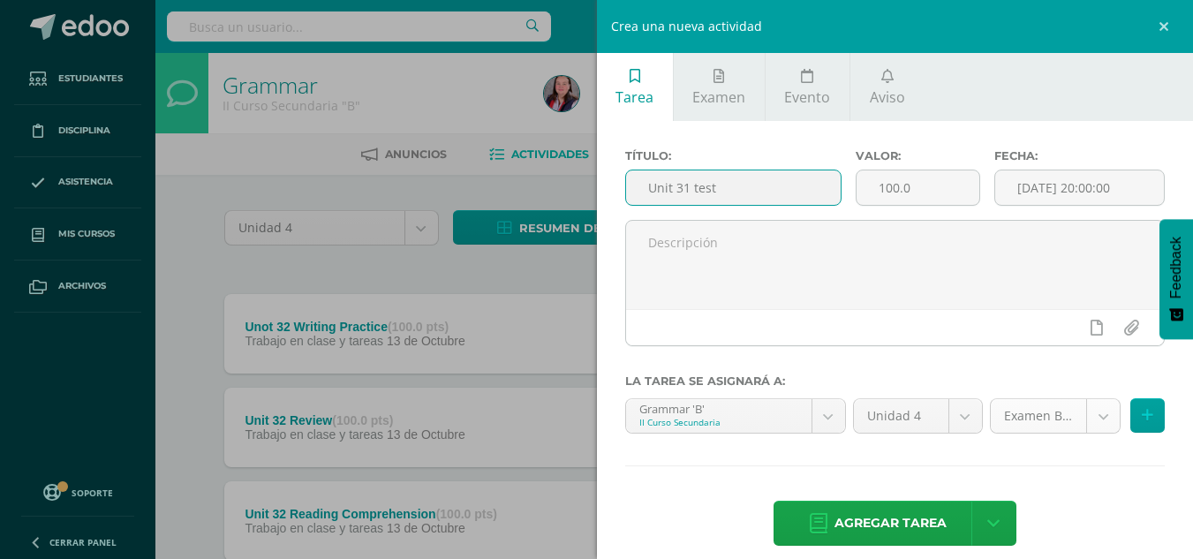
type input "Unit 31 test"
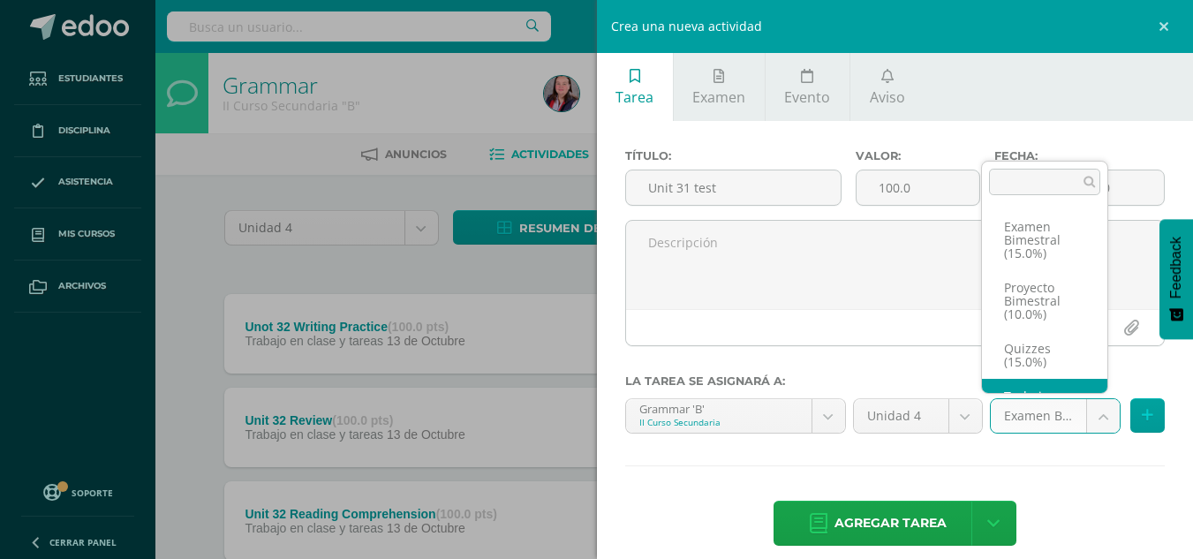
scroll to position [60, 0]
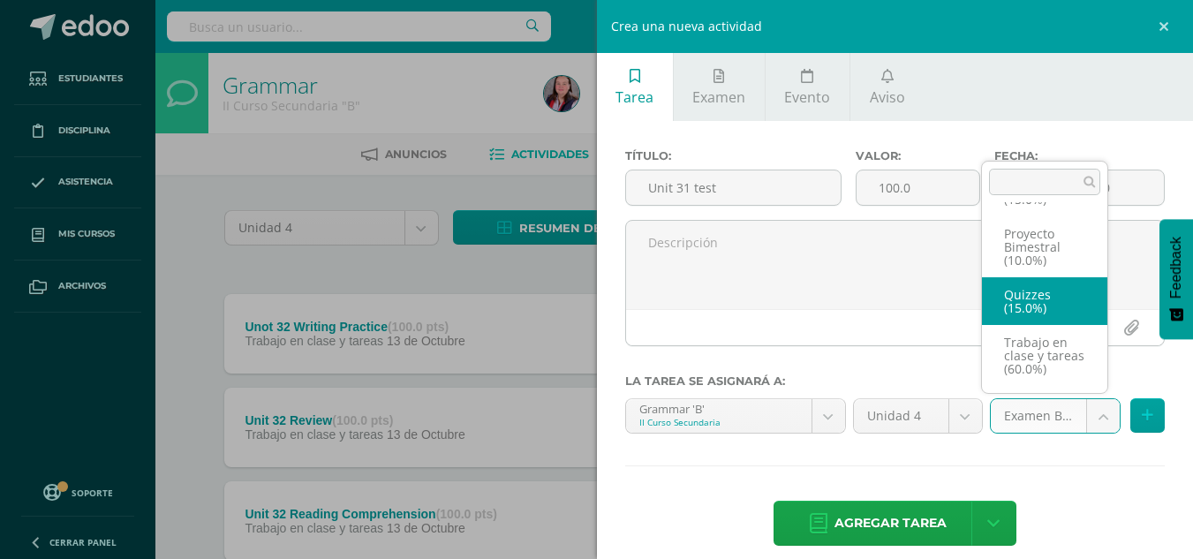
select select "235860"
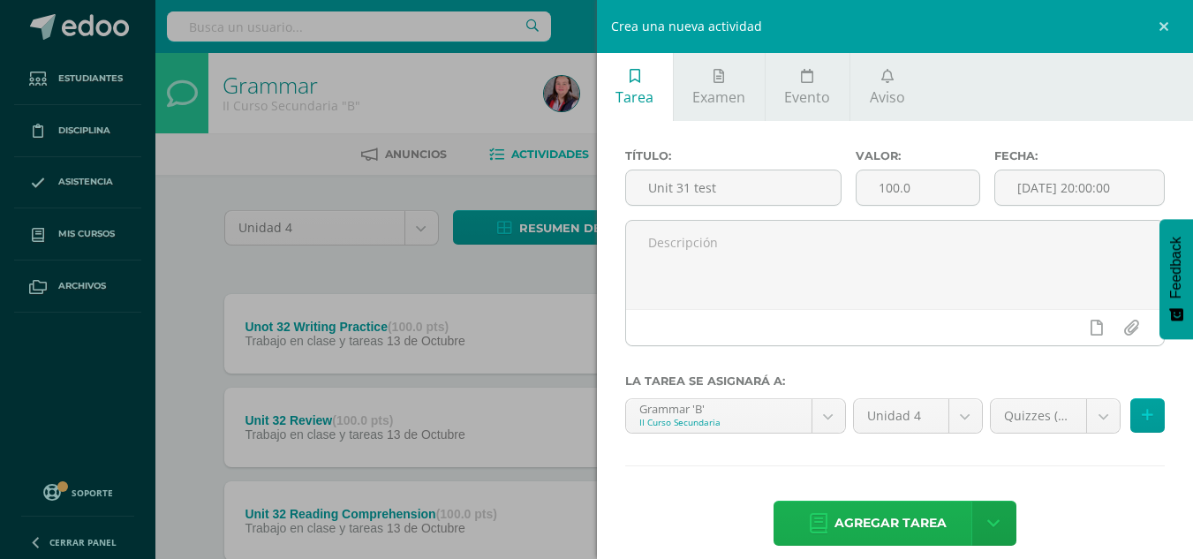
click at [885, 529] on span "Agregar tarea" at bounding box center [890, 523] width 112 height 43
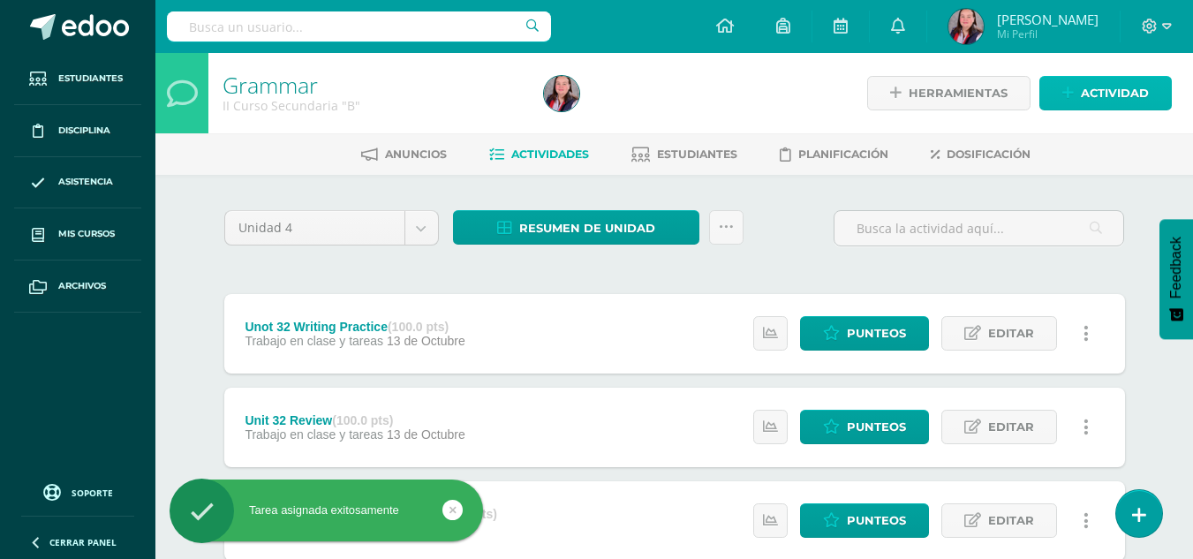
click at [1132, 78] on span "Actividad" at bounding box center [1115, 93] width 68 height 33
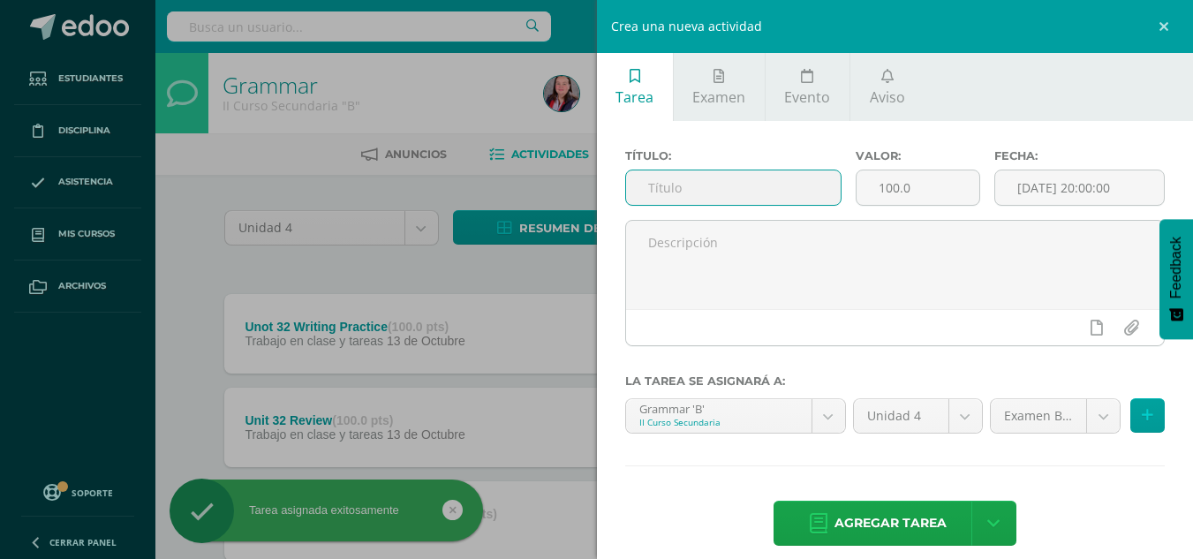
click at [747, 183] on input "text" at bounding box center [733, 187] width 215 height 34
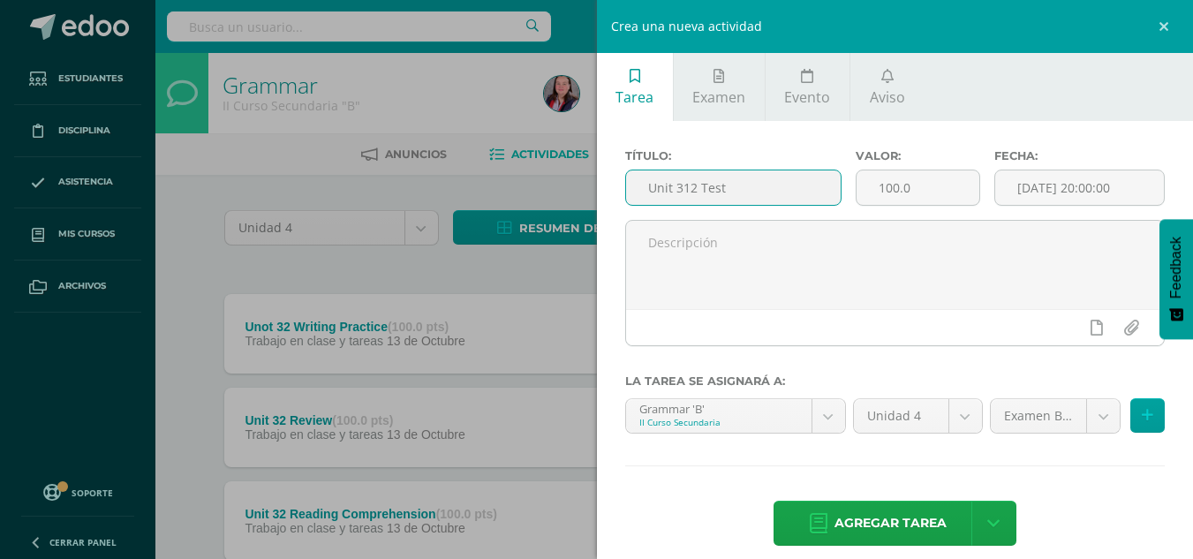
click at [687, 190] on input "Unit 312 Test" at bounding box center [733, 187] width 215 height 34
type input "Unit 32 Test"
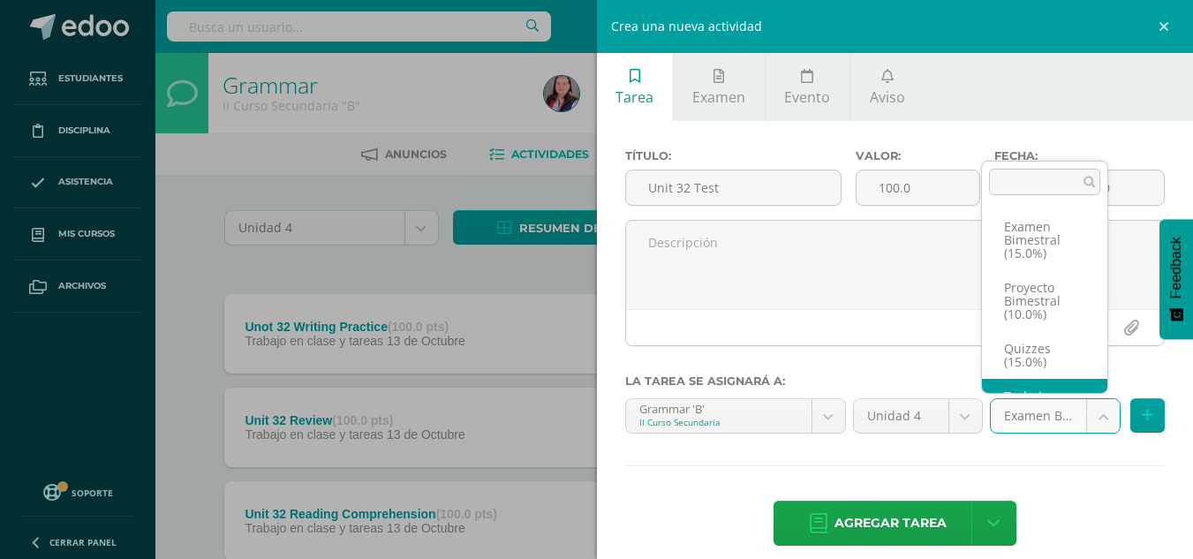
scroll to position [60, 0]
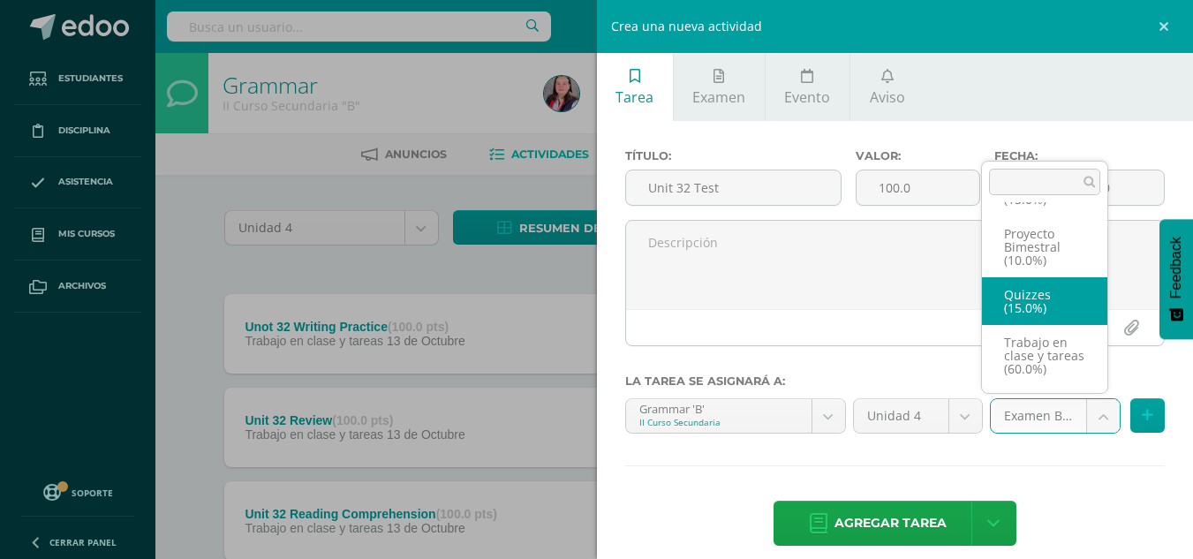
select select "235860"
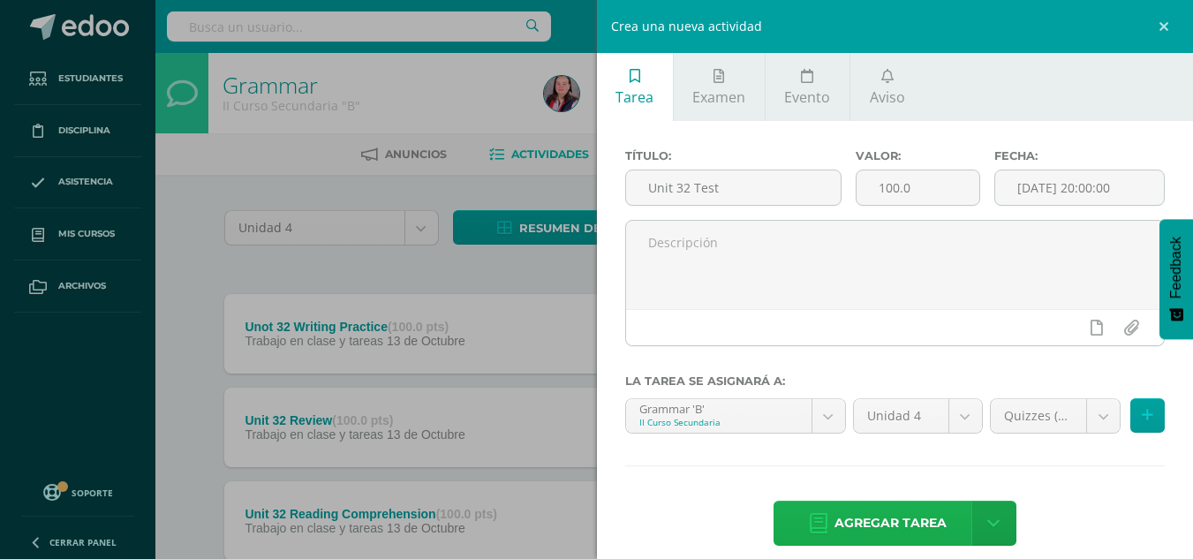
click at [865, 519] on span "Agregar tarea" at bounding box center [890, 523] width 112 height 43
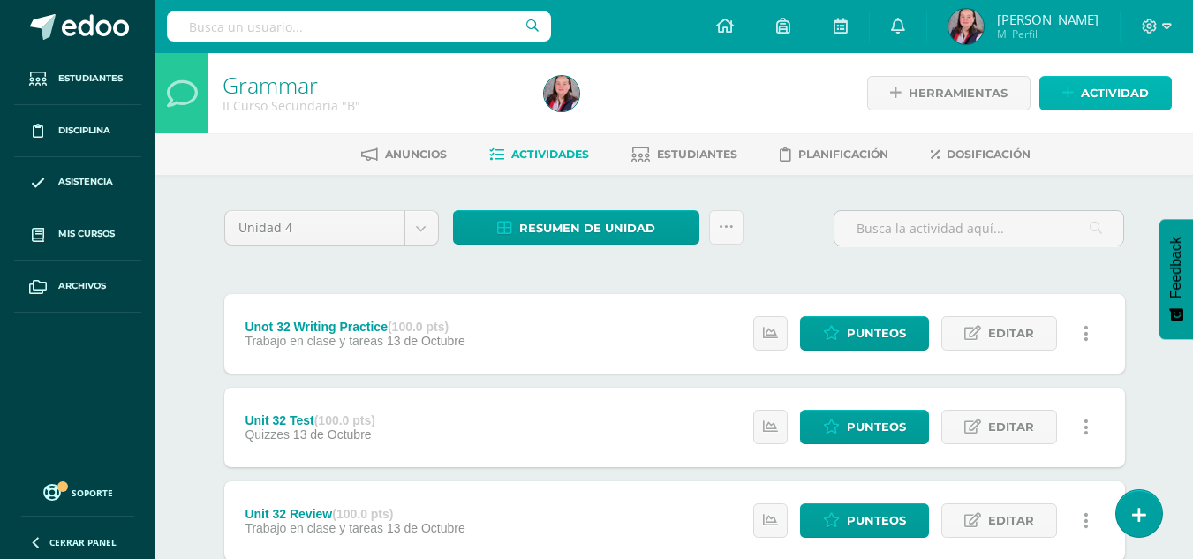
click at [1090, 109] on span "Actividad" at bounding box center [1115, 93] width 68 height 33
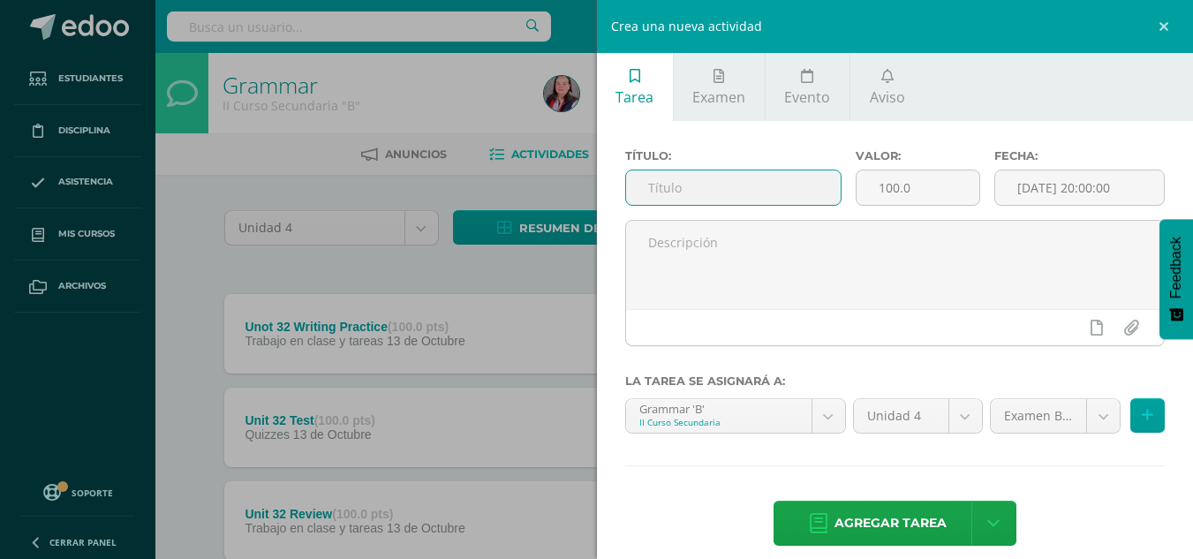
click at [752, 190] on input "text" at bounding box center [733, 187] width 215 height 34
type input "Bimonthly Project "The red-headed league""
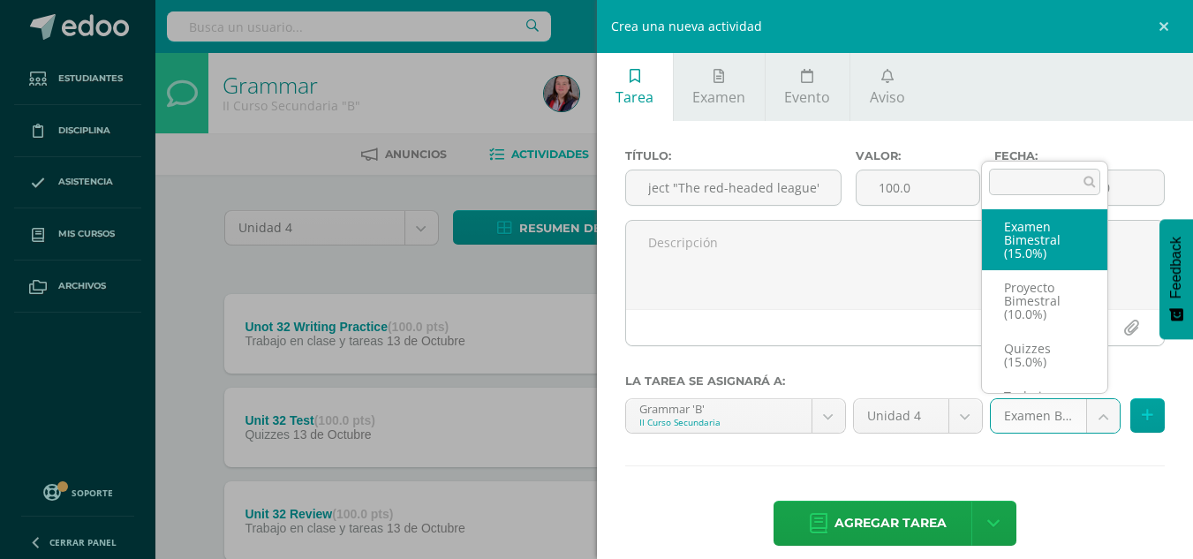
scroll to position [0, 0]
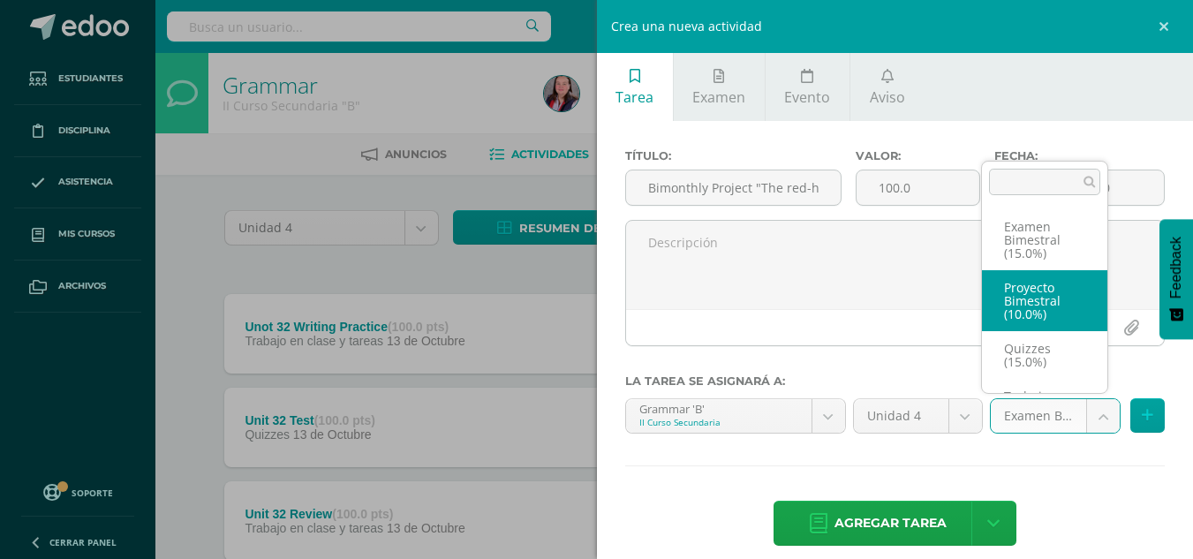
select select "235863"
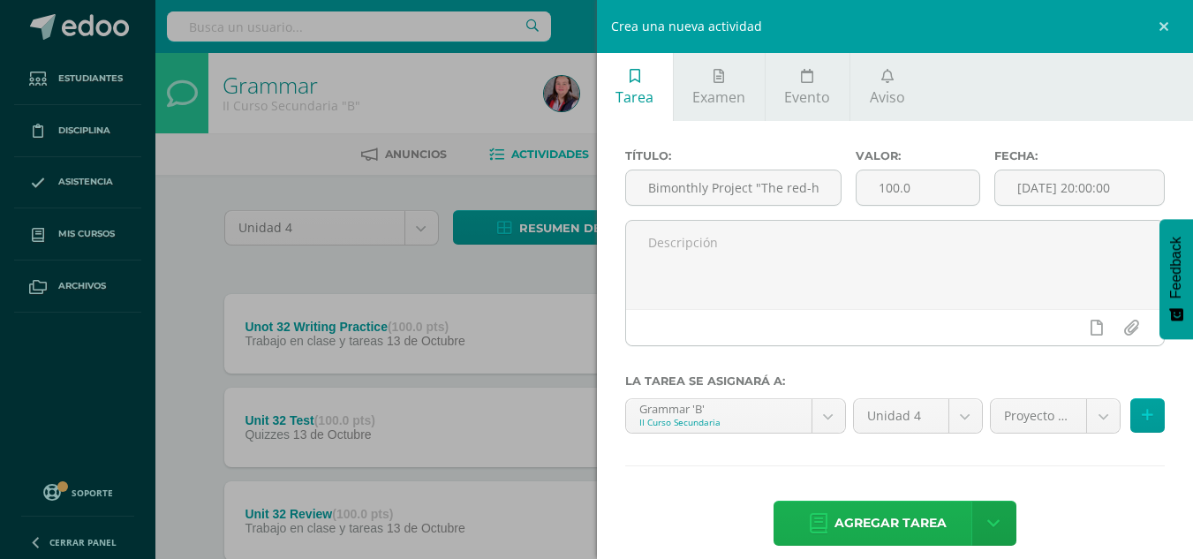
click at [883, 523] on span "Agregar tarea" at bounding box center [890, 523] width 112 height 43
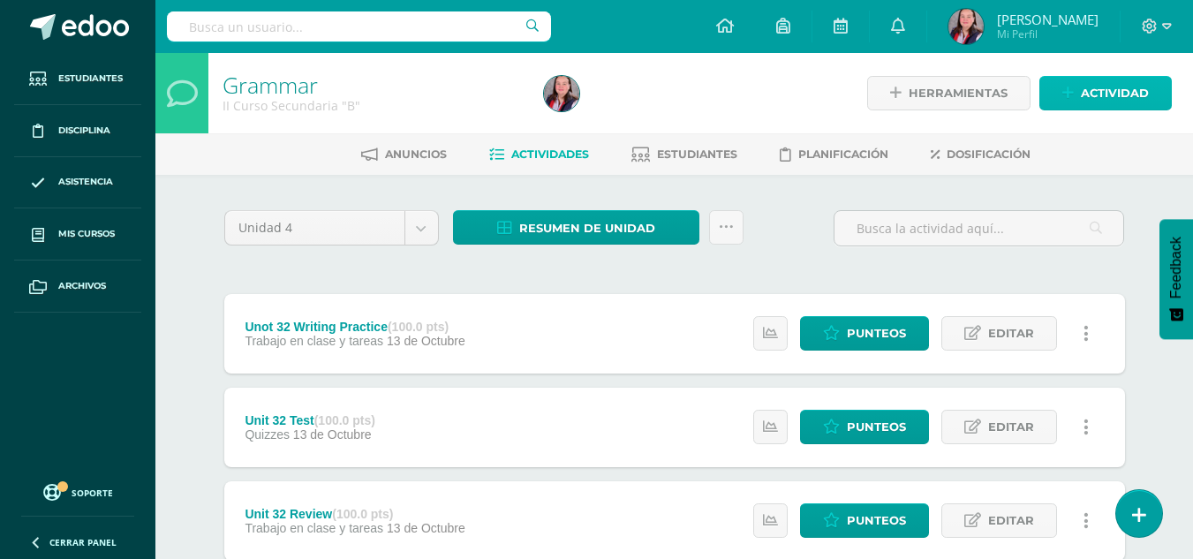
click at [1083, 79] on span "Actividad" at bounding box center [1115, 93] width 68 height 33
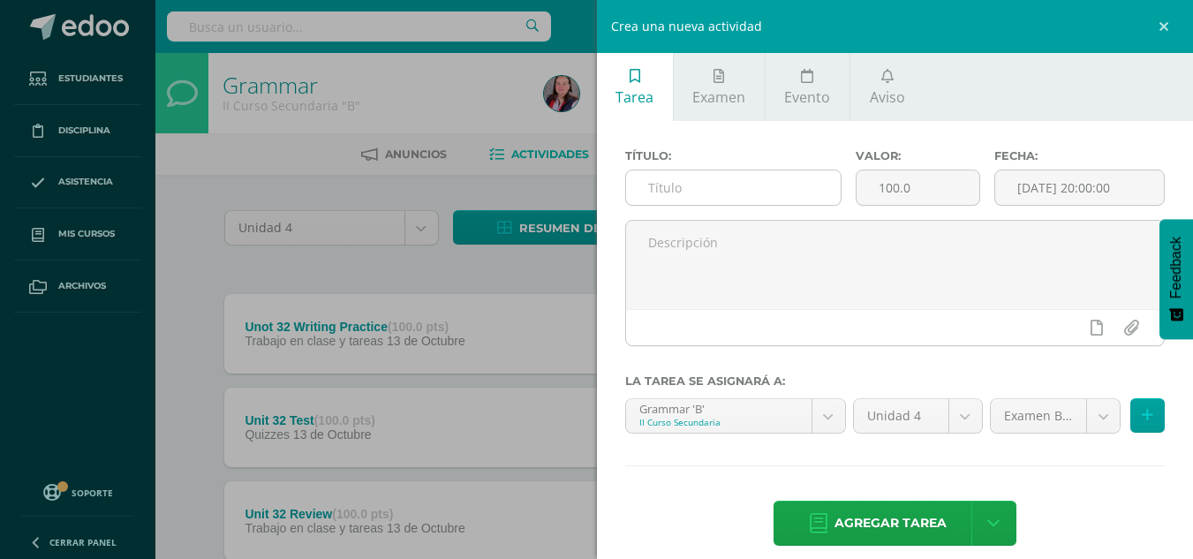
click at [669, 170] on div at bounding box center [733, 188] width 216 height 36
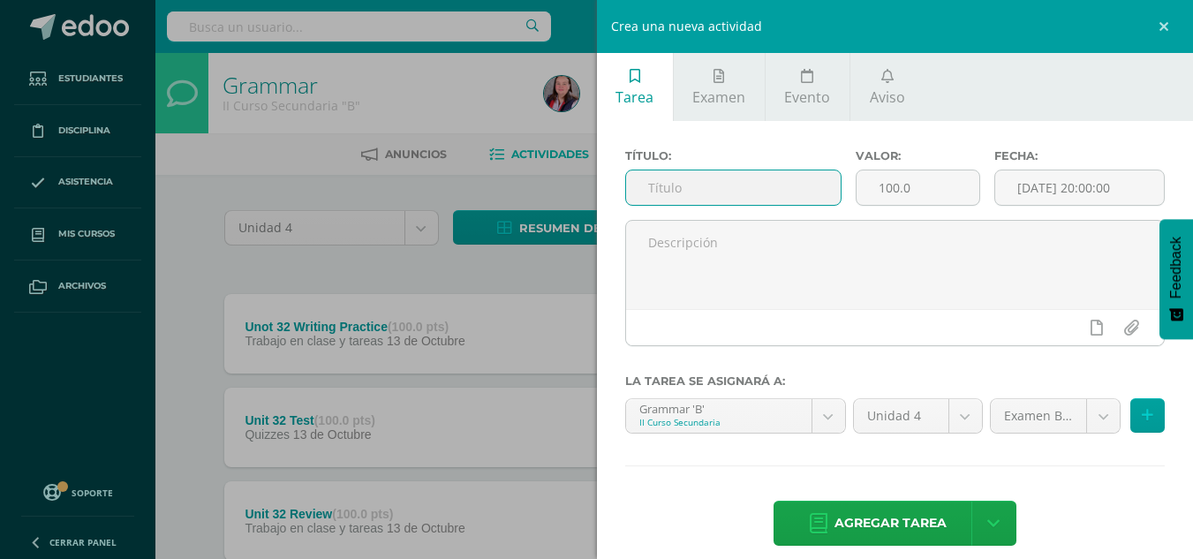
click at [672, 181] on input "text" at bounding box center [733, 187] width 215 height 34
type input "Bimonthly Exam"
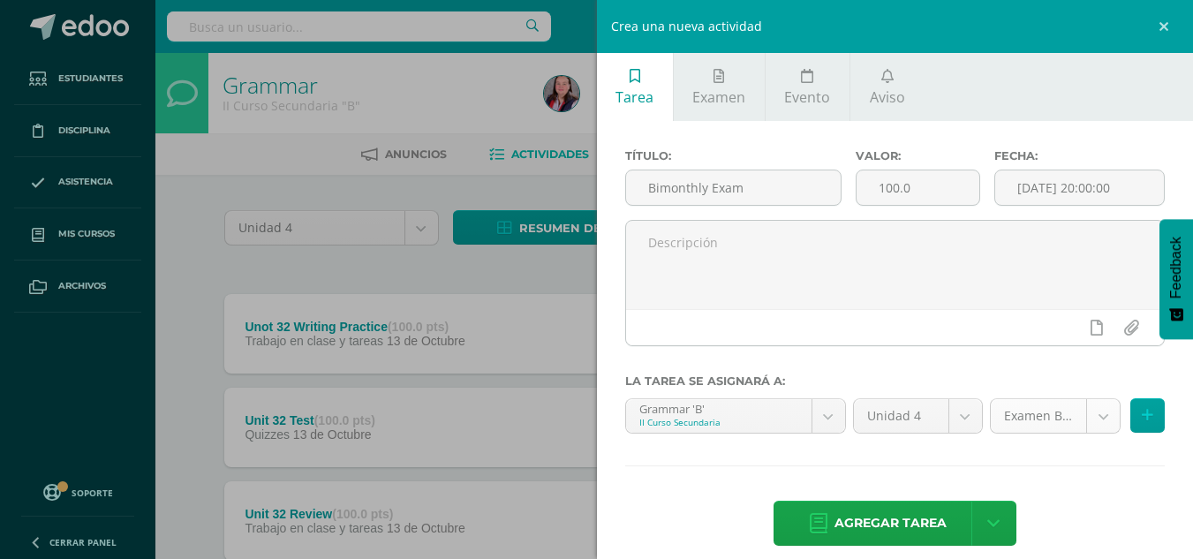
click at [895, 529] on span "Agregar tarea" at bounding box center [890, 523] width 112 height 43
